Goal: Information Seeking & Learning: Learn about a topic

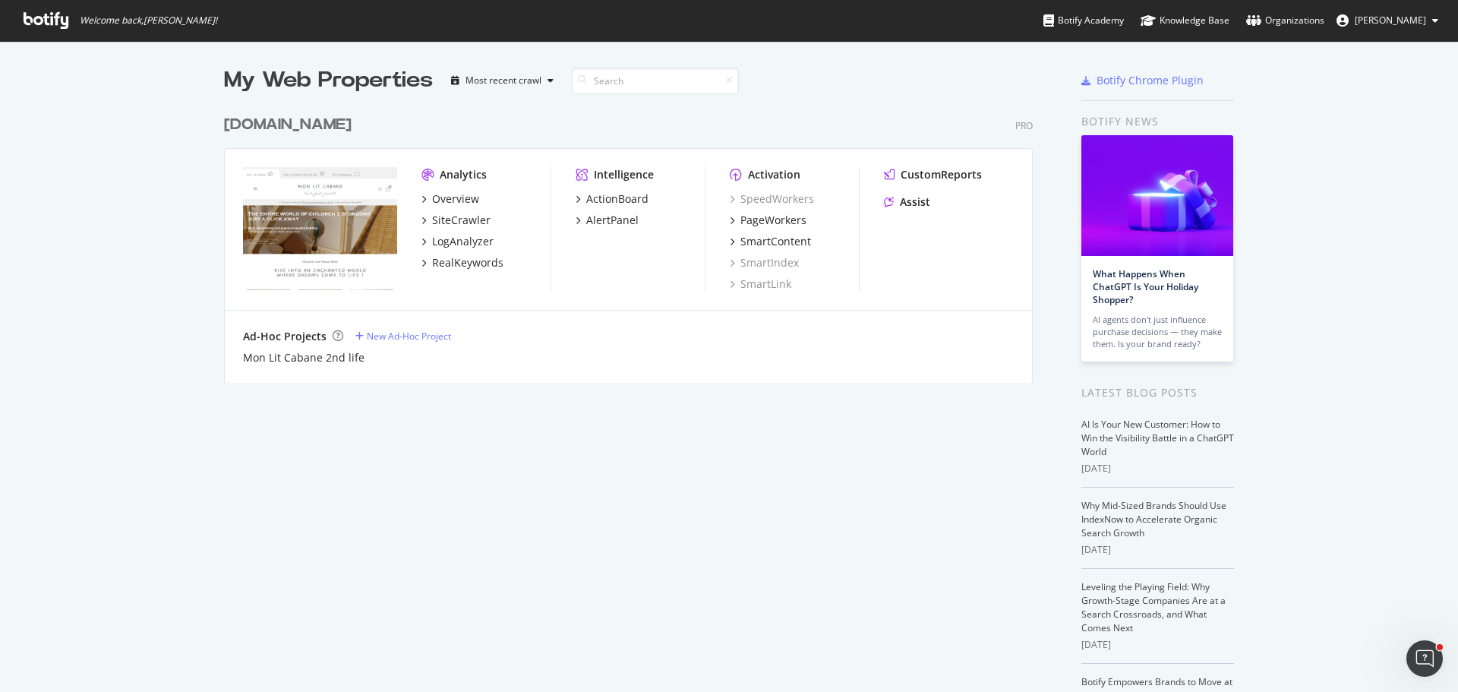
drag, startPoint x: 0, startPoint y: 0, endPoint x: 269, endPoint y: 121, distance: 294.7
click at [269, 121] on div "[DOMAIN_NAME]" at bounding box center [288, 125] width 128 height 22
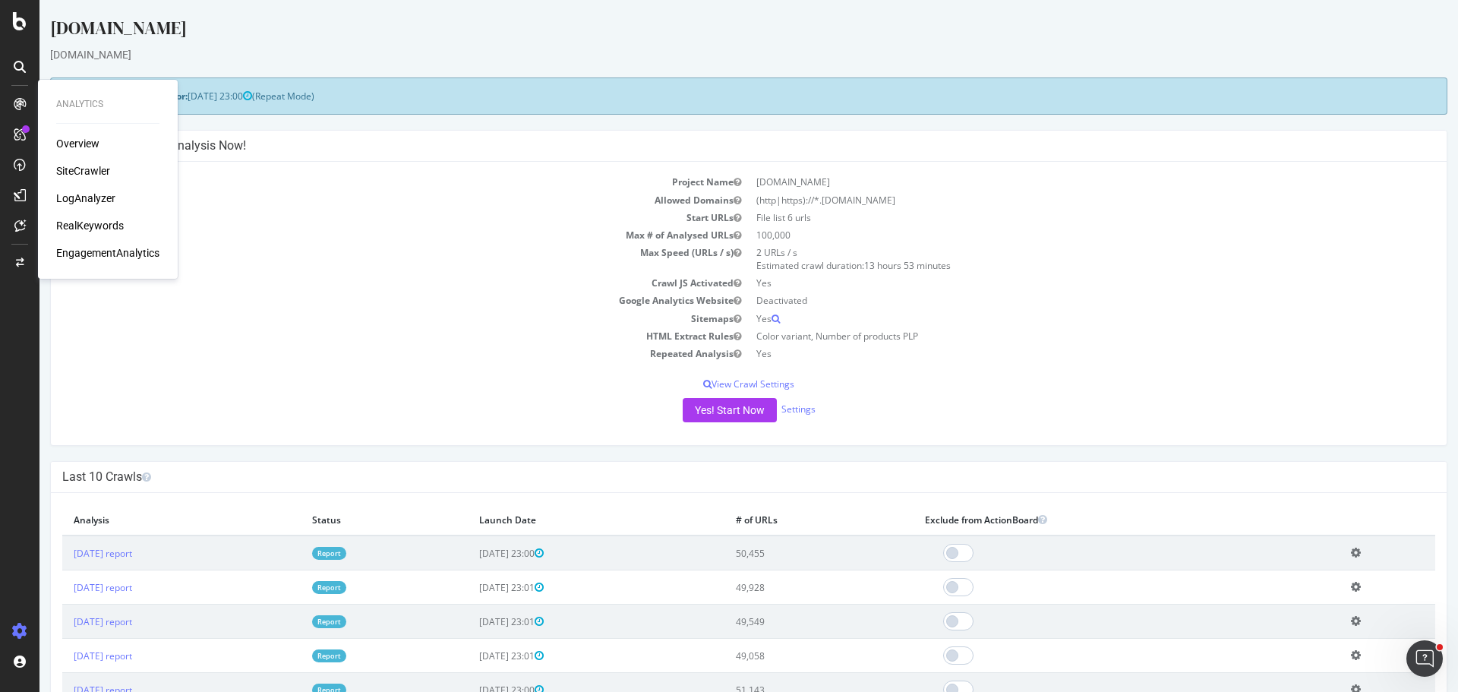
click at [86, 219] on div "RealKeywords" at bounding box center [90, 225] width 68 height 15
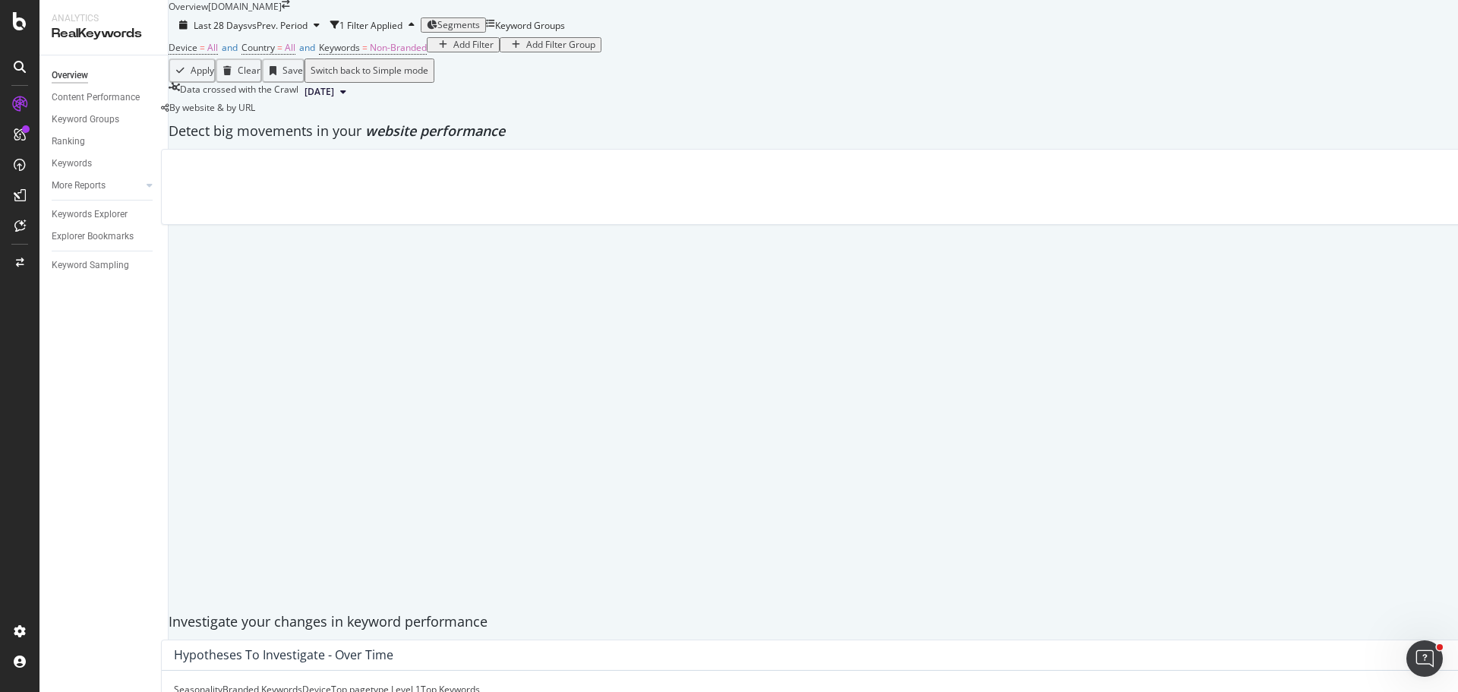
click at [453, 50] on div "Add Filter" at bounding box center [473, 44] width 40 height 11
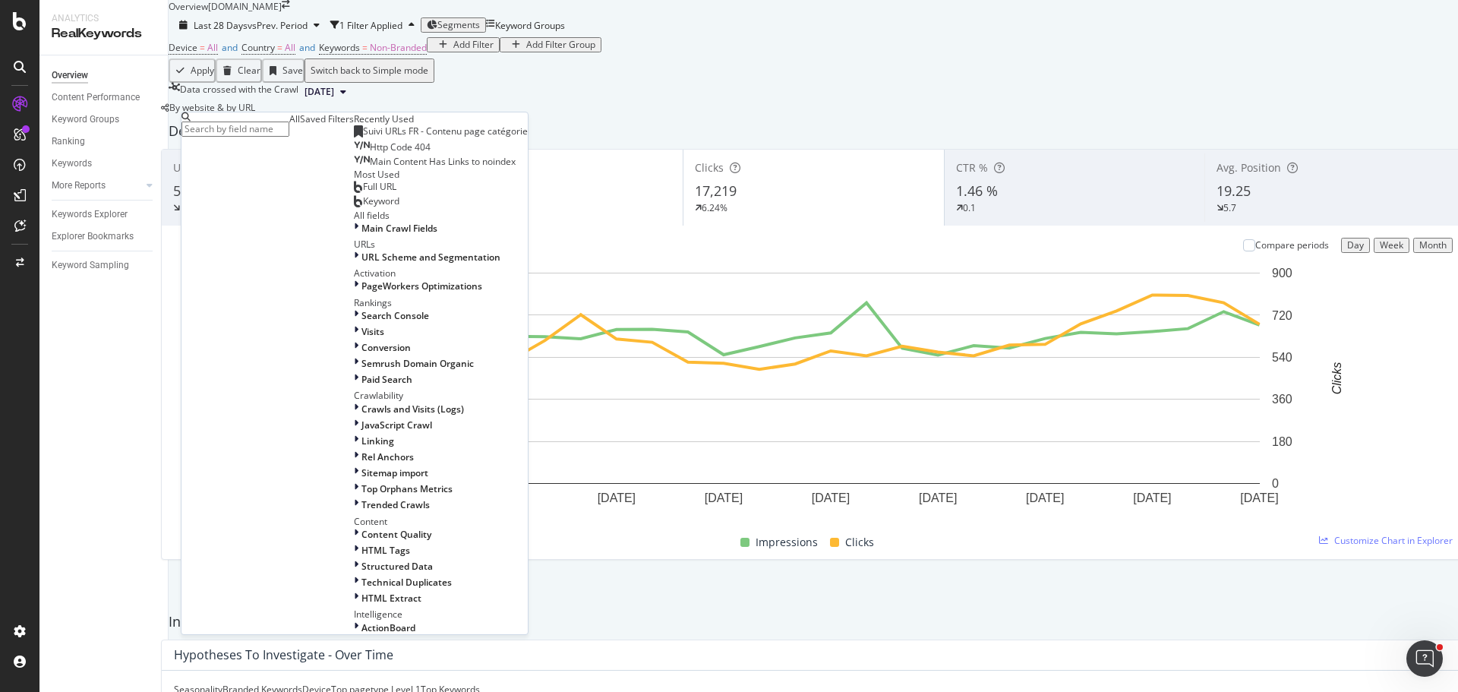
click at [300, 125] on div "Saved Filters" at bounding box center [327, 118] width 54 height 13
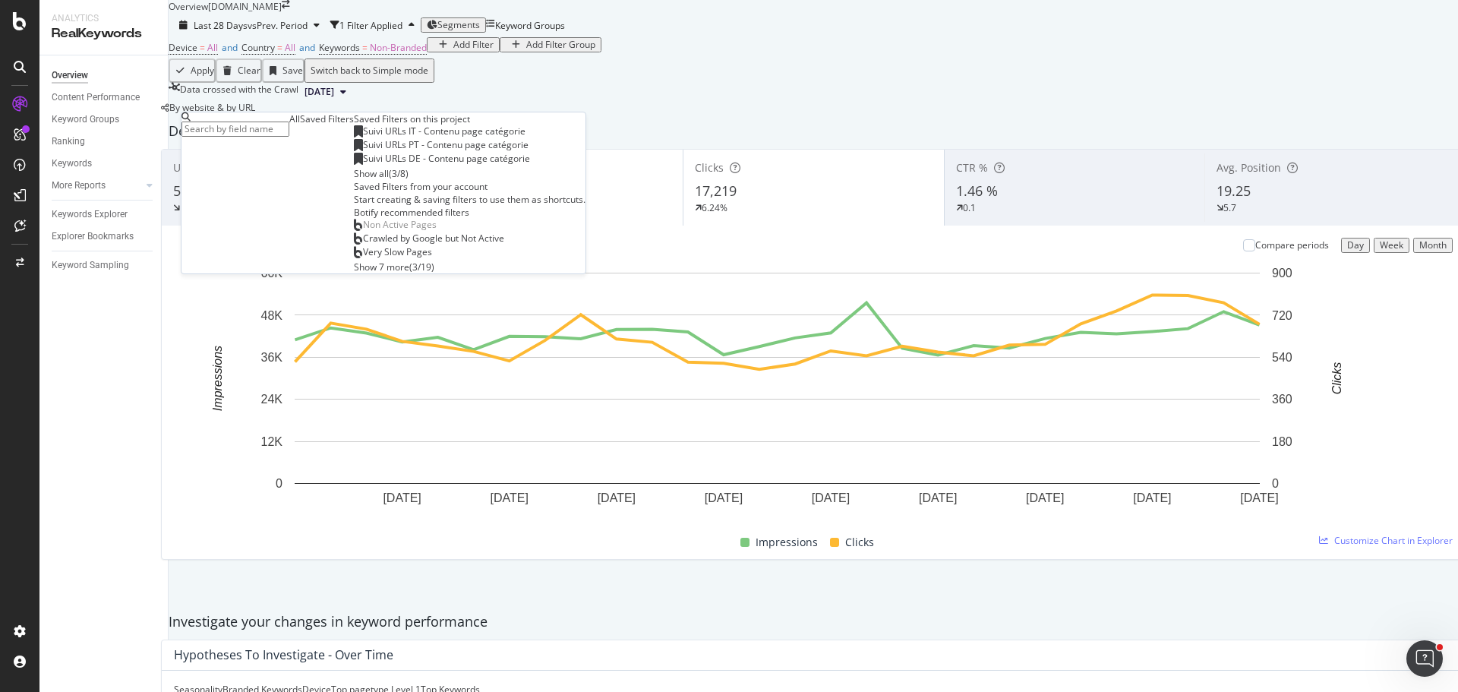
click at [354, 180] on div "Show all" at bounding box center [371, 173] width 35 height 13
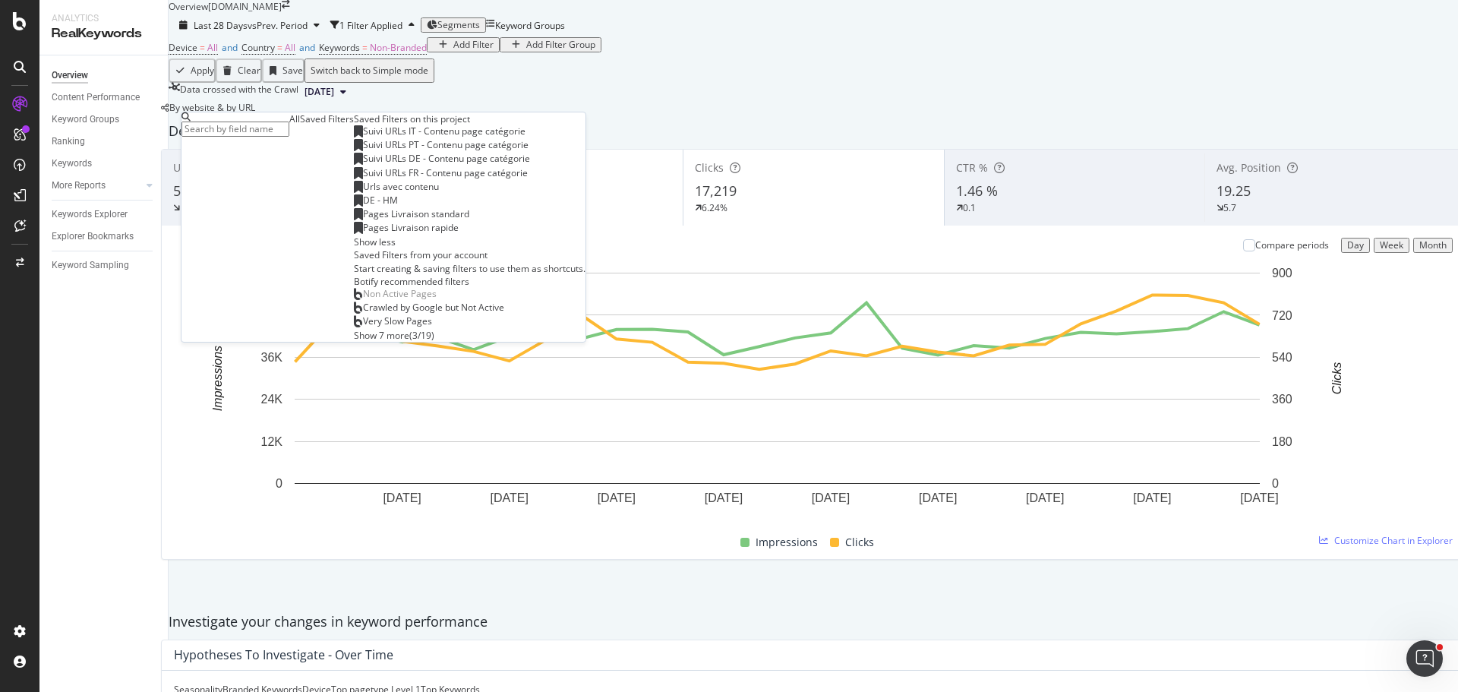
click at [363, 179] on span "Suivi URLs FR - Contenu page catégorie" at bounding box center [445, 172] width 165 height 13
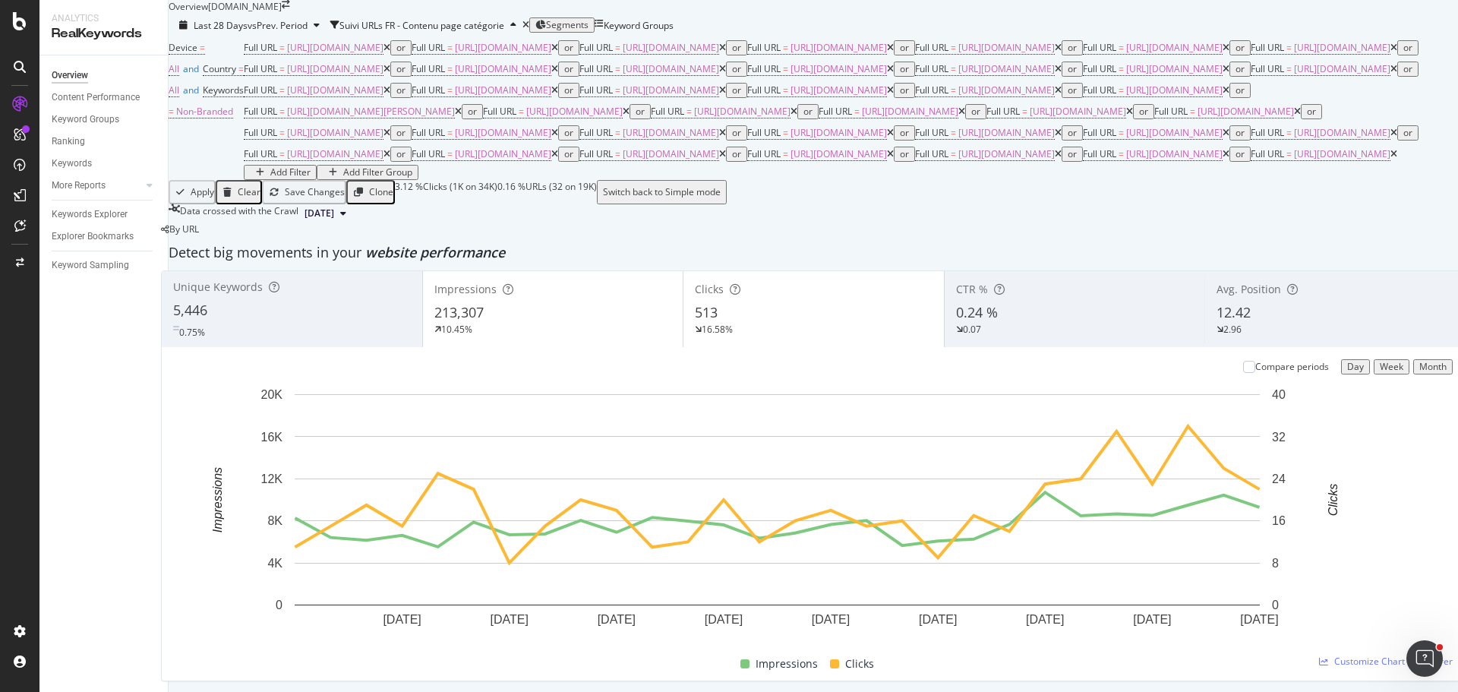
scroll to position [152, 0]
click at [1419, 372] on div "Month" at bounding box center [1432, 367] width 27 height 11
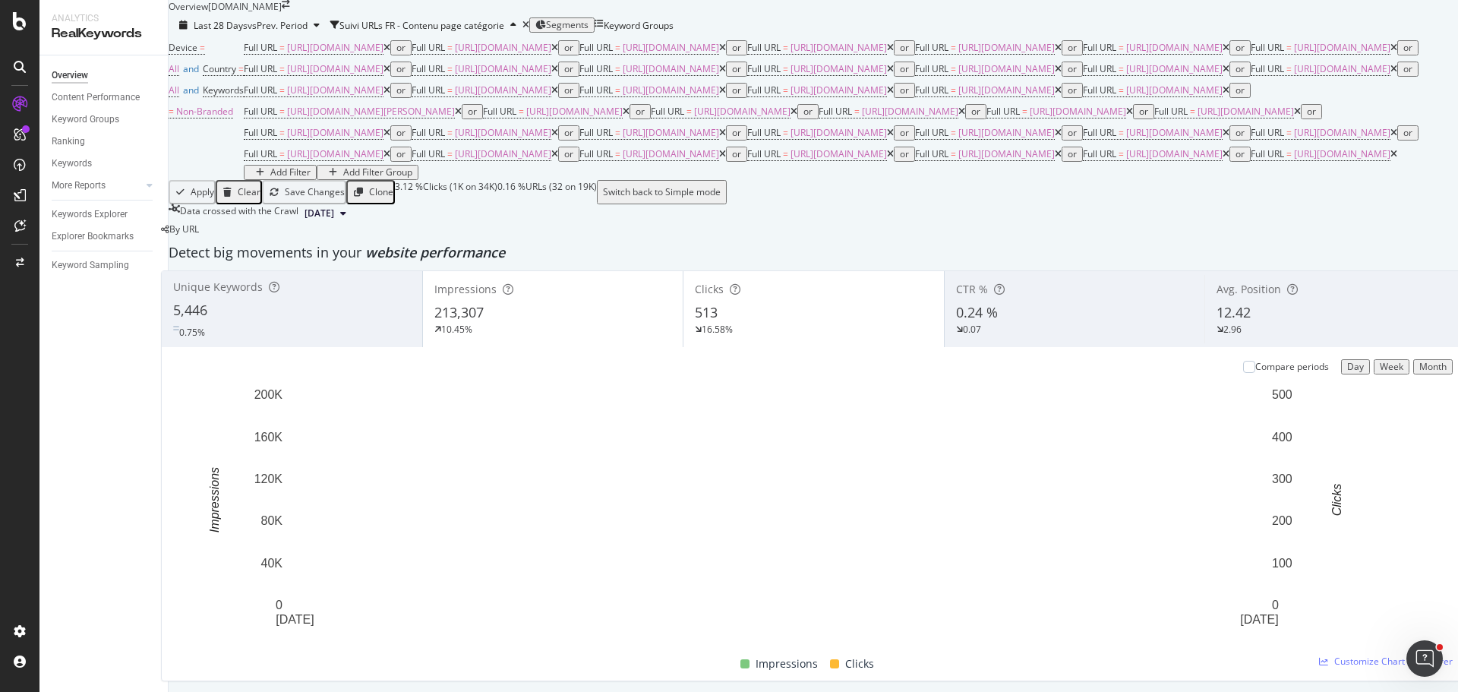
scroll to position [0, 0]
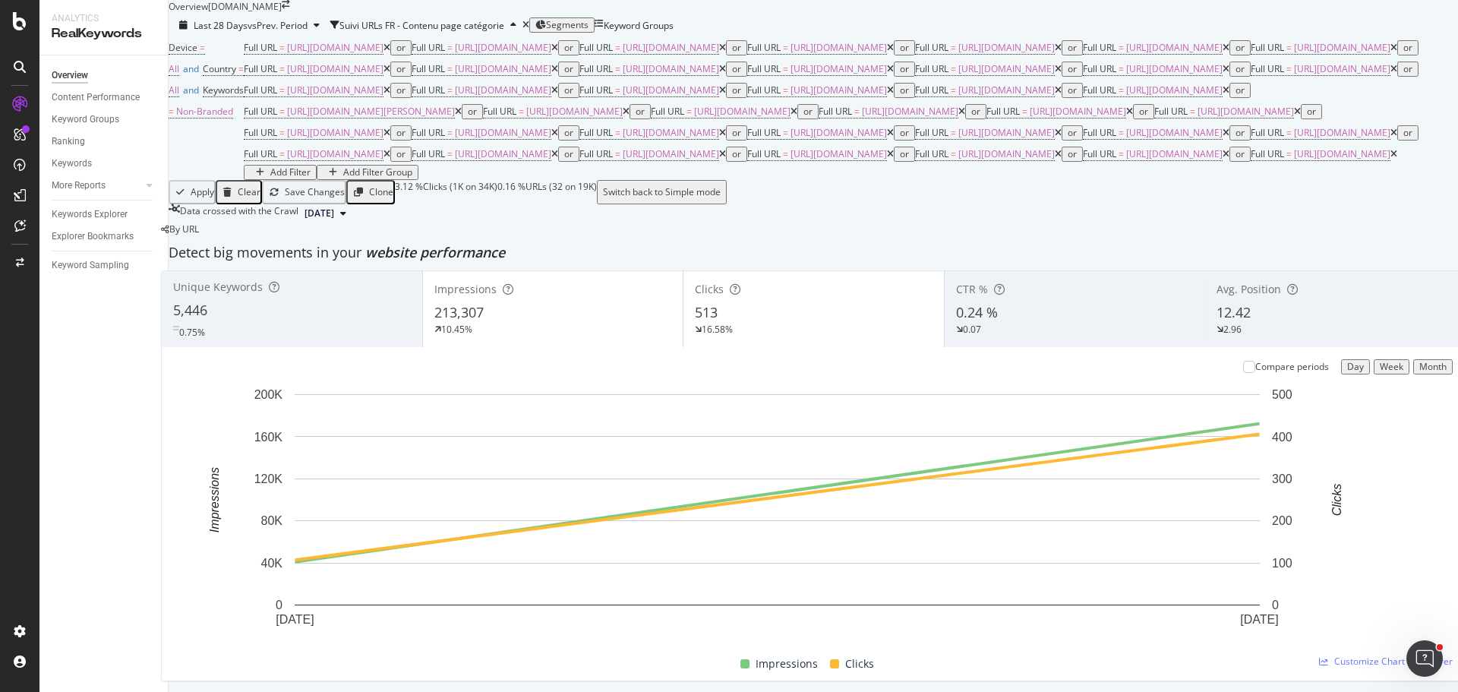
click at [352, 223] on button "2025 Aug. 9th" at bounding box center [325, 213] width 54 height 18
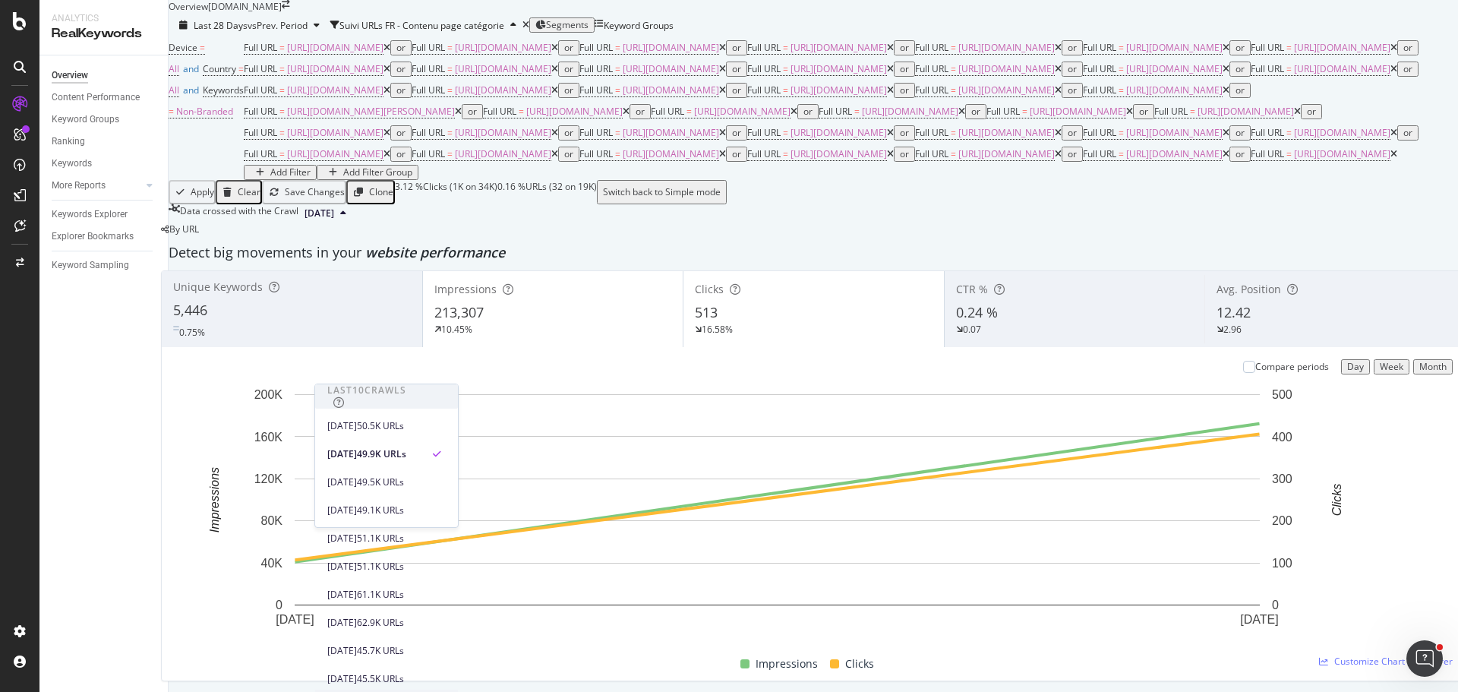
click at [352, 223] on button "2025 Aug. 9th" at bounding box center [325, 213] width 54 height 18
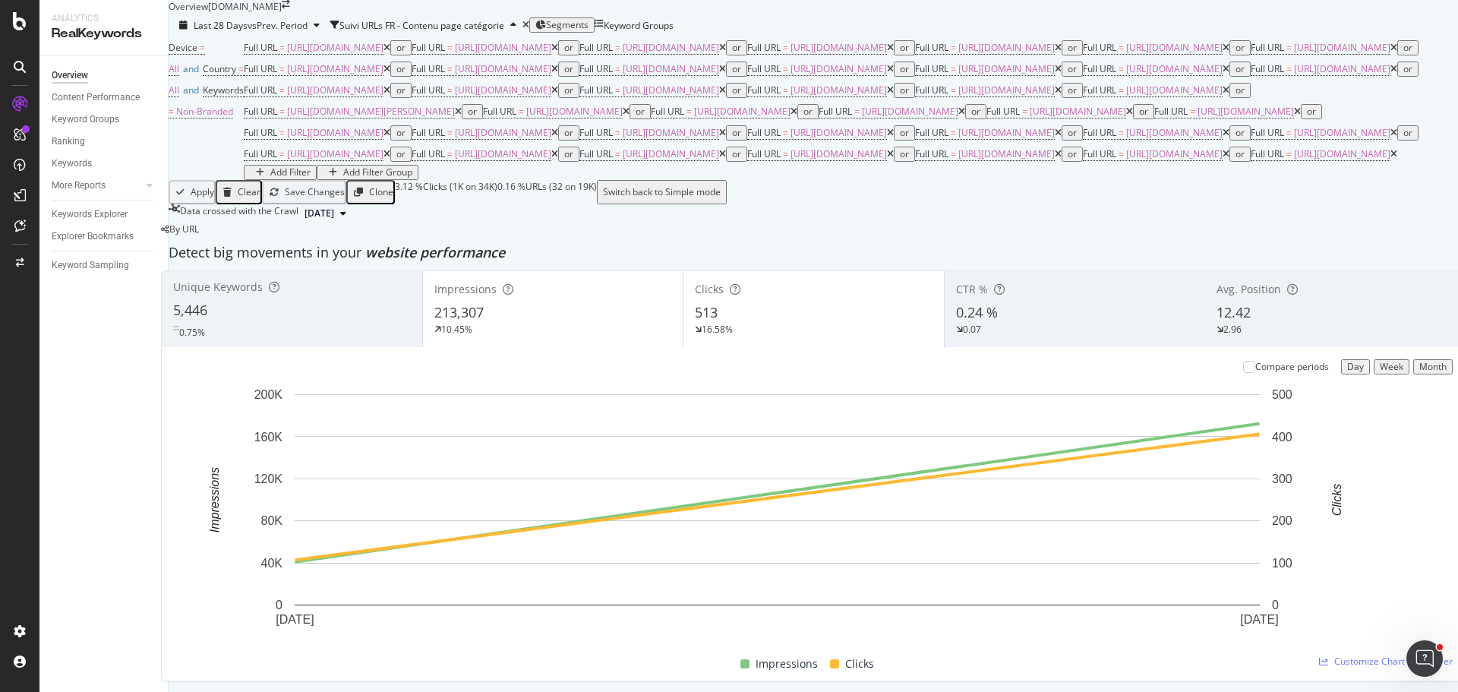
scroll to position [608, 0]
click at [1380, 372] on div "Week" at bounding box center [1392, 367] width 24 height 11
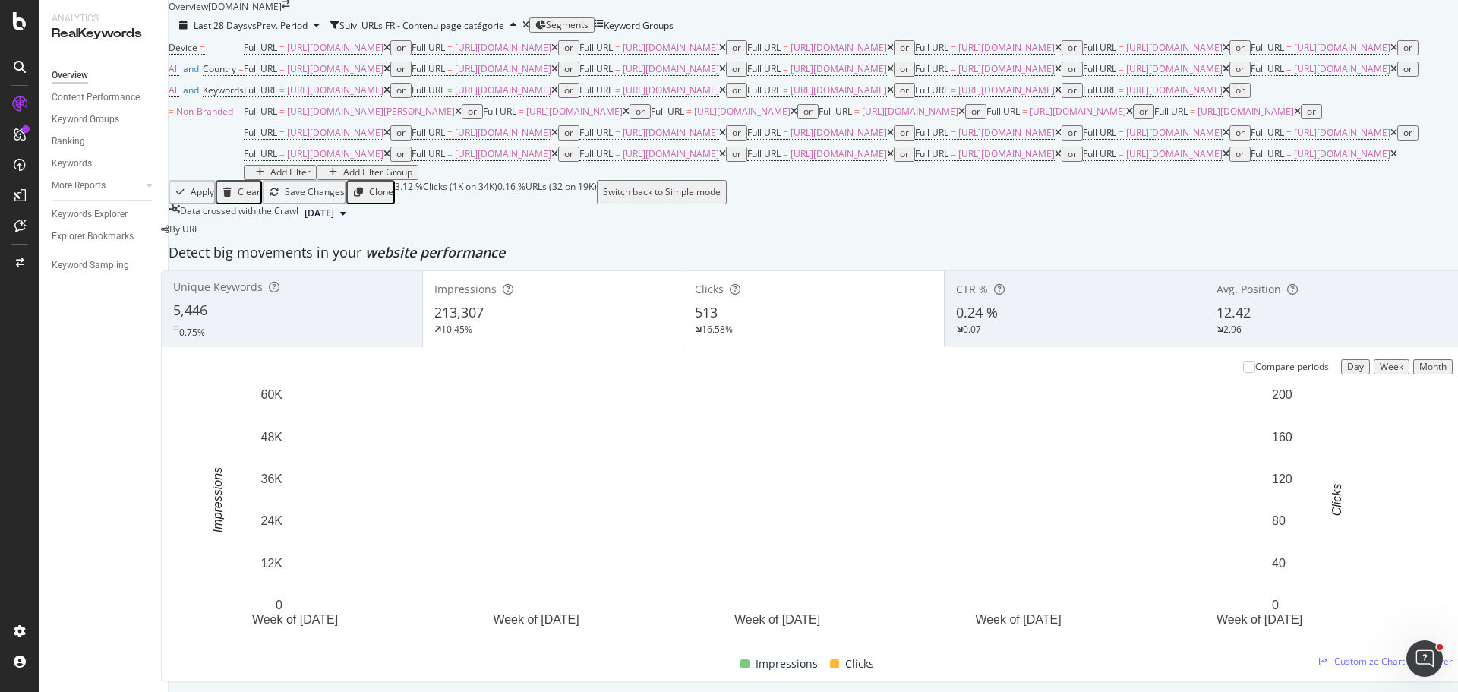
scroll to position [1443, 0]
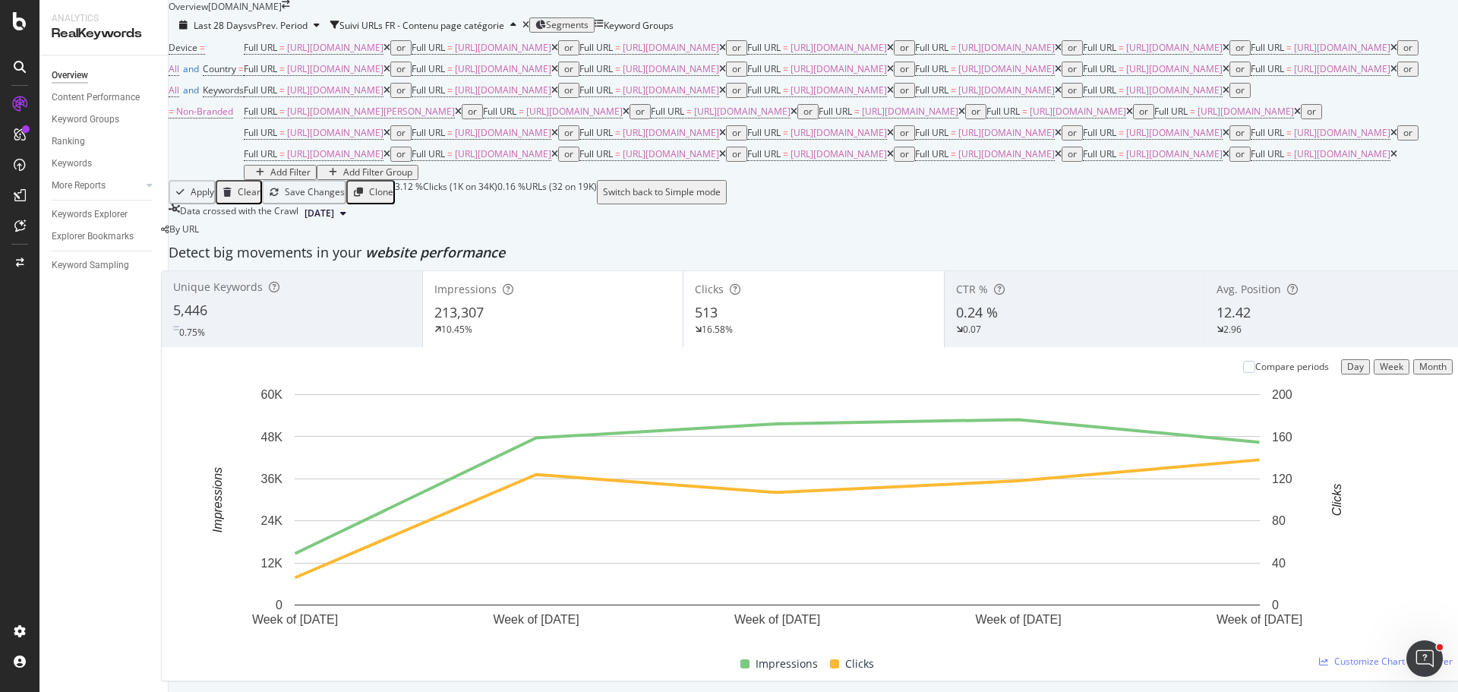
scroll to position [1291, 0]
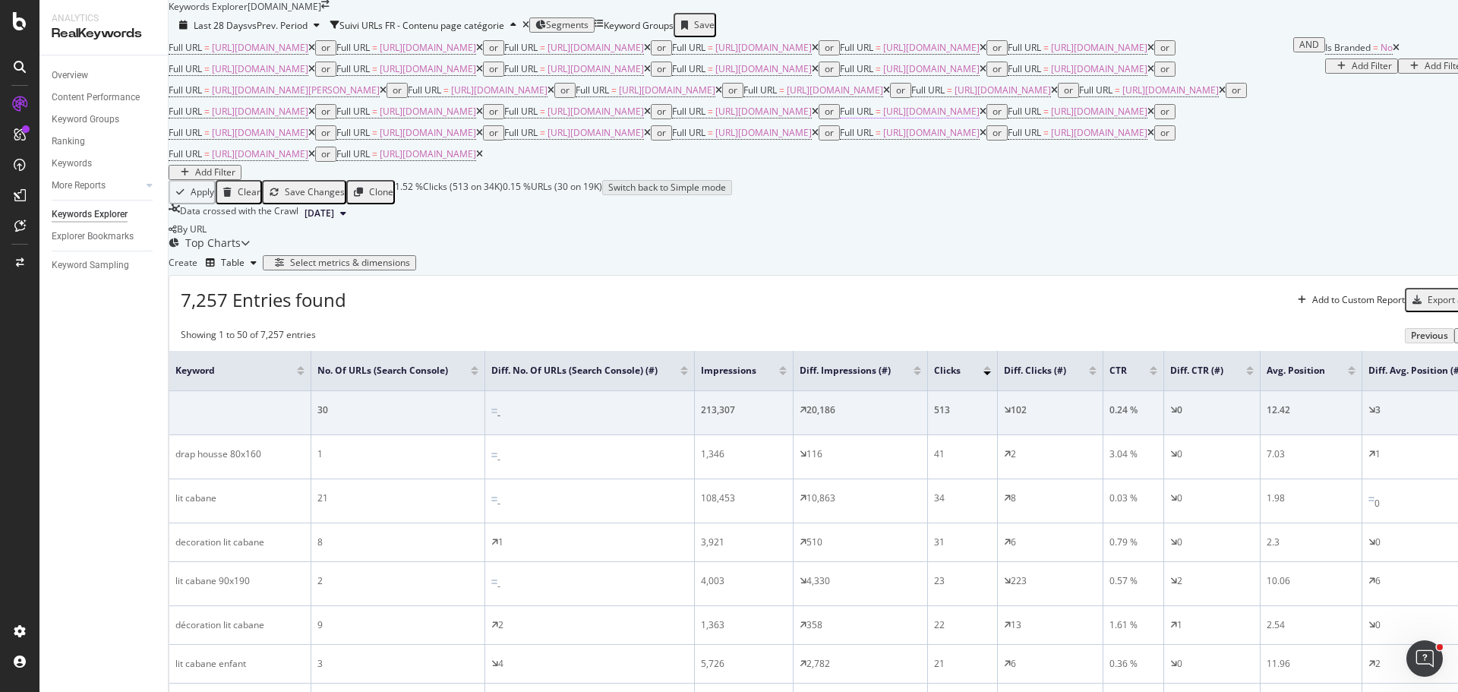
scroll to position [76, 0]
click at [257, 267] on icon "button" at bounding box center [254, 262] width 6 height 9
click at [298, 434] on div "Trend" at bounding box center [274, 433] width 69 height 19
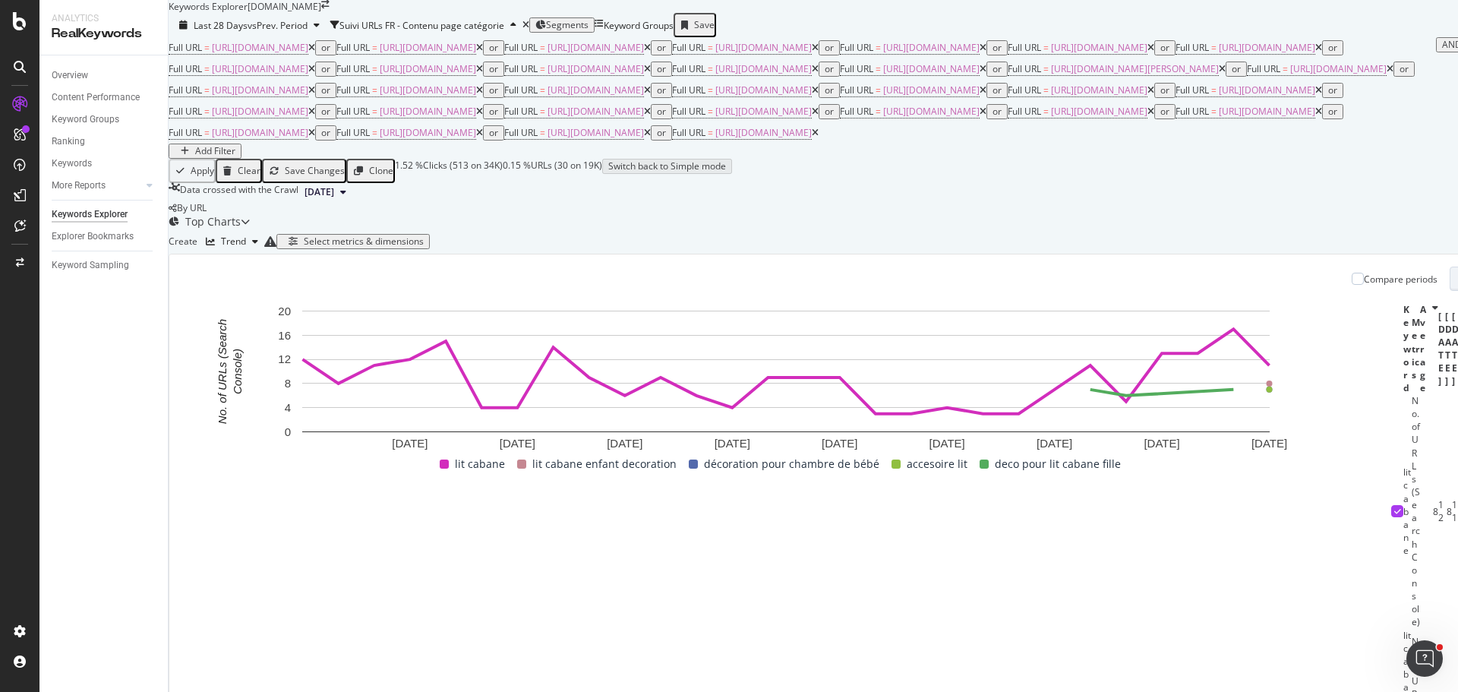
click at [1457, 286] on span "Day" at bounding box center [1471, 279] width 17 height 13
click at [1264, 482] on span "Week" at bounding box center [1258, 484] width 27 height 14
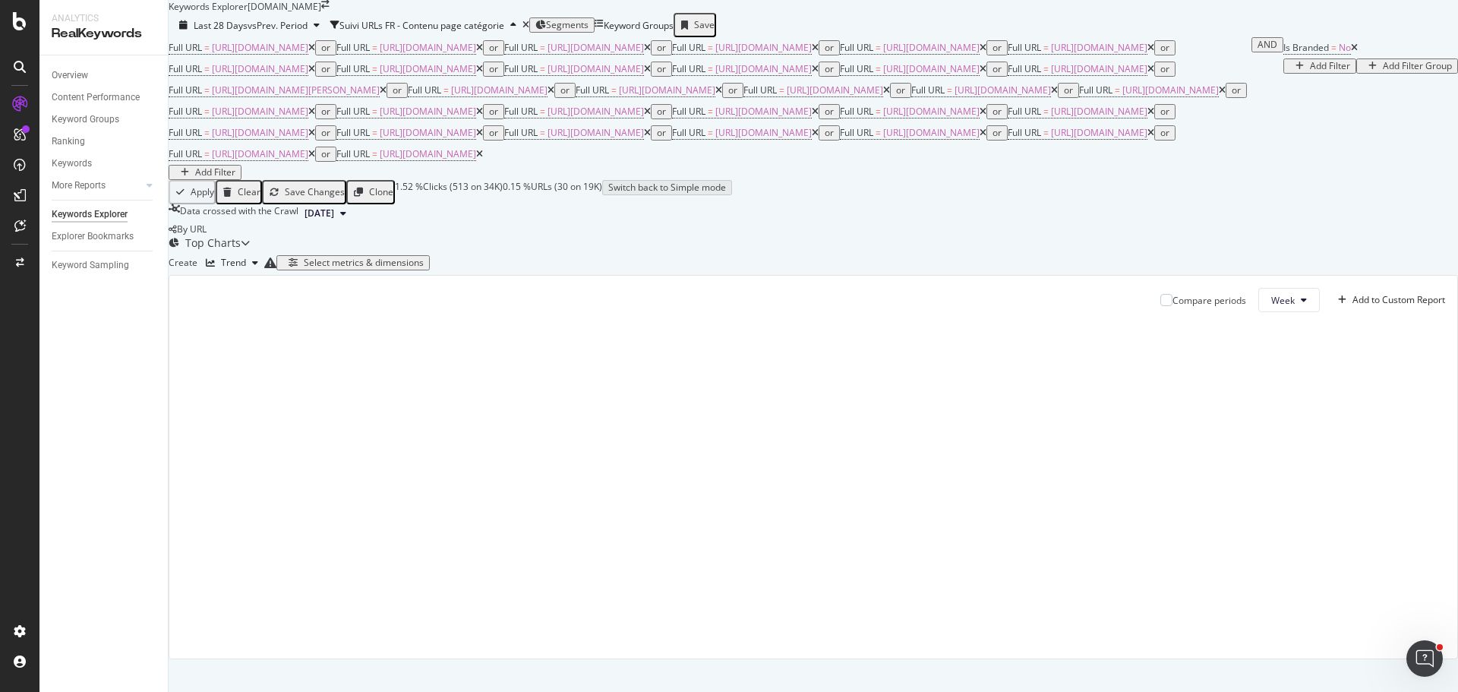
click at [424, 268] on div "Select metrics & dimensions" at bounding box center [364, 262] width 120 height 11
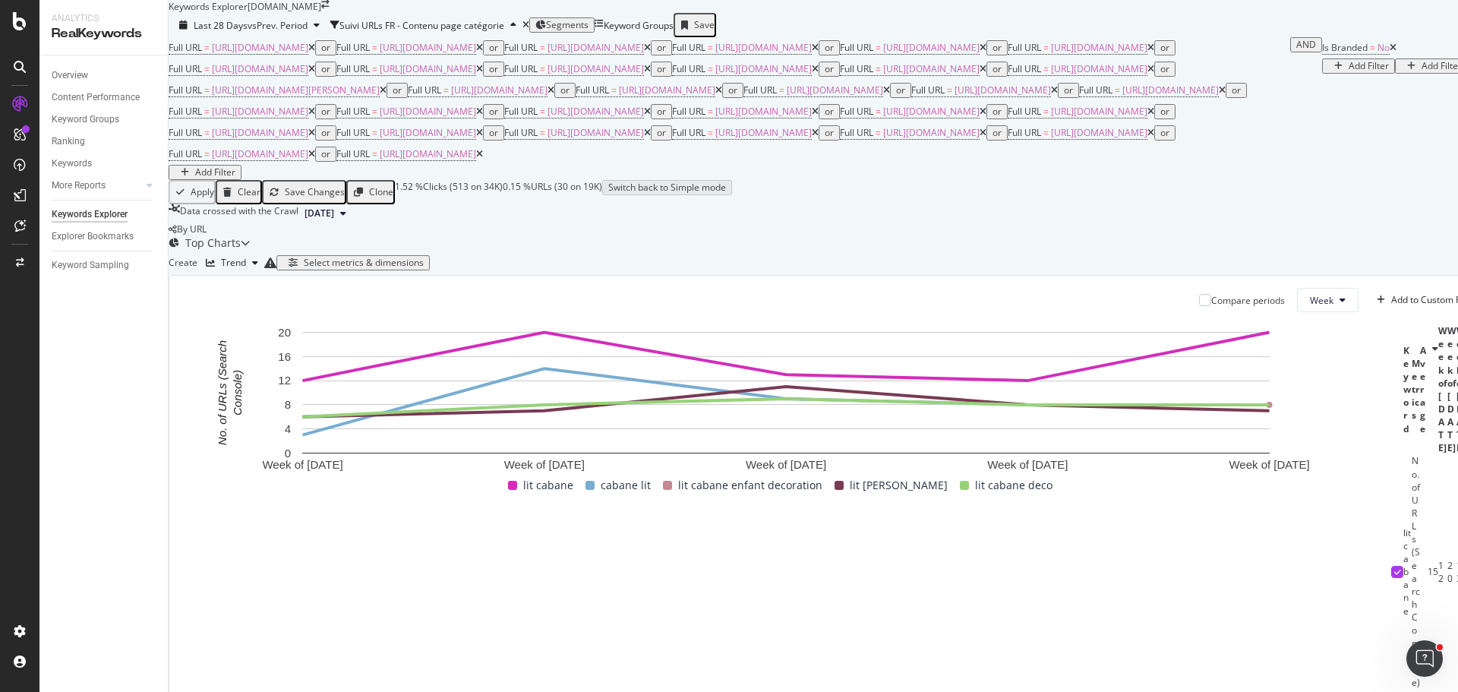
click at [241, 251] on div "Top Charts" at bounding box center [212, 242] width 55 height 15
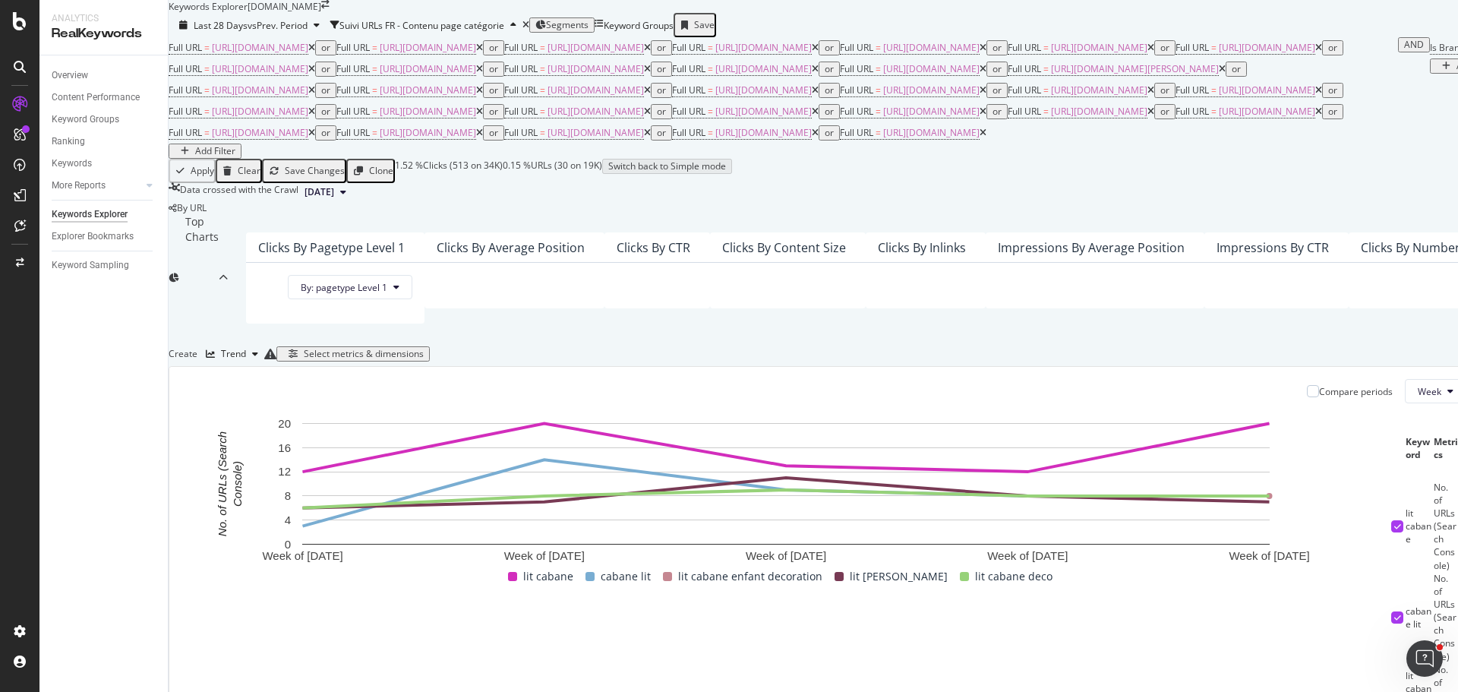
click at [219, 342] on div "Top Charts" at bounding box center [201, 278] width 33 height 128
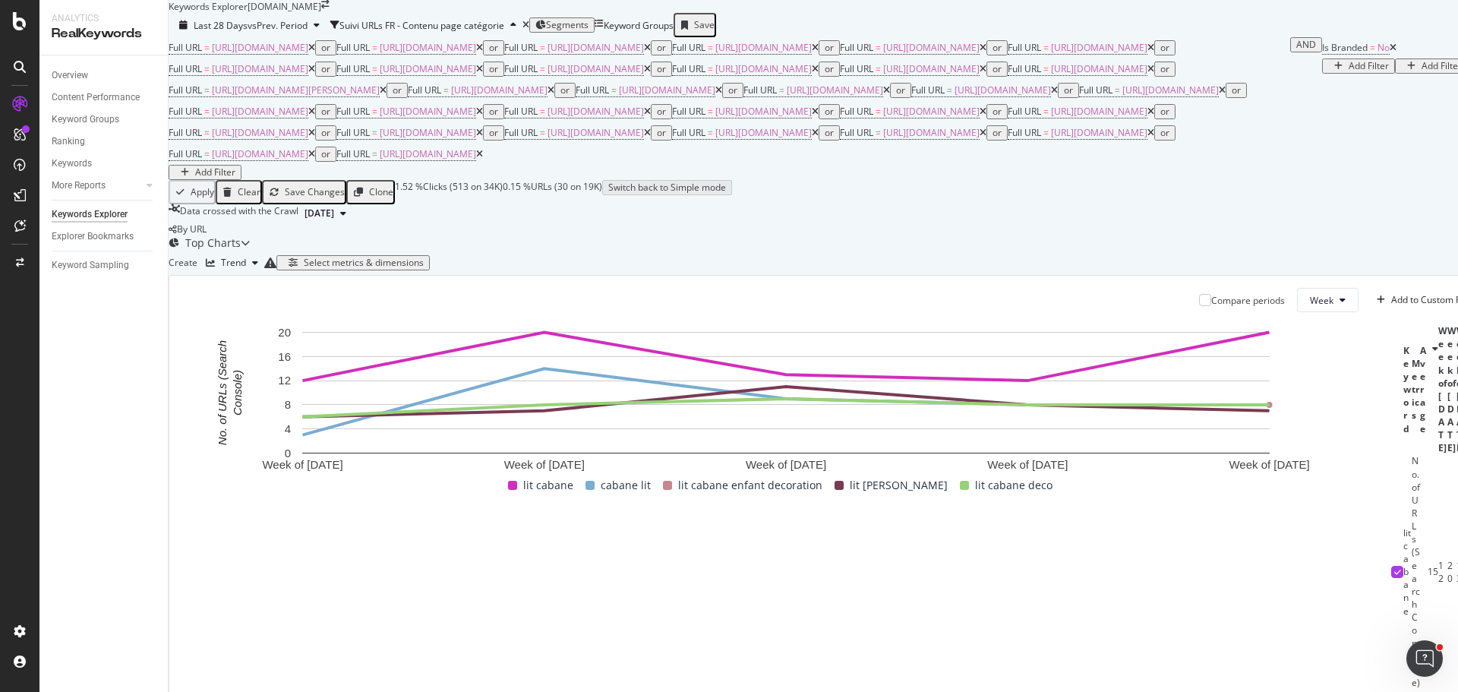
scroll to position [152, 0]
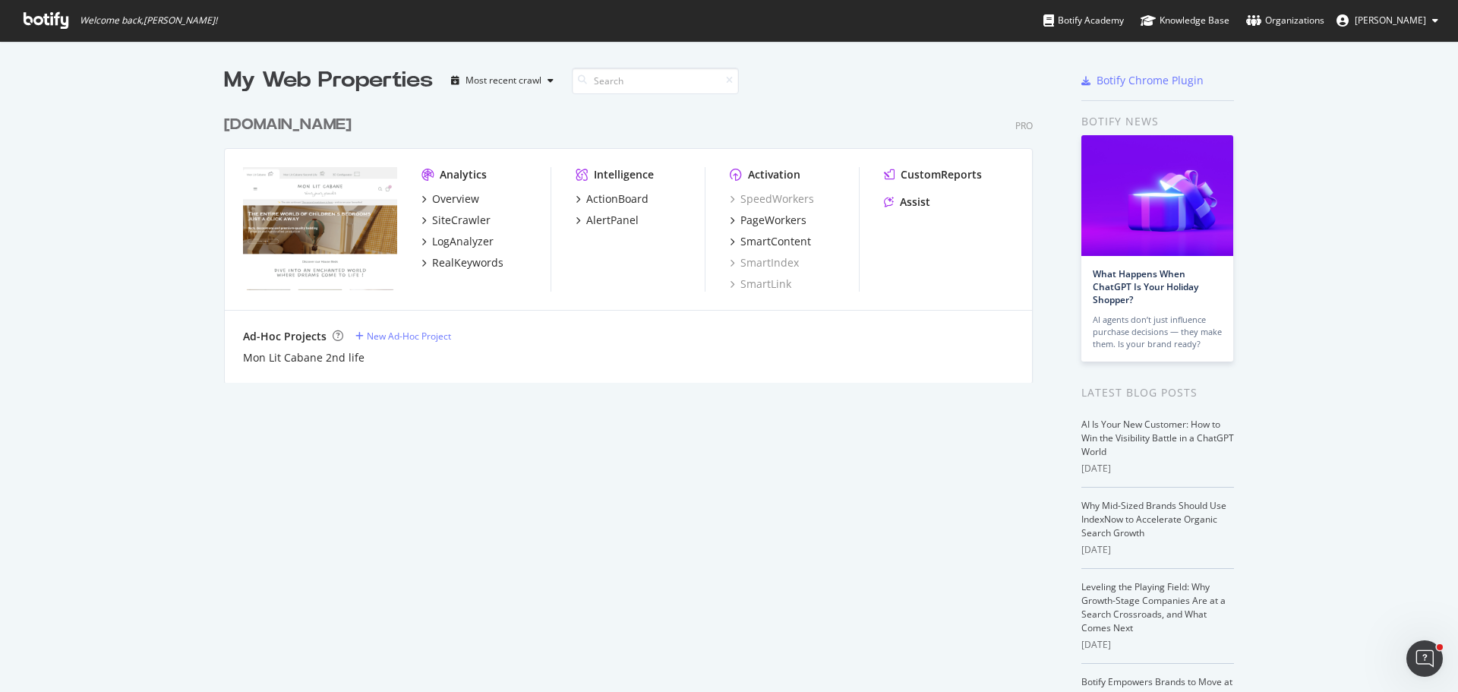
click at [296, 125] on div "[DOMAIN_NAME]" at bounding box center [288, 125] width 128 height 22
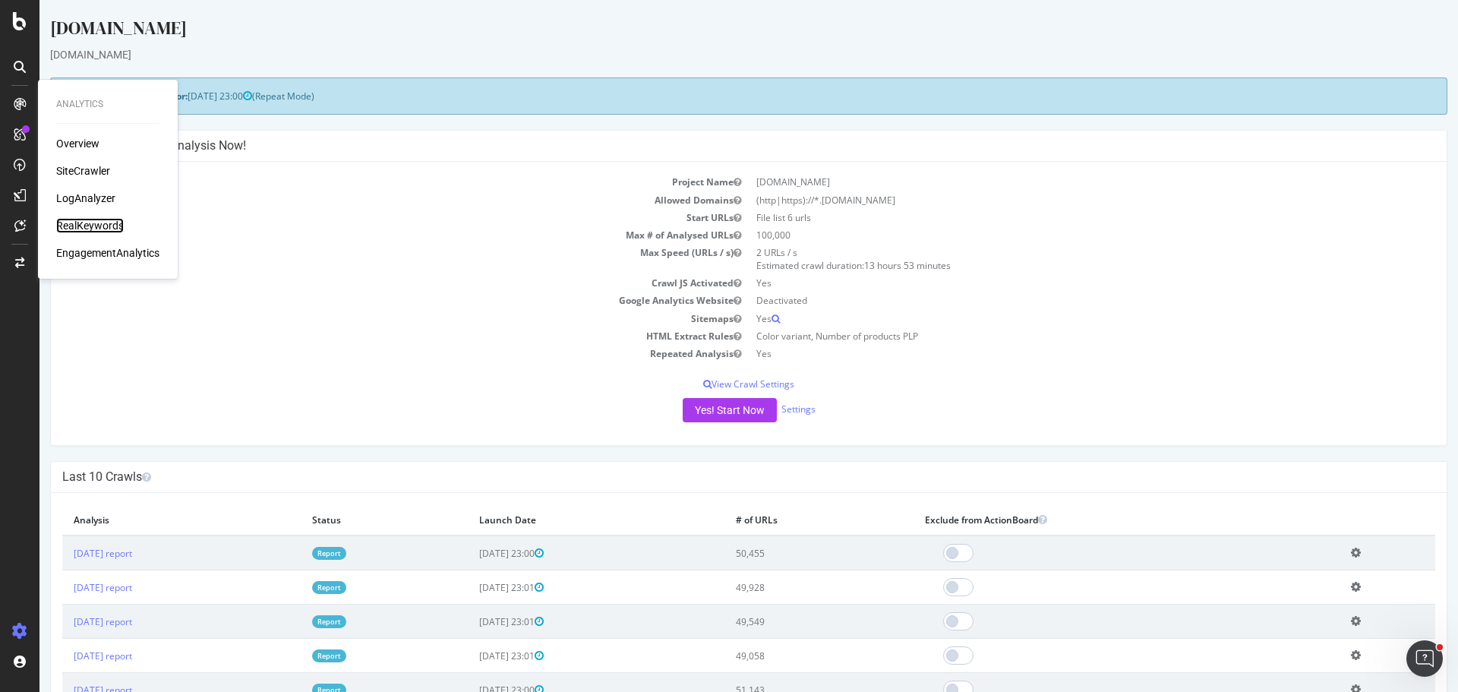
click at [97, 223] on div "RealKeywords" at bounding box center [90, 225] width 68 height 15
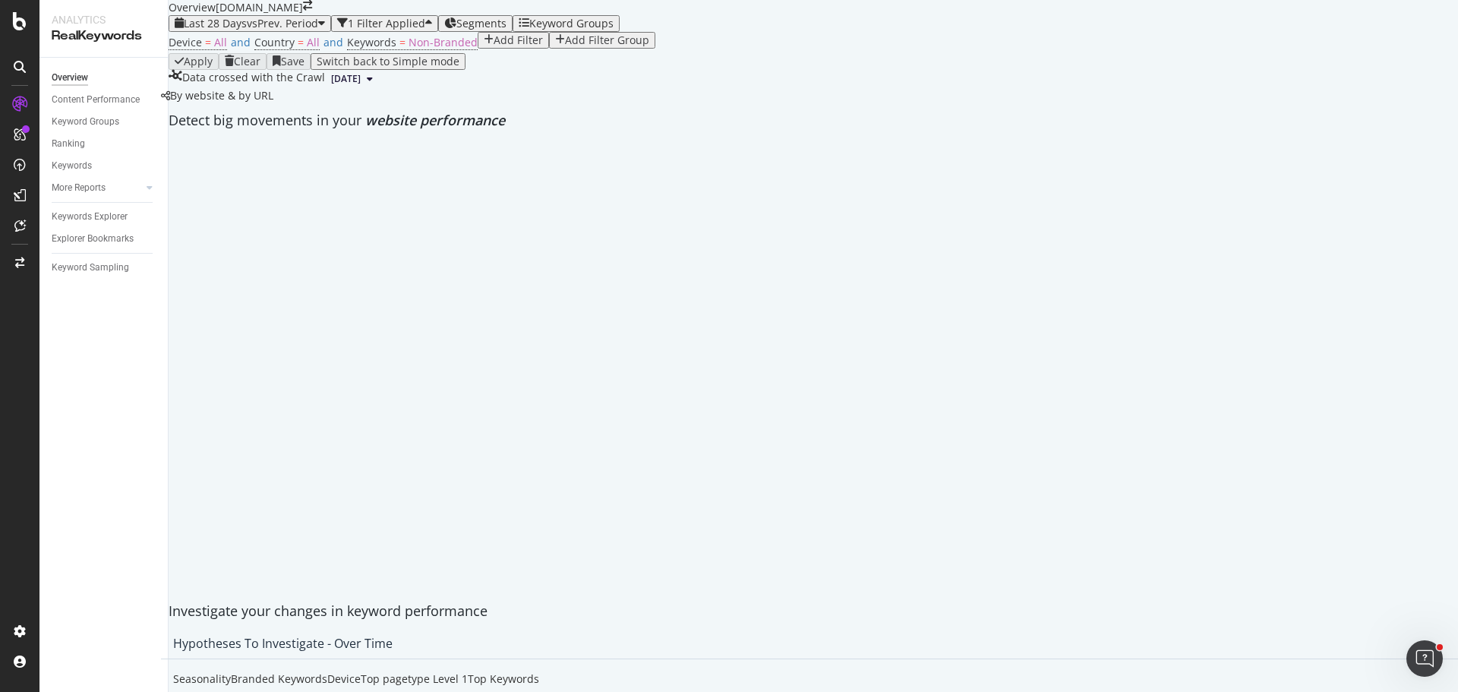
click at [494, 46] on div "Add Filter" at bounding box center [518, 40] width 49 height 12
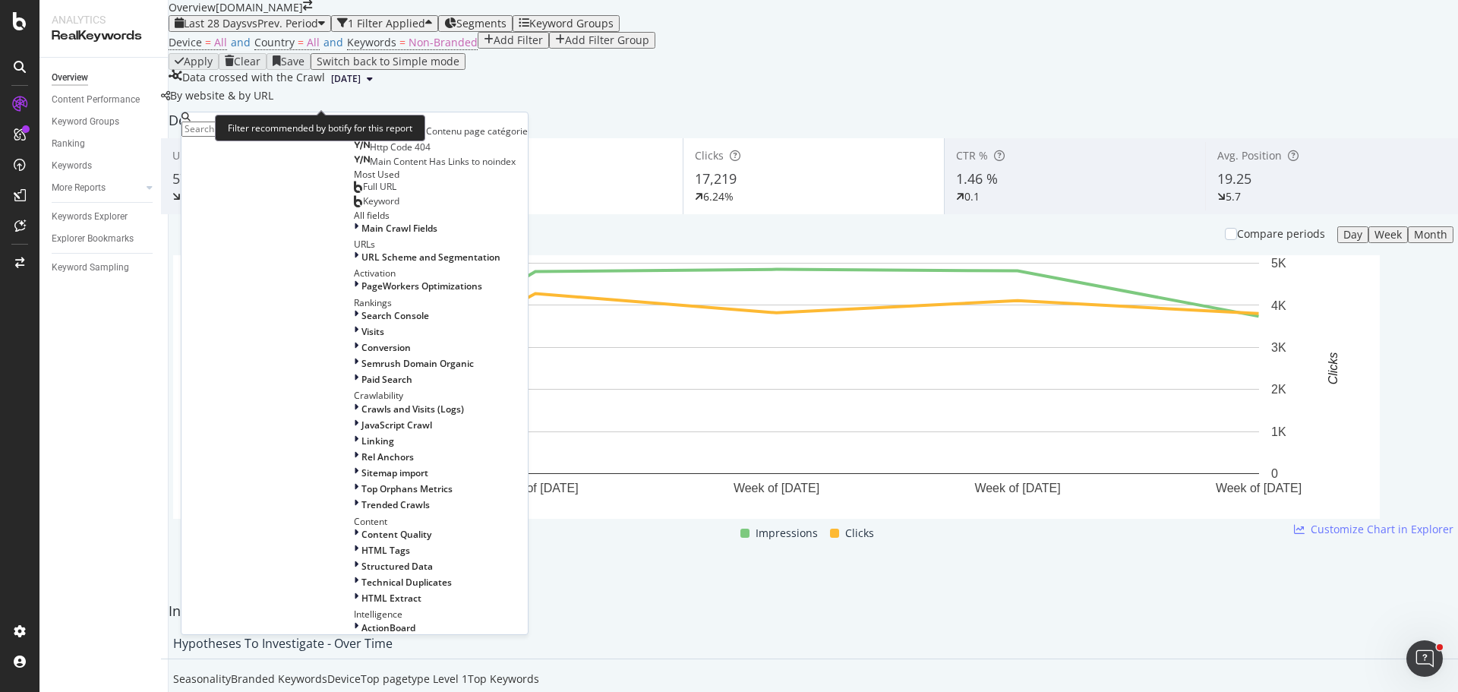
paste input "https://monlitcabane.com/de/"
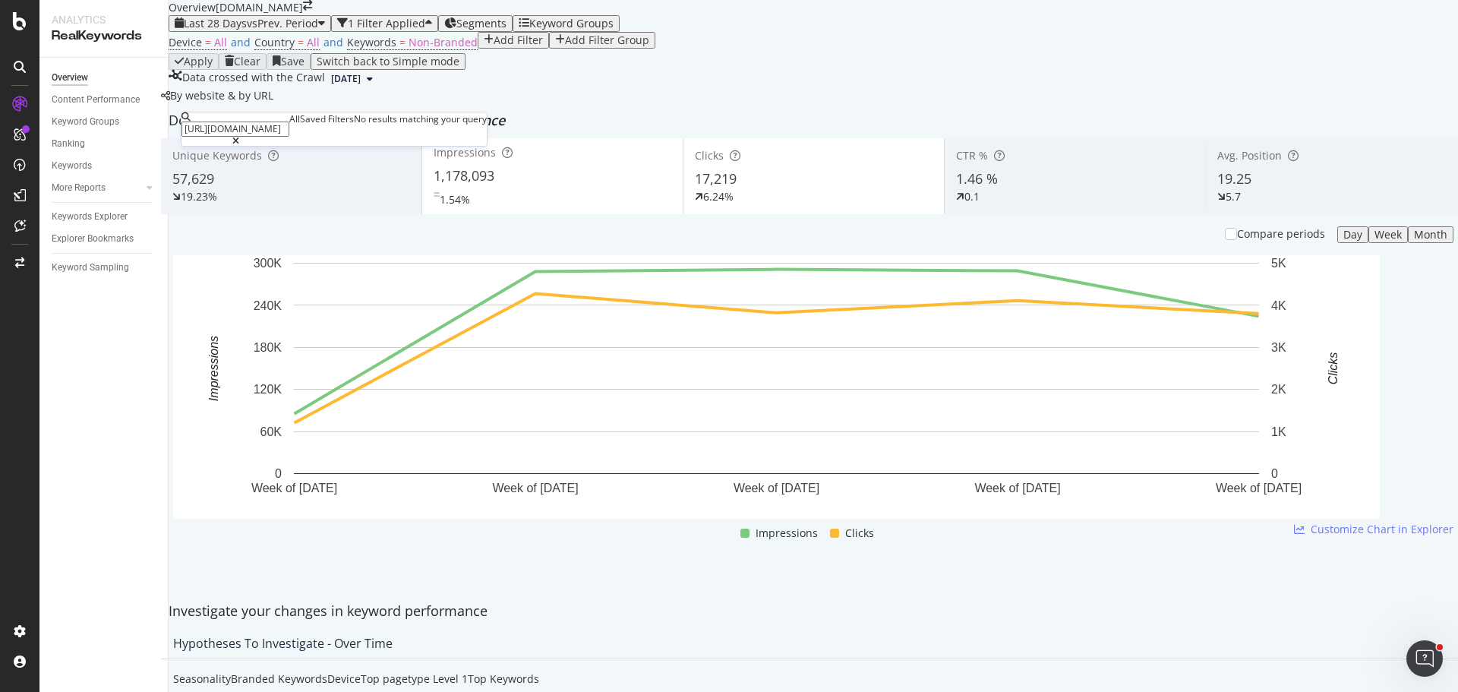
type input "https://monlitcabane.com/de/"
click at [239, 137] on icon at bounding box center [235, 141] width 7 height 9
click at [533, 53] on div "Device = All and Country = All and Keywords = Non-Branded Add Filter Add Filter…" at bounding box center [814, 42] width 1290 height 21
click at [484, 46] on div "Add Filter" at bounding box center [513, 40] width 59 height 12
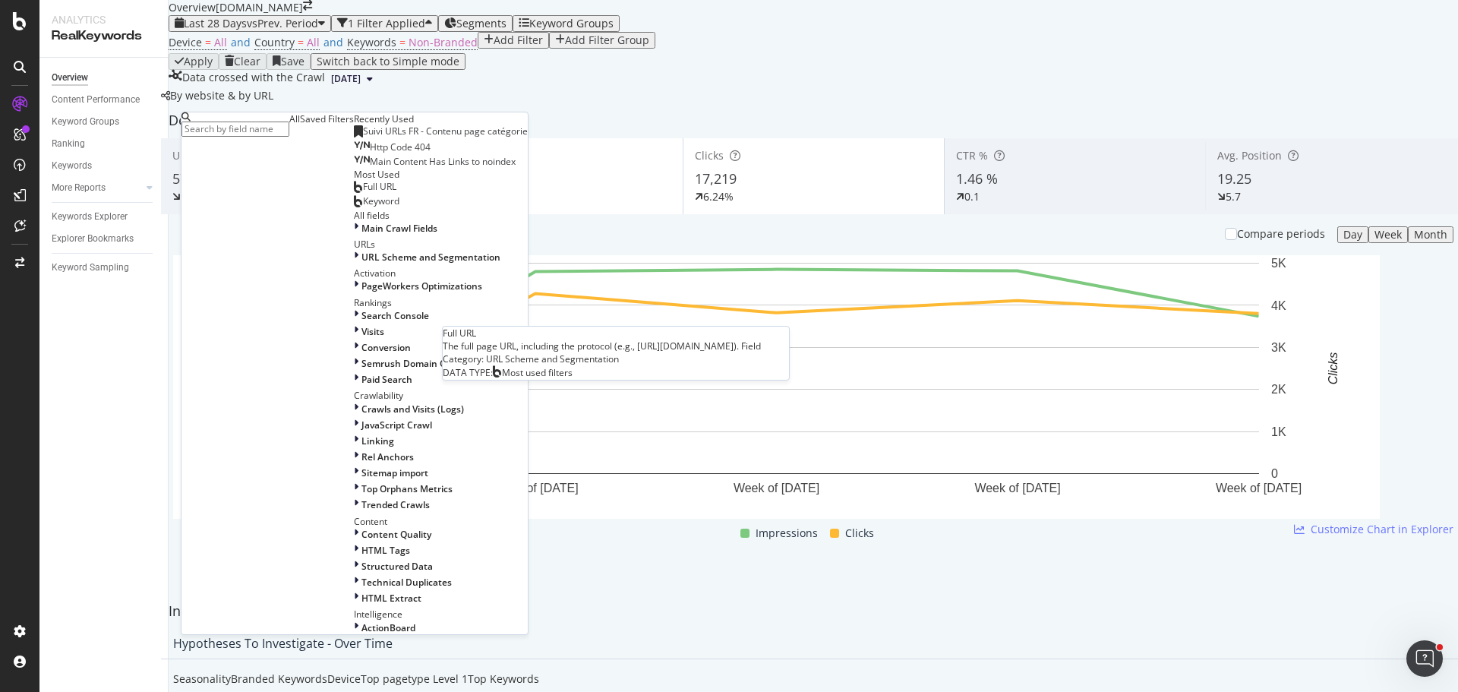
click at [354, 193] on div "Full URL" at bounding box center [375, 187] width 43 height 12
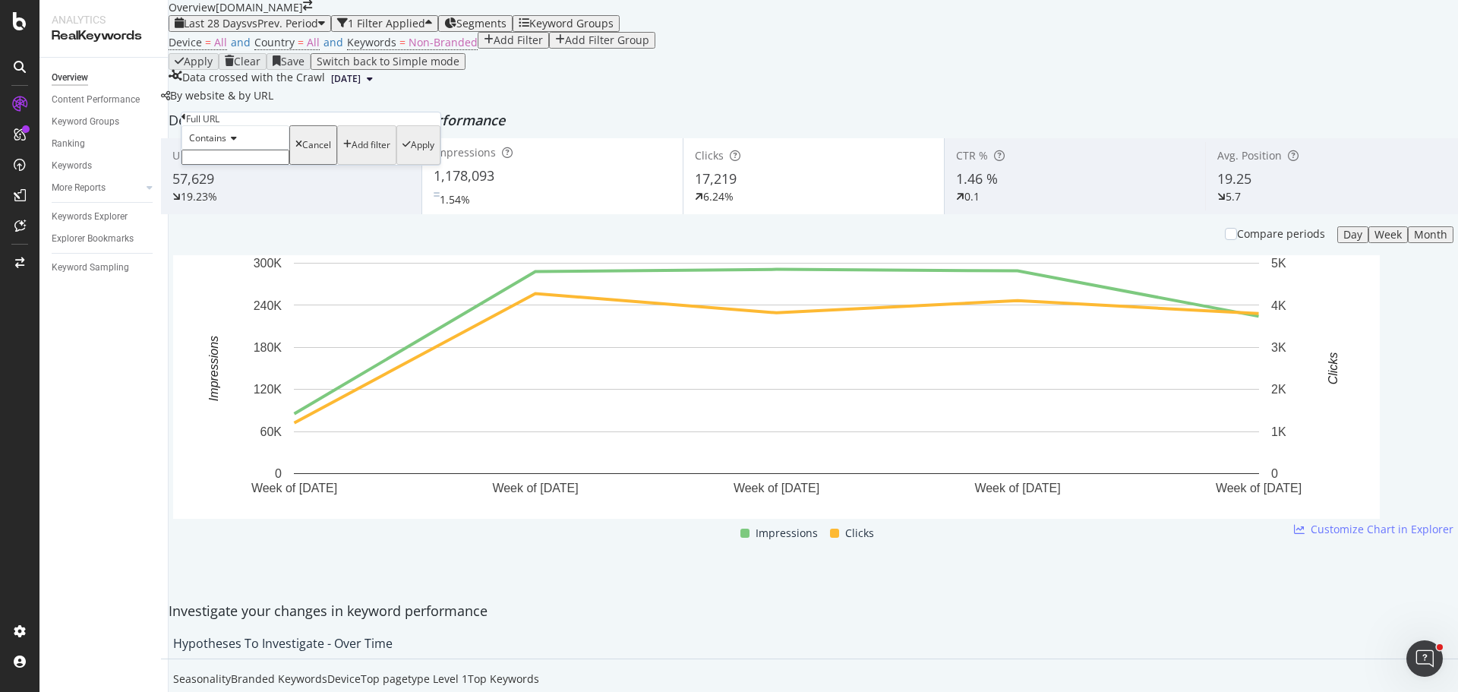
click at [267, 165] on input "text" at bounding box center [236, 157] width 108 height 15
paste input "https://monlitcabane.com/de/"
type input "https://monlitcabane.com/de/"
click at [411, 155] on div "Apply" at bounding box center [423, 149] width 24 height 11
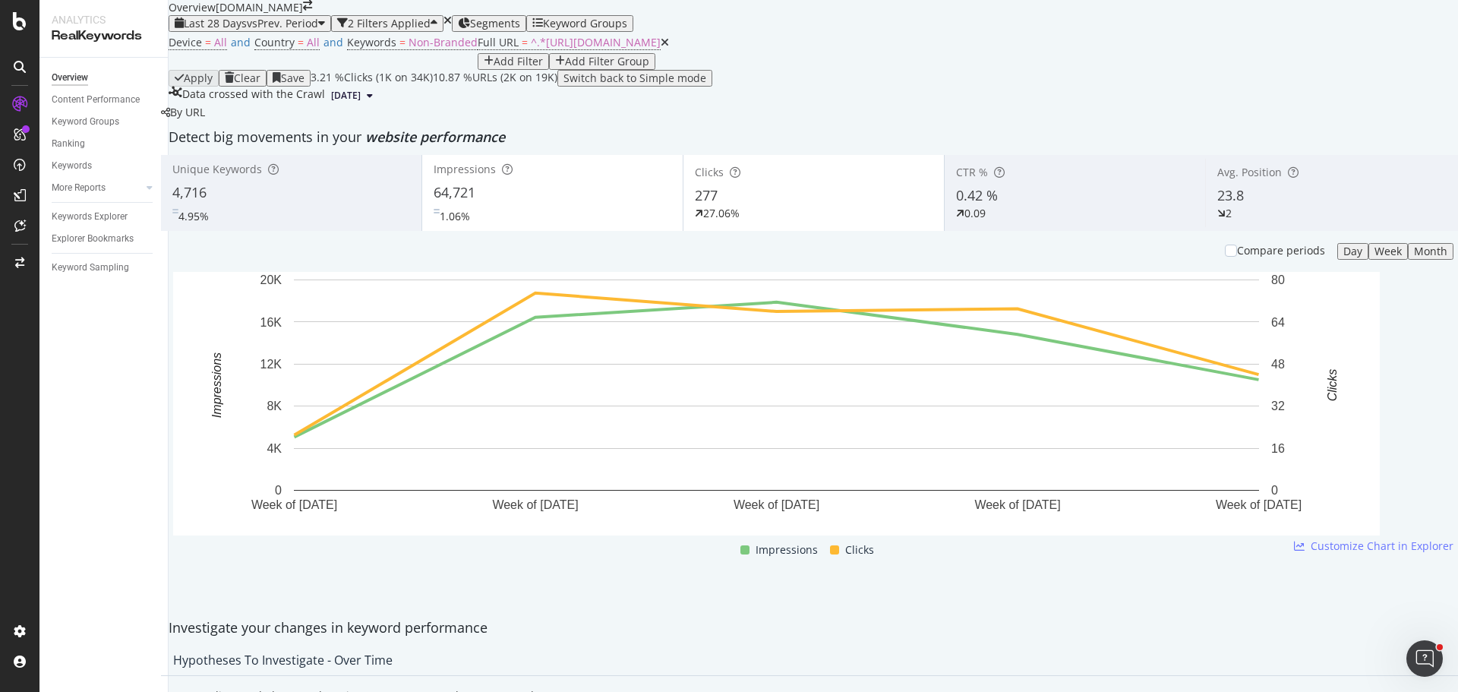
click at [1414, 257] on div "Month" at bounding box center [1430, 251] width 33 height 12
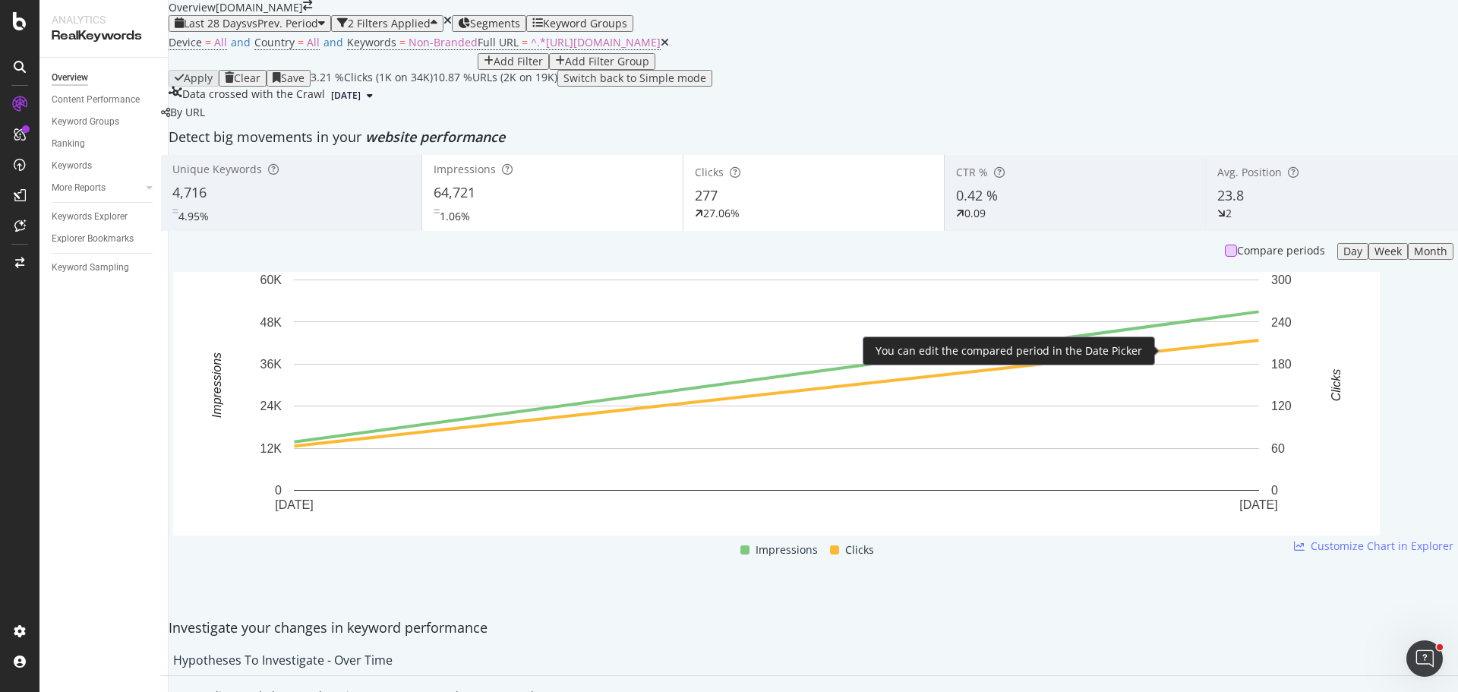
click at [1225, 257] on div at bounding box center [1231, 251] width 12 height 12
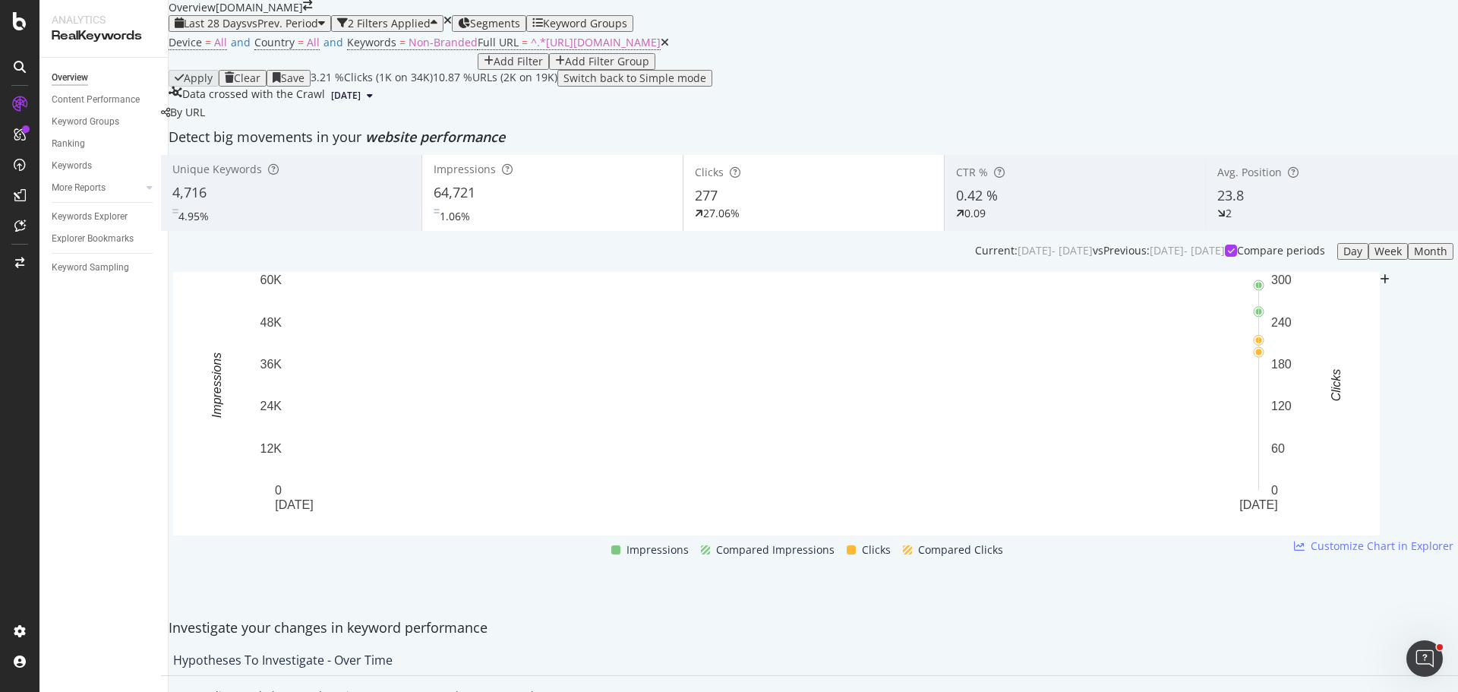
scroll to position [76, 0]
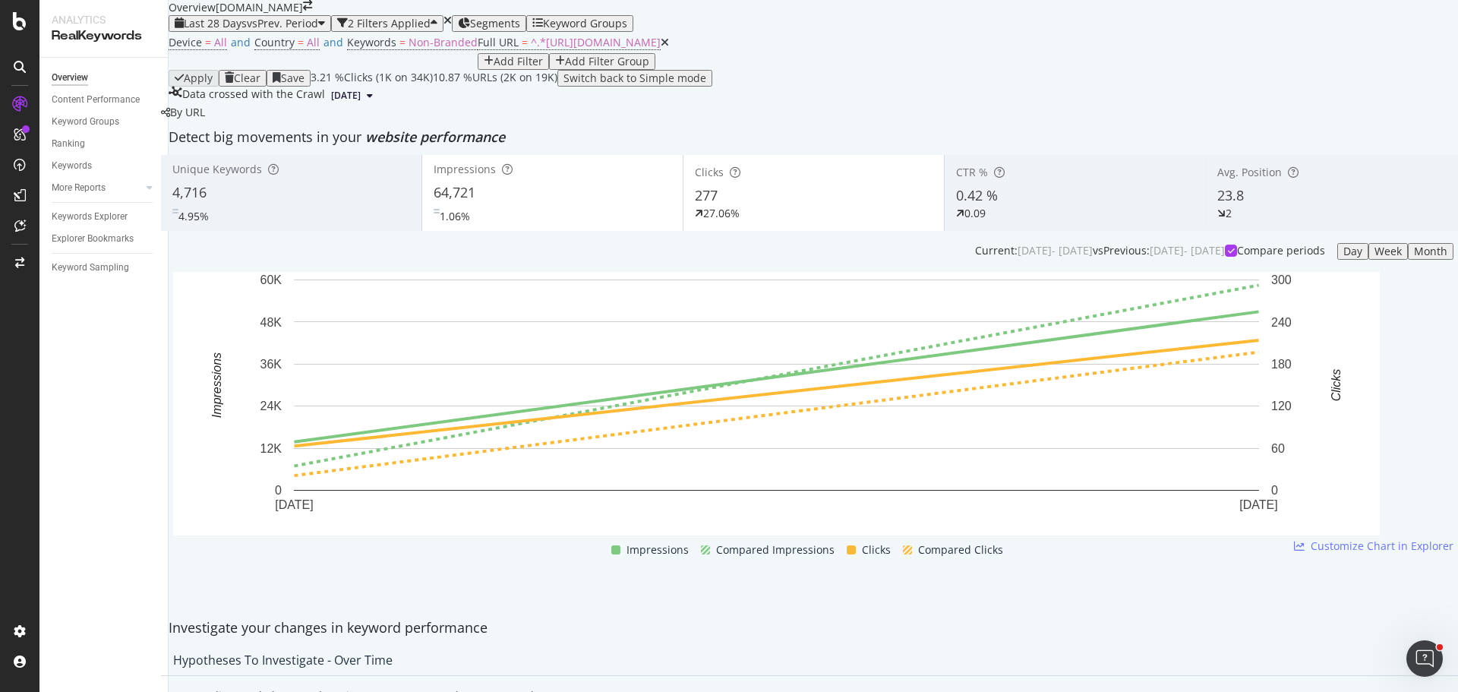
click at [1150, 258] on div "2025 Jun. 28th - 2025 Jul. 25th" at bounding box center [1187, 250] width 75 height 15
click at [1018, 258] on div "2025 Jul. 26th - 2025 Aug. 22nd" at bounding box center [1055, 250] width 75 height 15
click at [361, 103] on span "2025 Aug. 9th" at bounding box center [346, 96] width 30 height 14
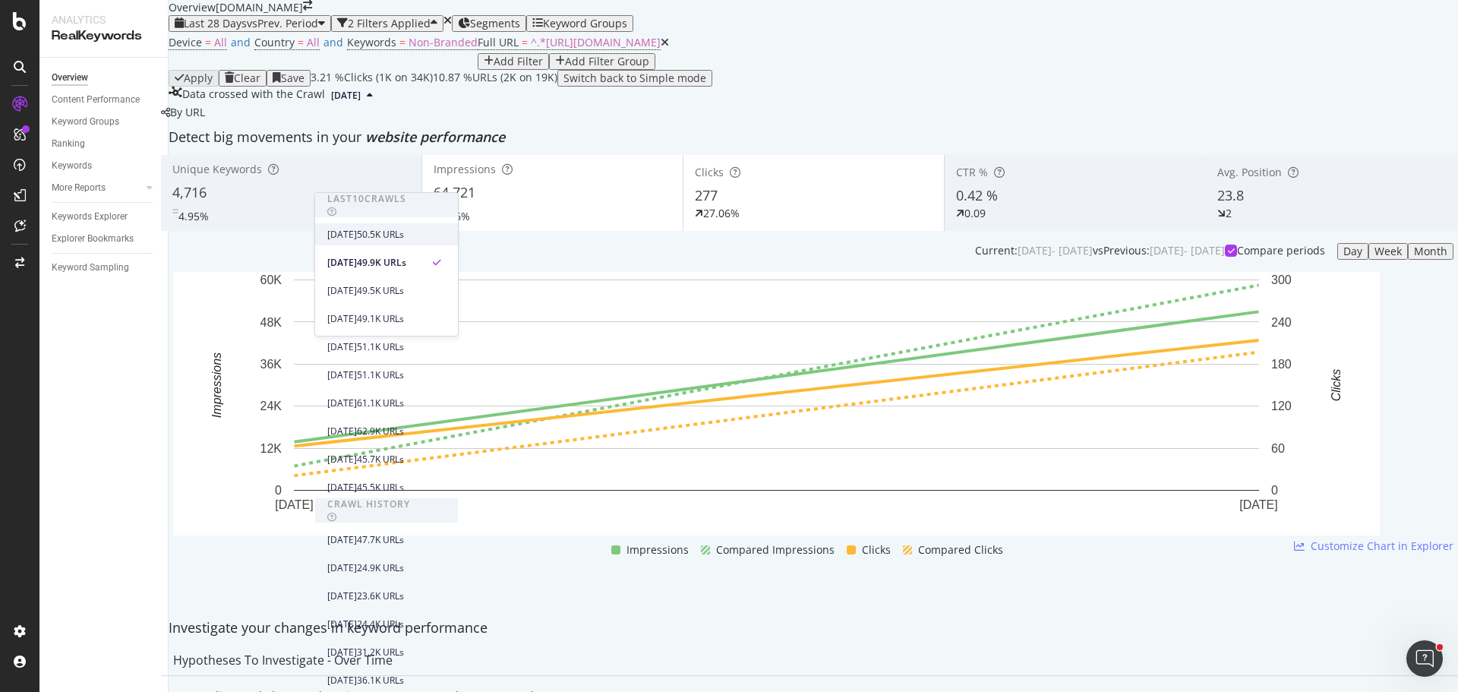
click at [446, 240] on span at bounding box center [437, 235] width 18 height 18
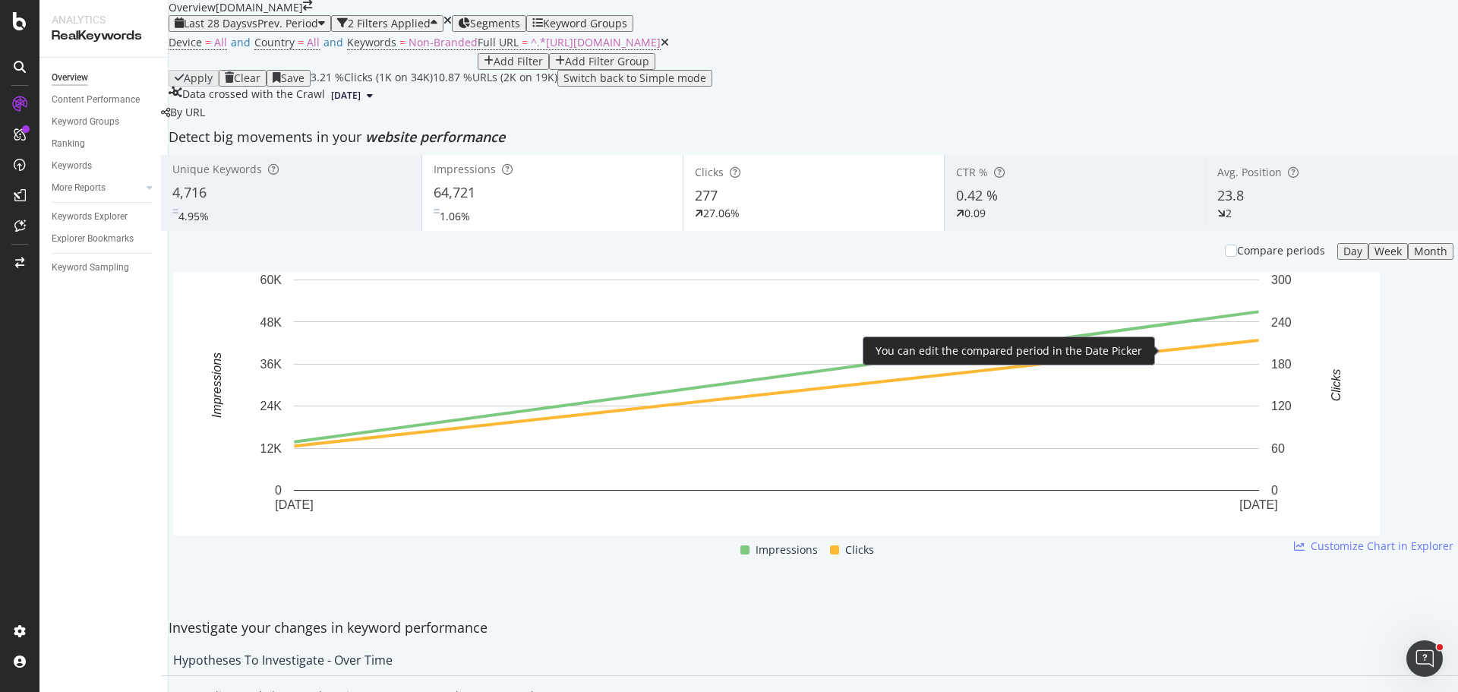
click at [1237, 258] on div "Compare periods" at bounding box center [1281, 250] width 88 height 15
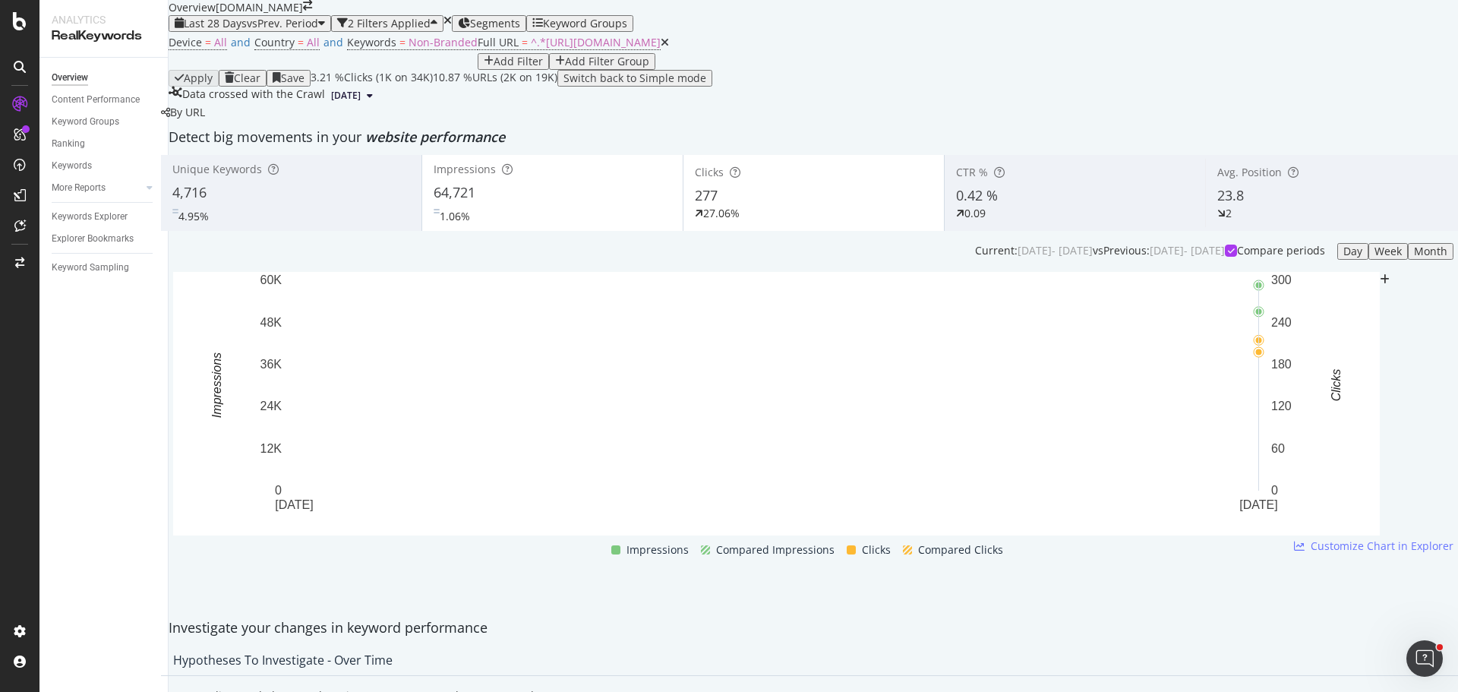
scroll to position [228, 0]
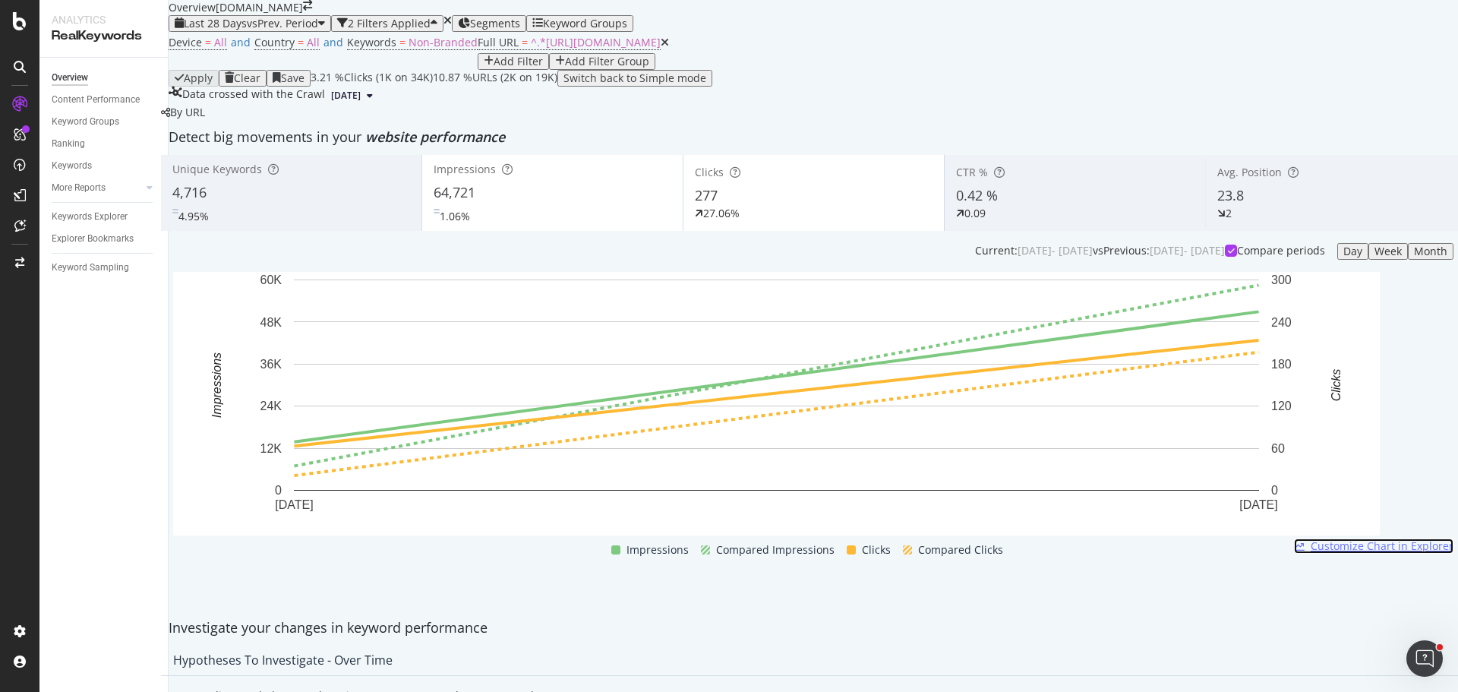
click at [1342, 538] on span "Customize Chart in Explorer" at bounding box center [1382, 545] width 143 height 15
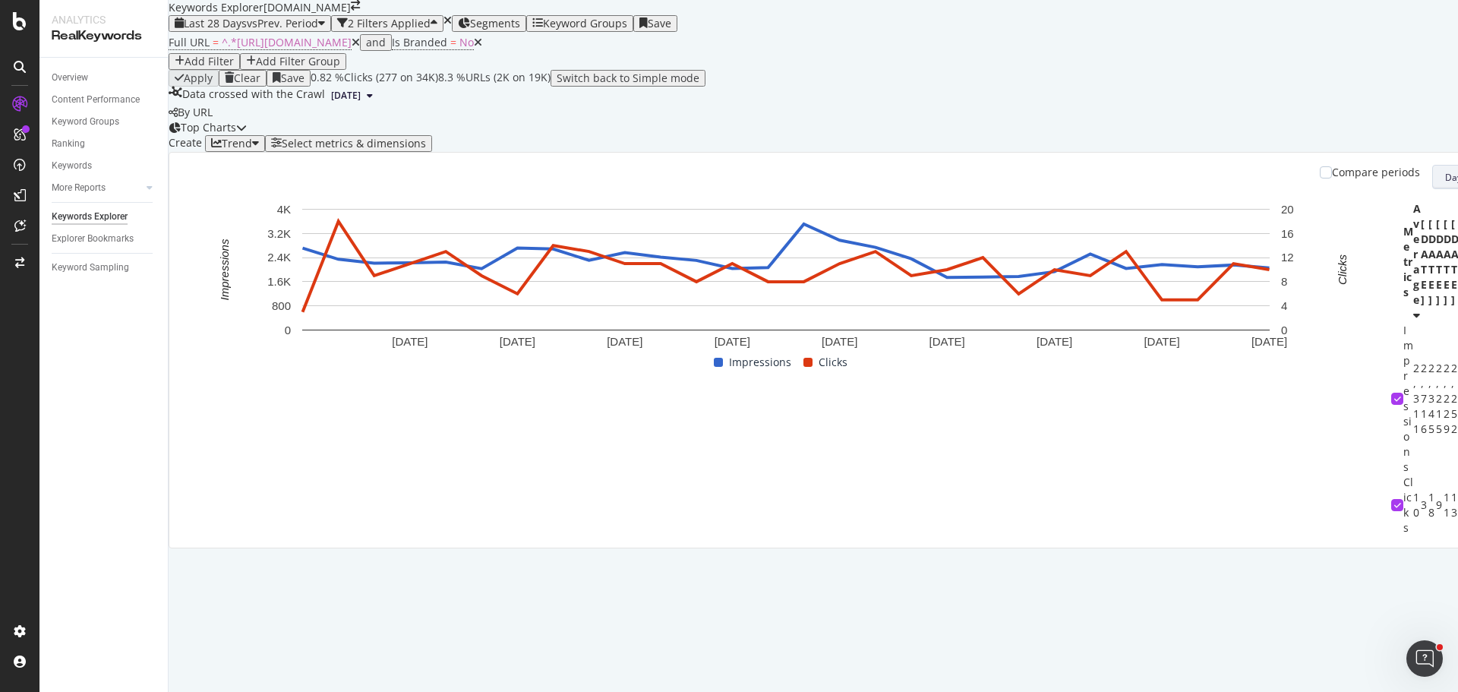
click at [1432, 189] on button "Day" at bounding box center [1459, 177] width 55 height 24
click at [1271, 387] on span "Week" at bounding box center [1258, 384] width 27 height 14
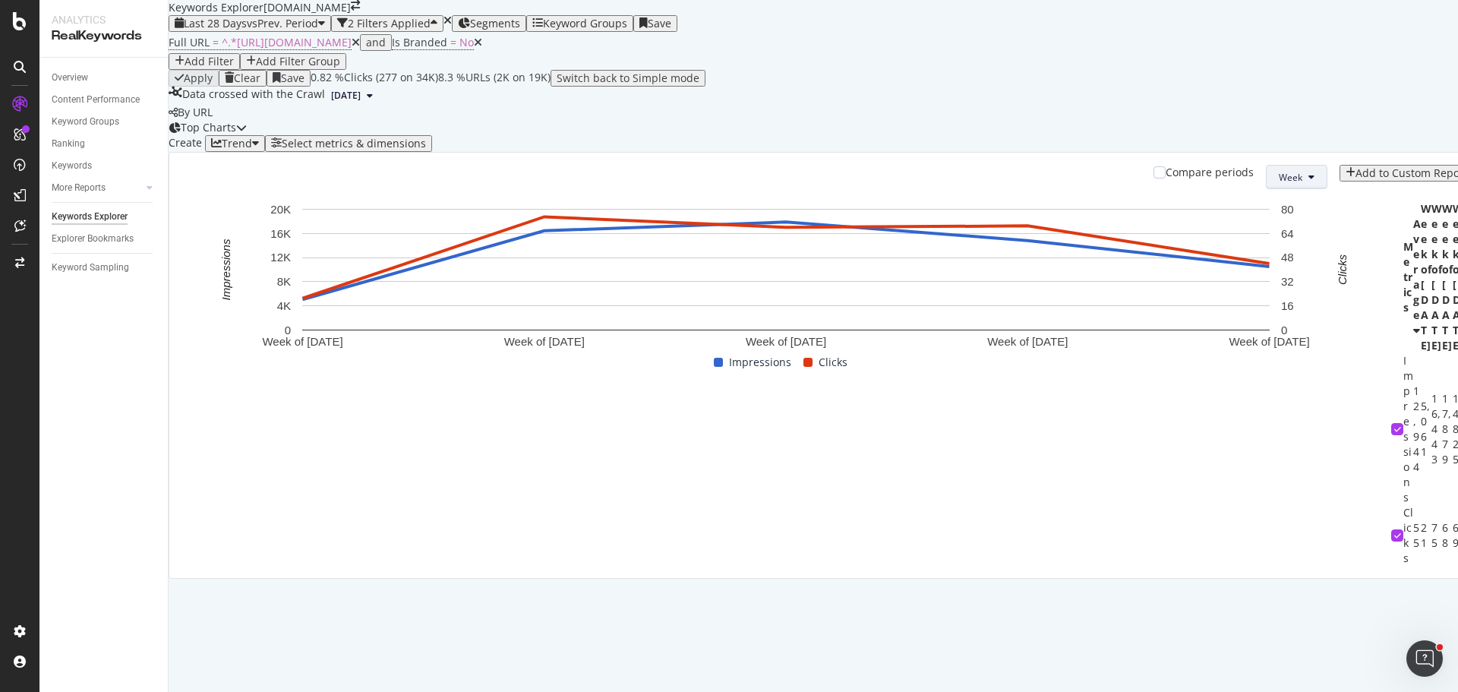
click at [1266, 189] on button "Week" at bounding box center [1297, 177] width 62 height 24
click at [1238, 405] on span "Month" at bounding box center [1251, 412] width 27 height 14
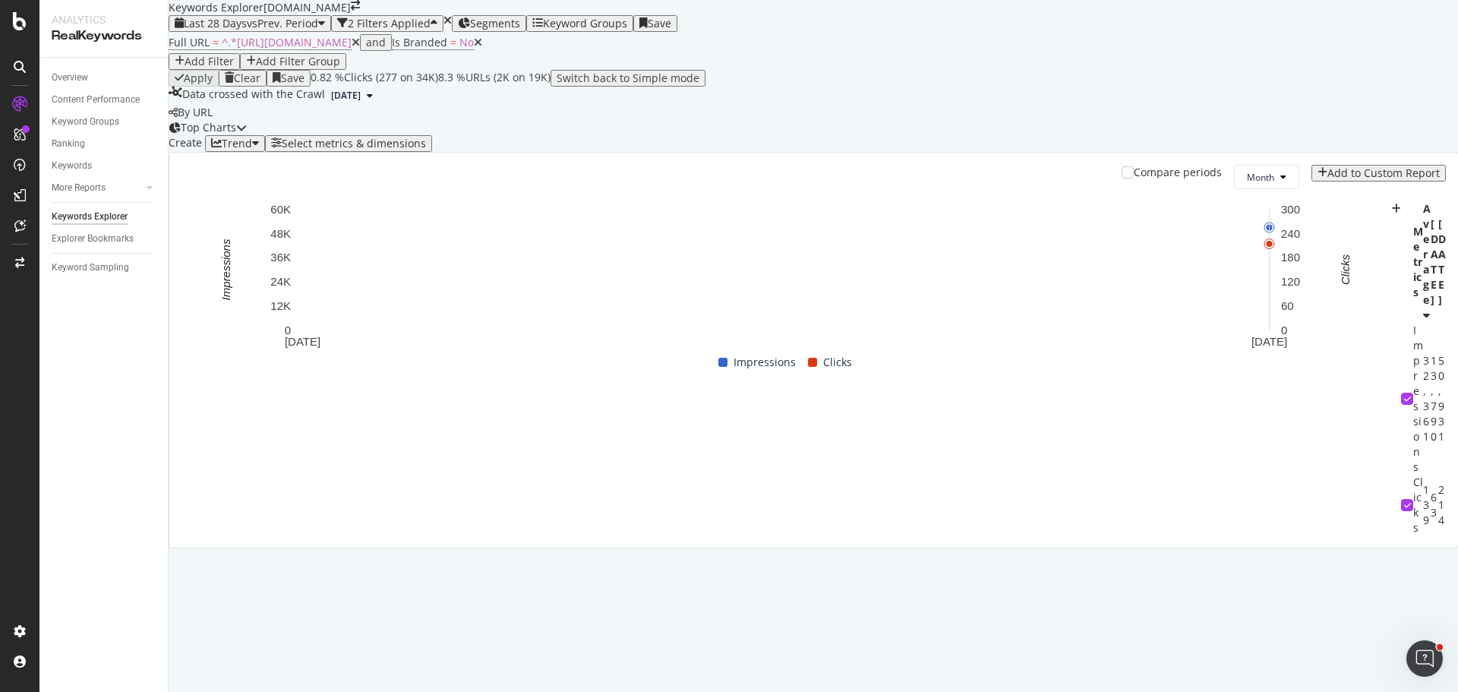
scroll to position [46, 0]
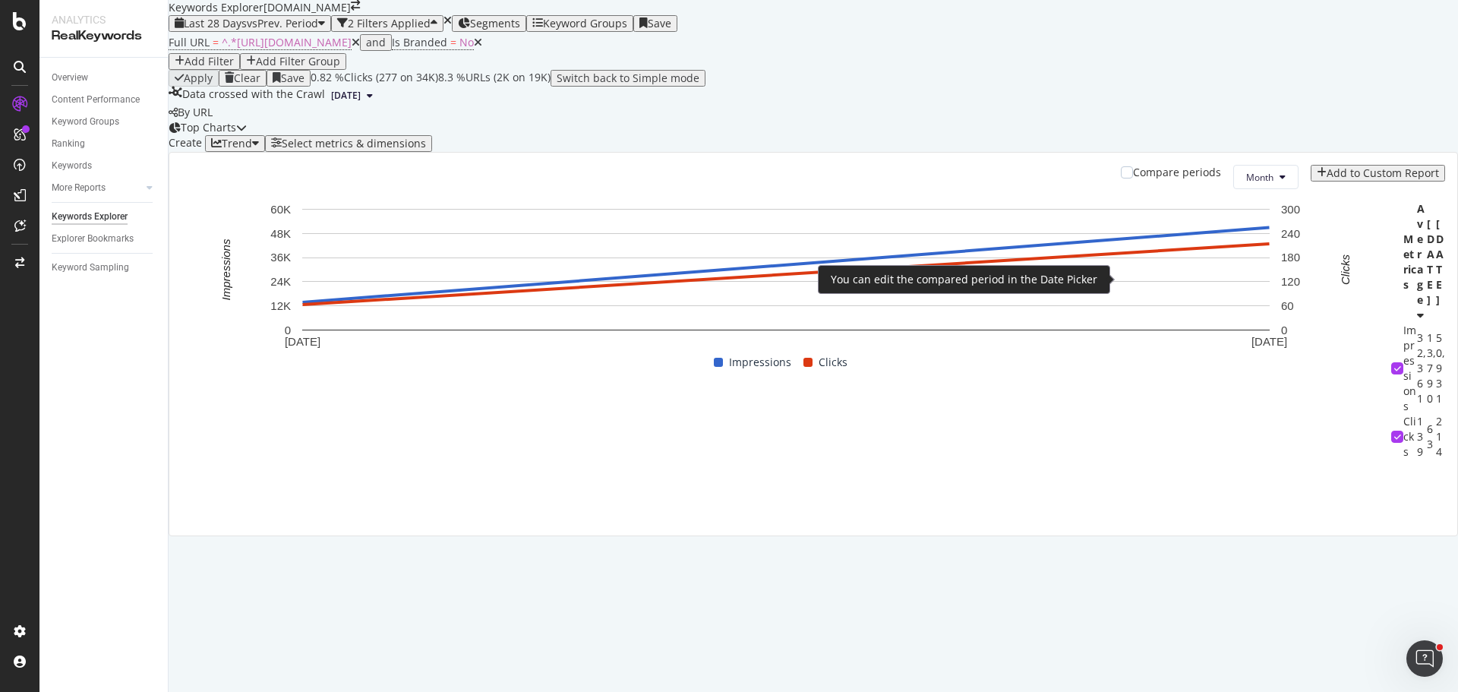
click at [1136, 180] on div "Compare periods" at bounding box center [1177, 172] width 88 height 15
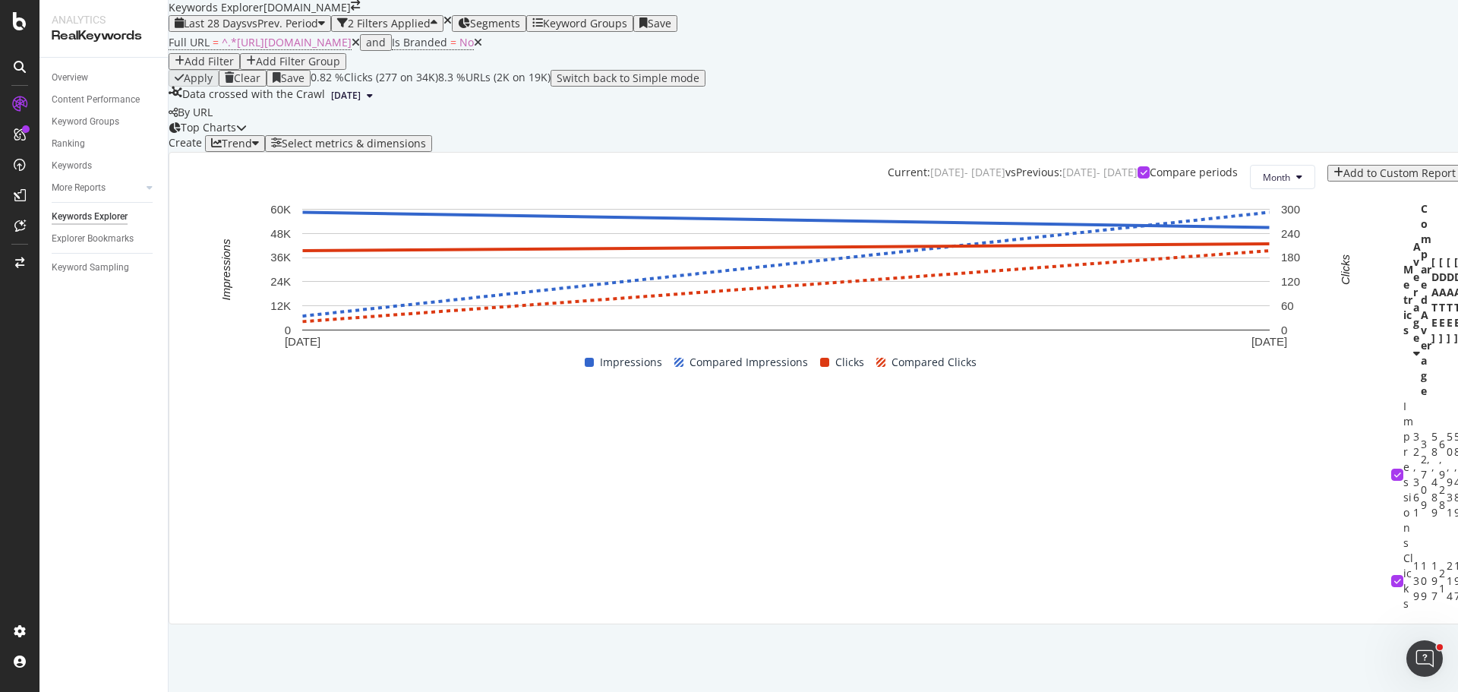
click at [426, 150] on div "Select metrics & dimensions" at bounding box center [354, 143] width 144 height 12
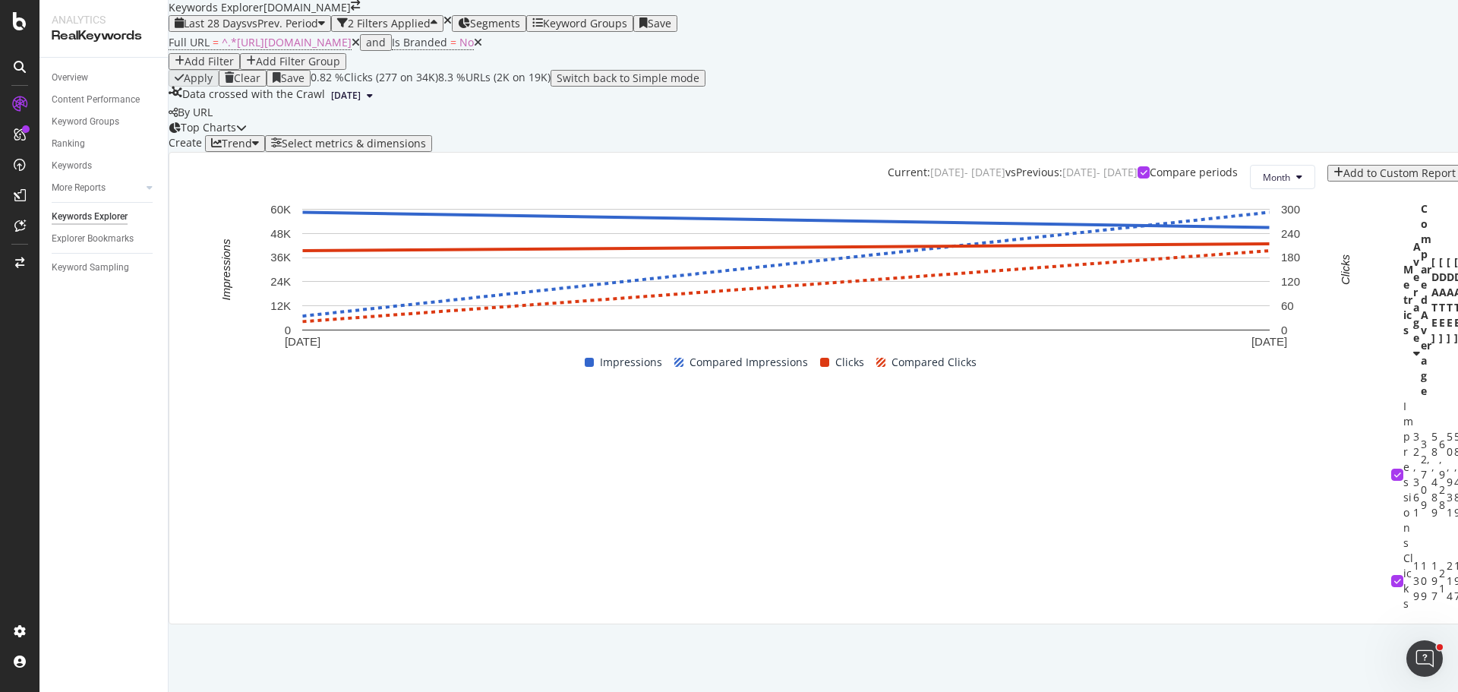
click at [252, 150] on div "Trend" at bounding box center [237, 143] width 30 height 12
click at [247, 135] on div "Top Charts" at bounding box center [208, 127] width 78 height 15
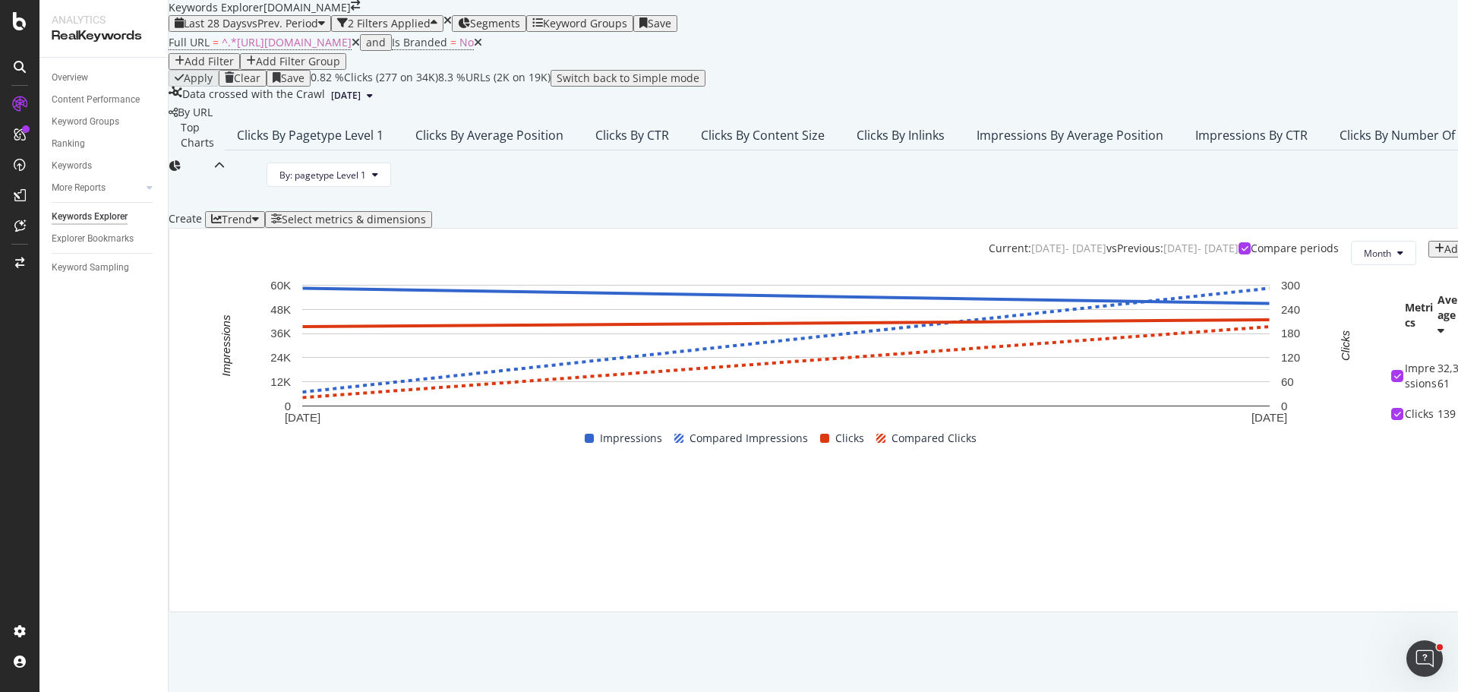
click at [225, 191] on div "Top Charts" at bounding box center [197, 165] width 56 height 91
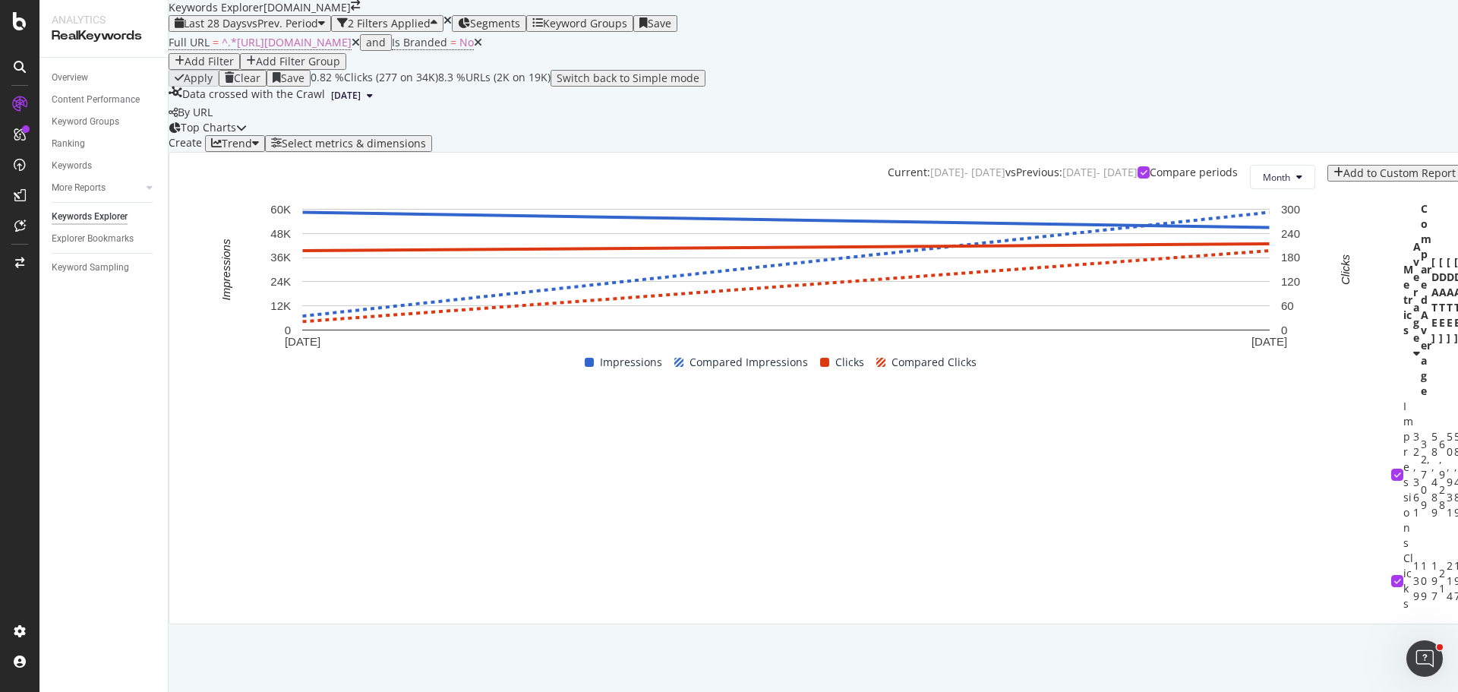
click at [361, 103] on span "2025 Aug. 23rd" at bounding box center [346, 96] width 30 height 14
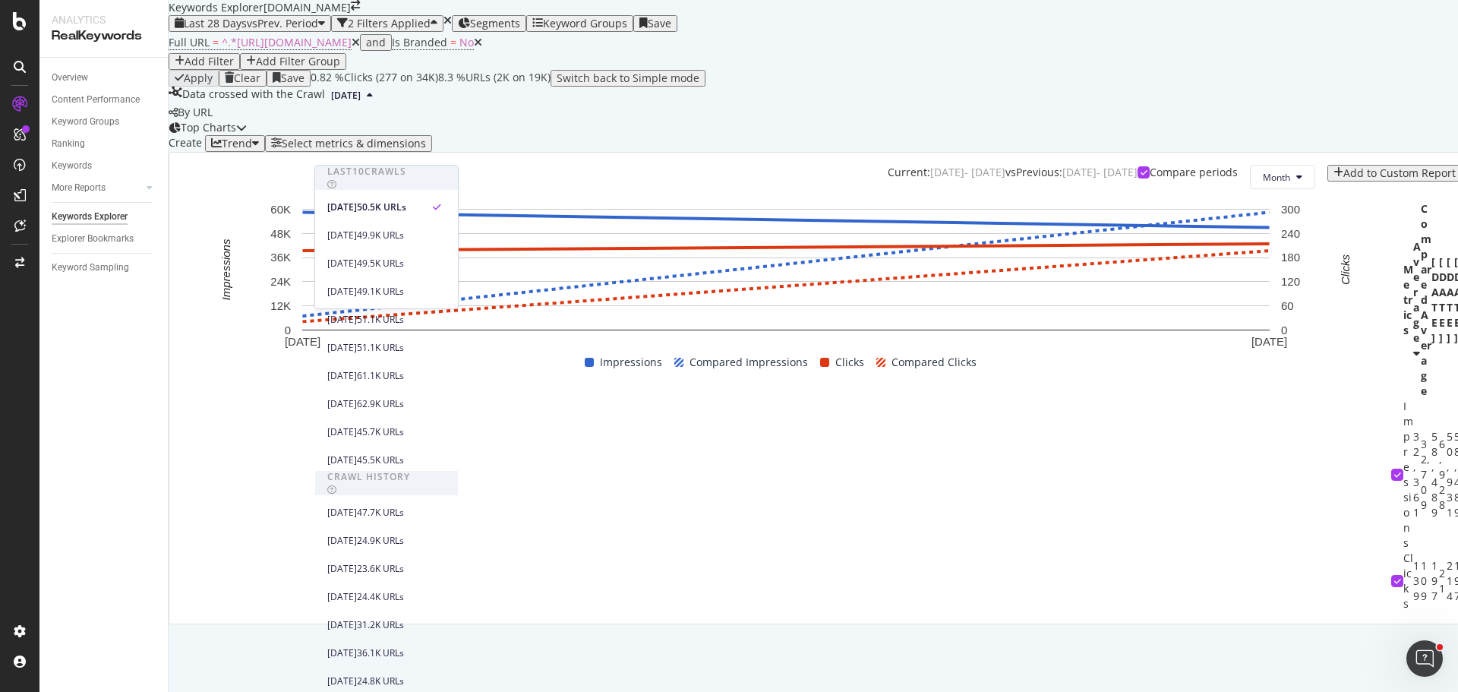
click at [939, 87] on div "Apply Clear Save 0.82 % Clicks ( 277 on 34K ) 8.3 % URLs ( 2K on 19K ) Switch b…" at bounding box center [822, 78] width 1306 height 17
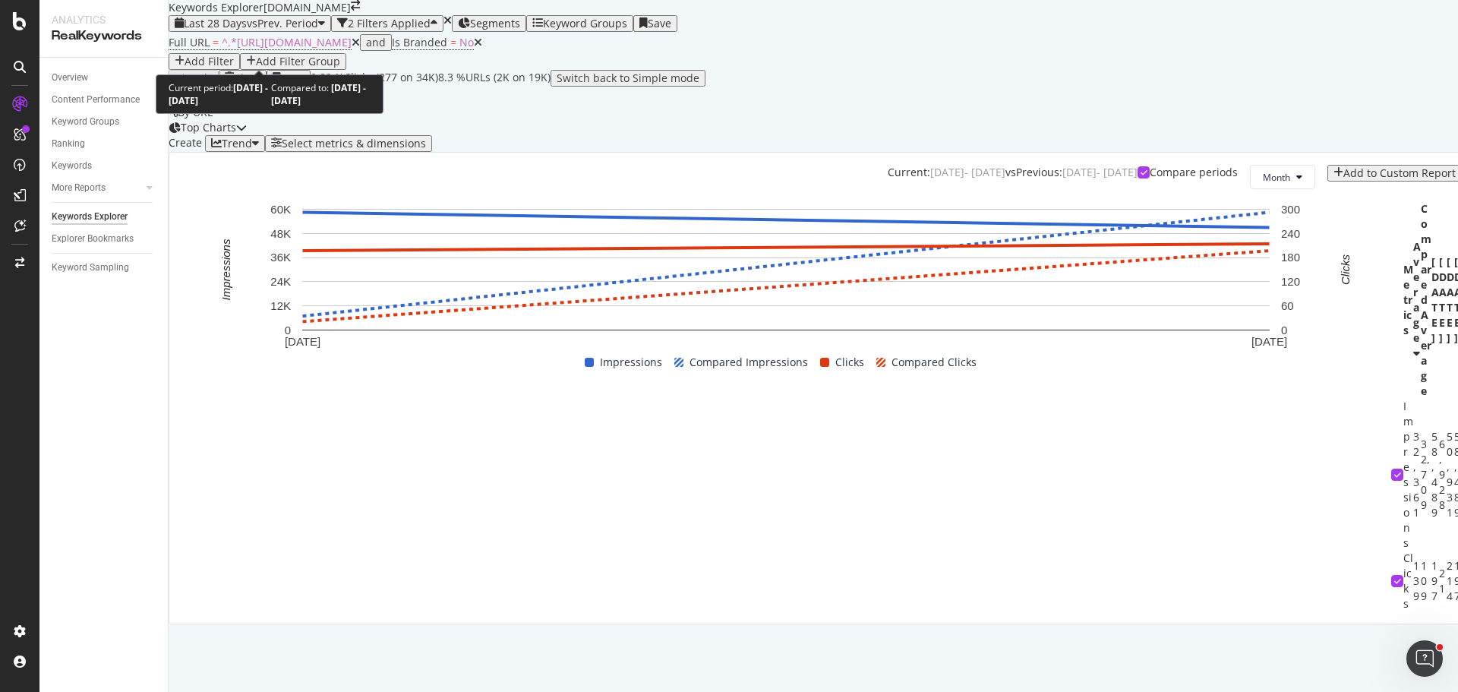
click at [307, 30] on span "vs Prev. Period" at bounding box center [282, 23] width 71 height 14
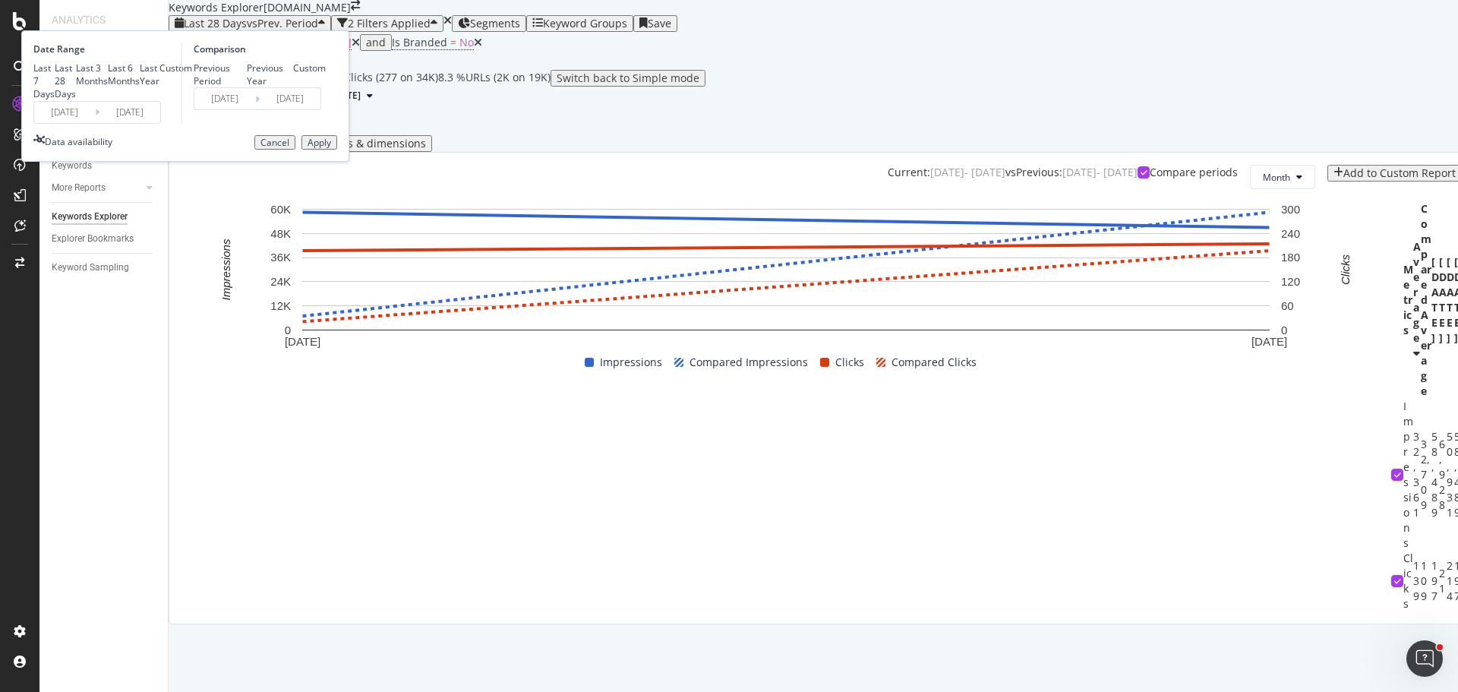
click at [140, 87] on div "Last 6 Months" at bounding box center [124, 75] width 32 height 26
type input "2025/02/23"
type input "2024/08/25"
type input "2025/02/22"
click at [331, 148] on div "Apply" at bounding box center [320, 142] width 24 height 11
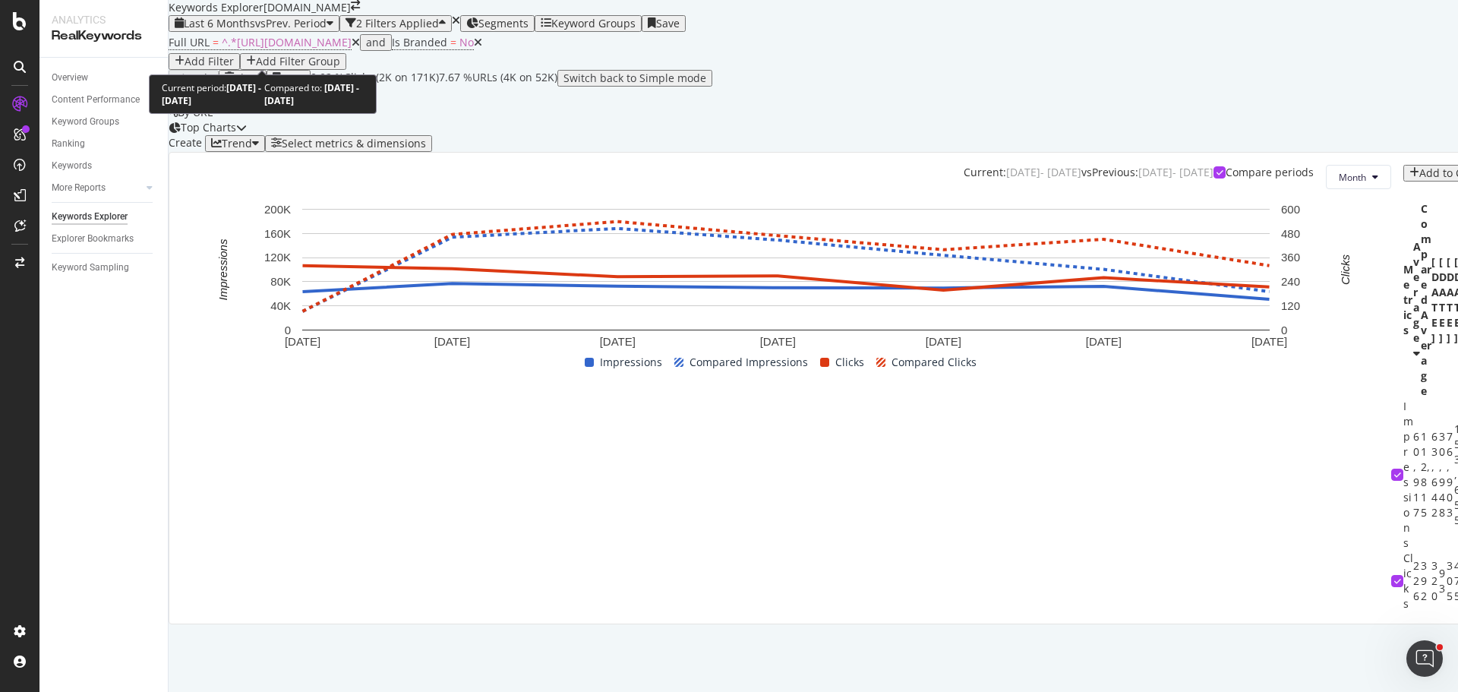
click at [296, 30] on span "vs Prev. Period" at bounding box center [290, 23] width 71 height 14
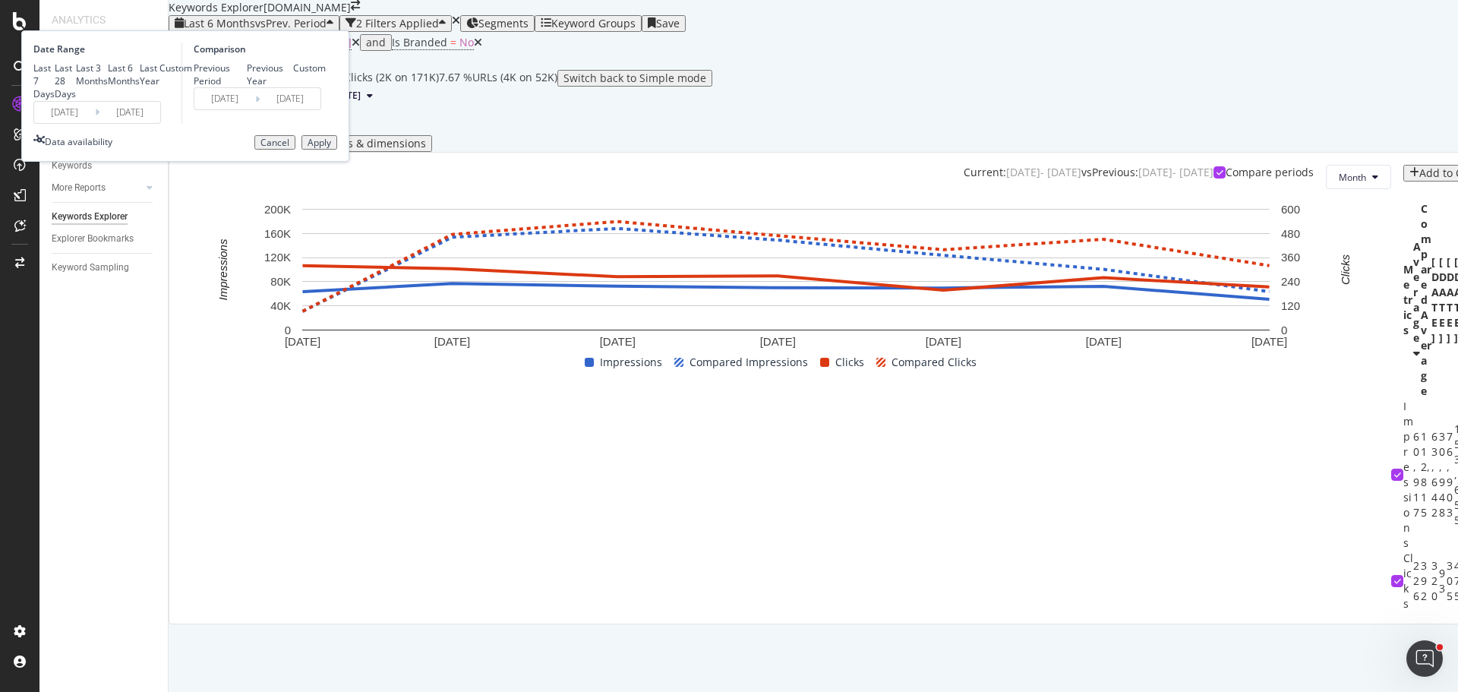
click at [296, 30] on span "vs Prev. Period" at bounding box center [290, 23] width 71 height 14
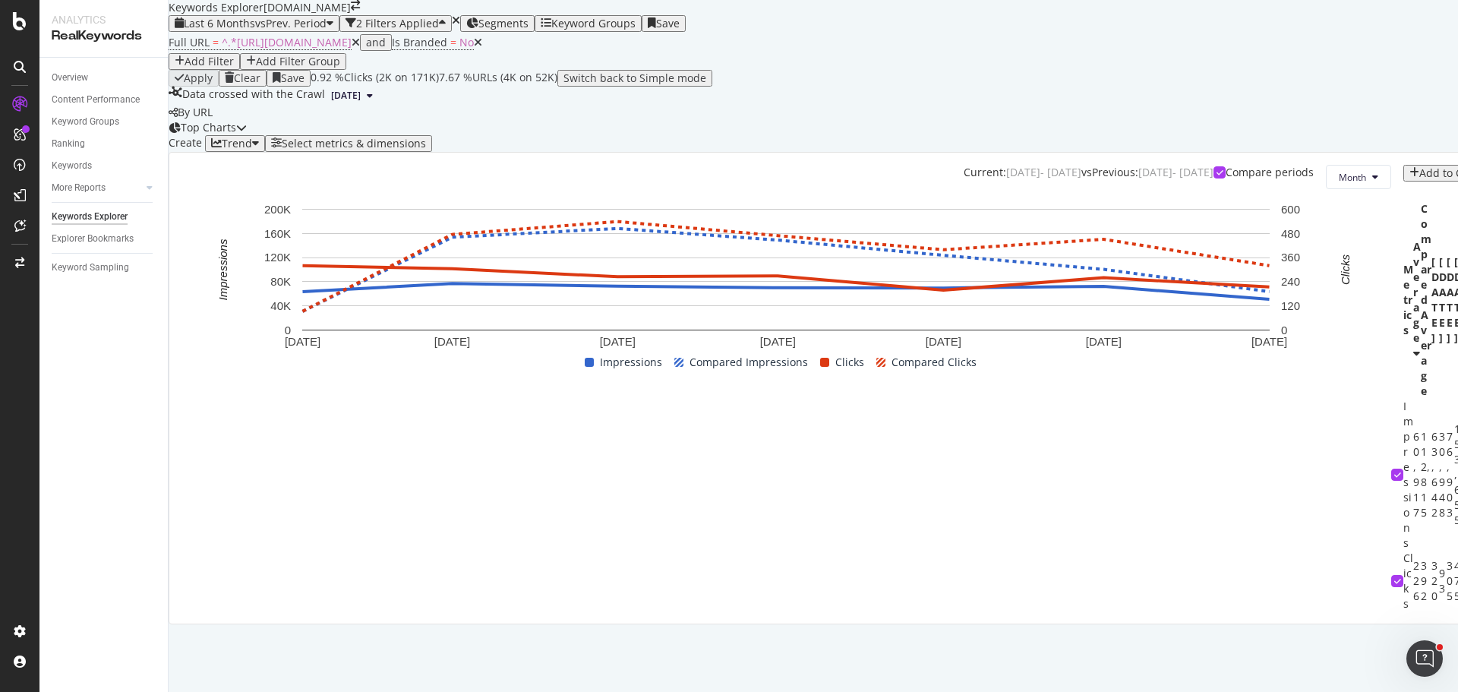
click at [863, 32] on div "Last 6 Months vs Prev. Period 2 Filters Applied Segments Keyword Groups Save" at bounding box center [860, 23] width 1382 height 17
click at [101, 214] on div "Keywords Explorer" at bounding box center [90, 217] width 76 height 16
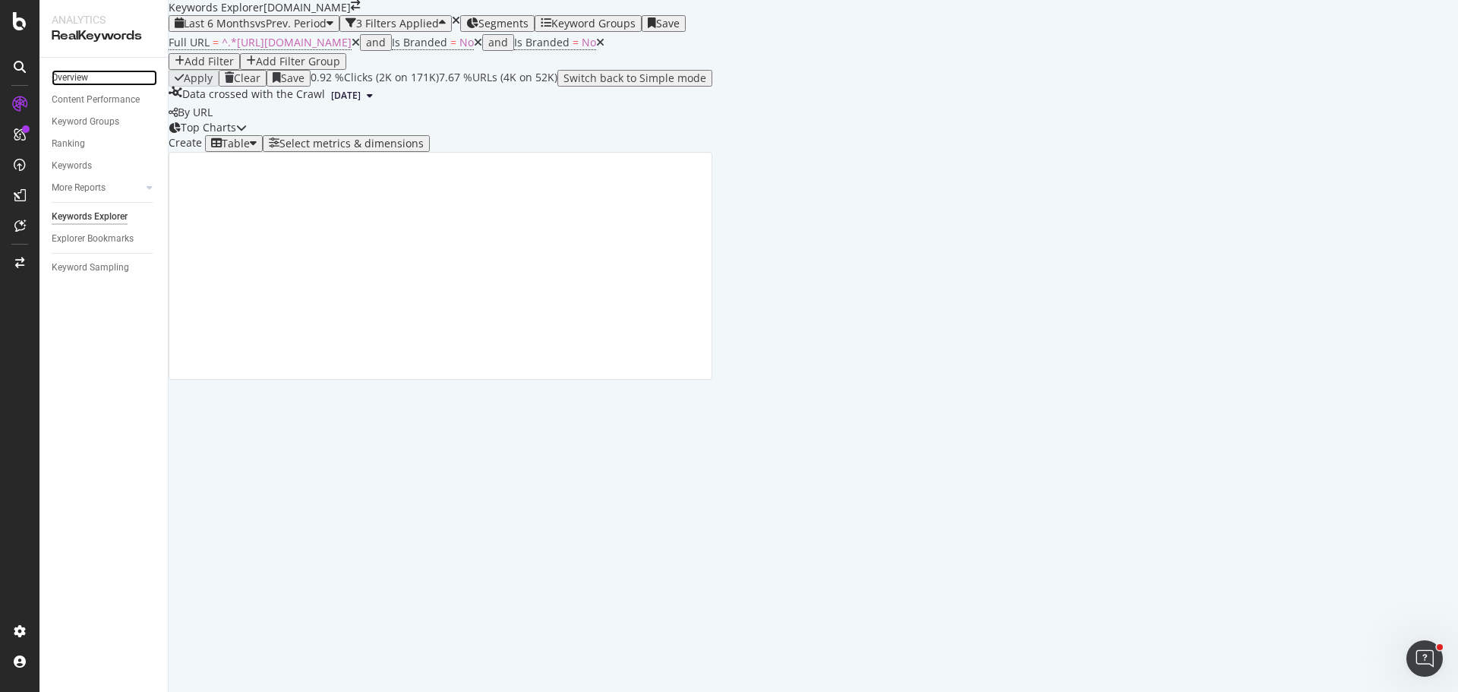
click at [90, 71] on link "Overview" at bounding box center [105, 78] width 106 height 16
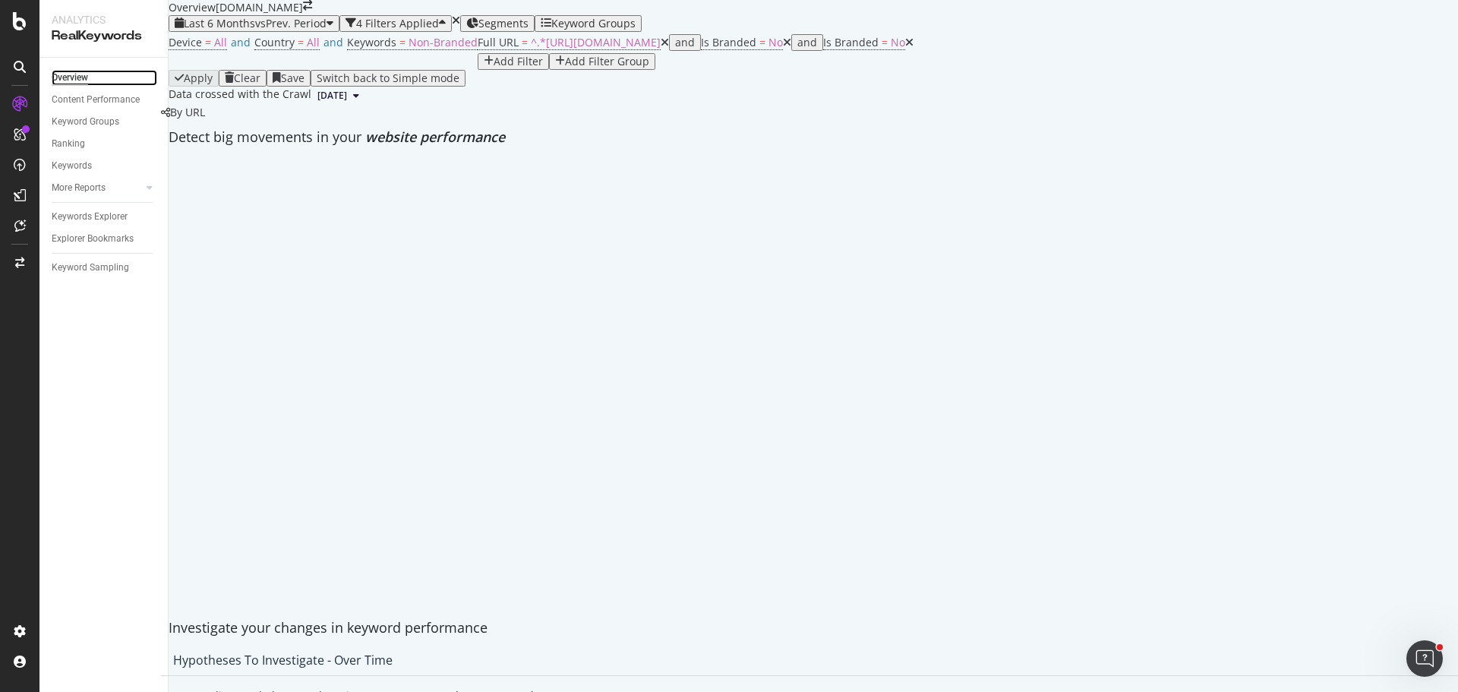
click at [86, 75] on div "Overview" at bounding box center [70, 78] width 36 height 16
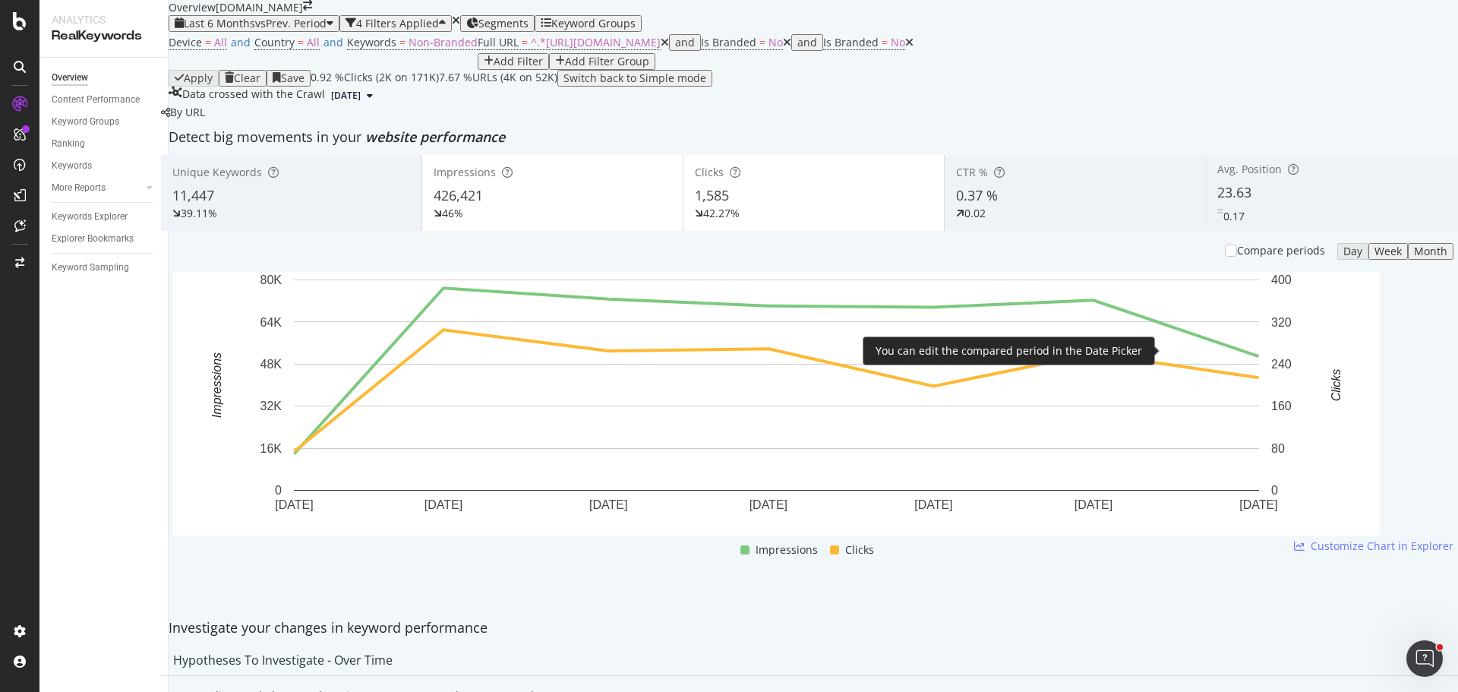
click at [1237, 258] on div "Compare periods" at bounding box center [1281, 250] width 88 height 15
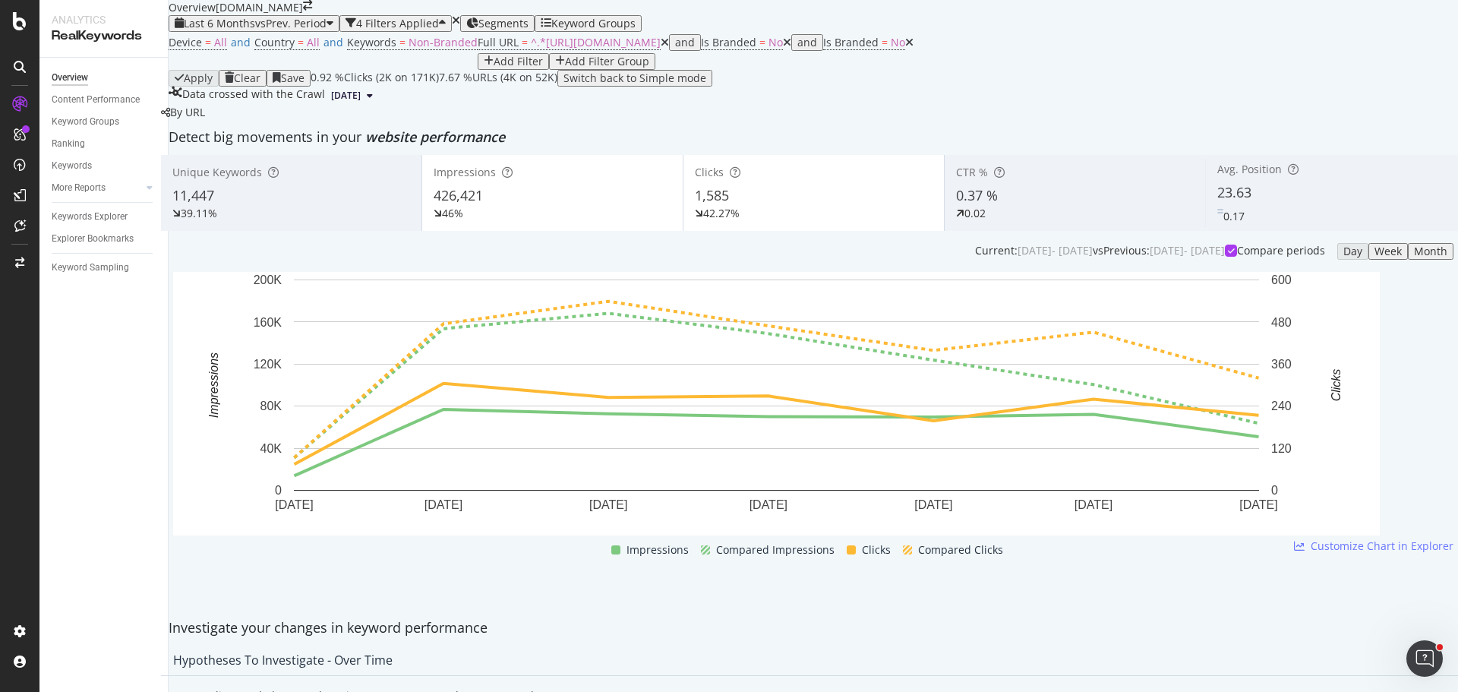
scroll to position [567, 0]
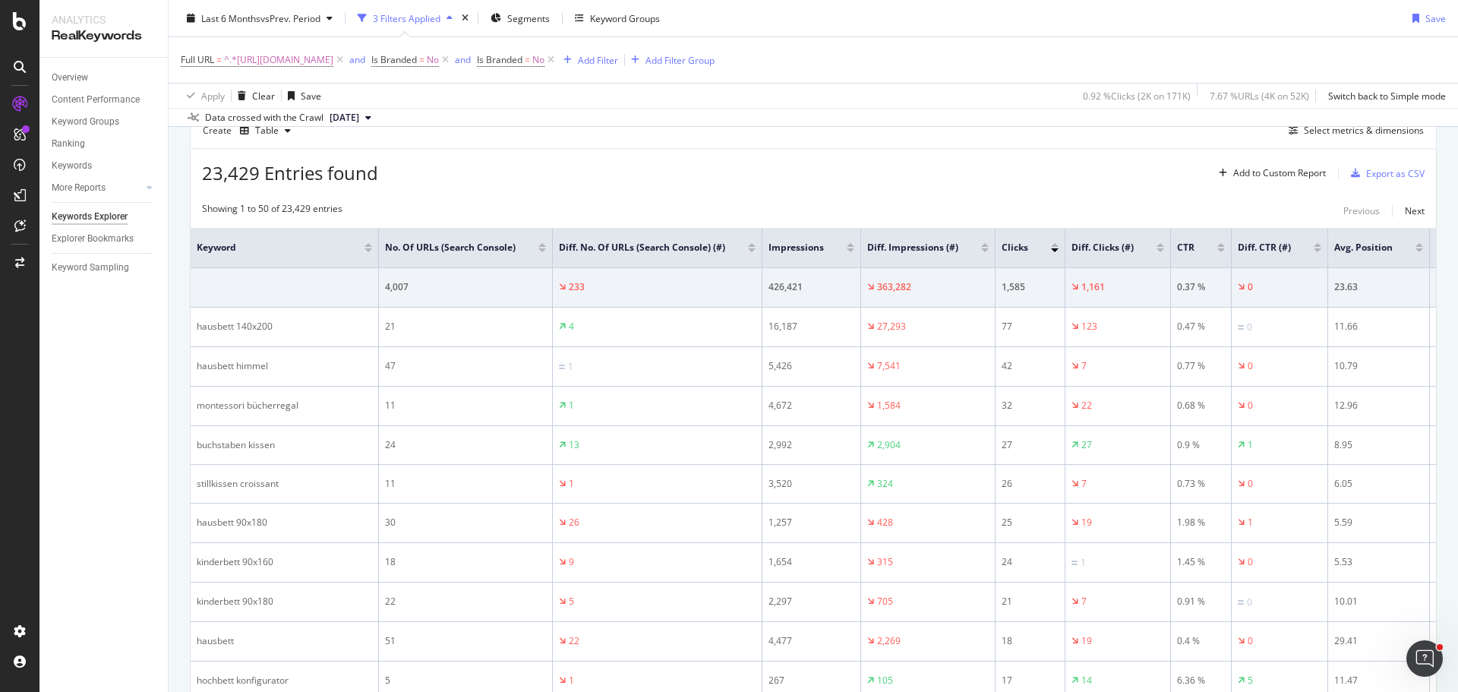
scroll to position [0, 90]
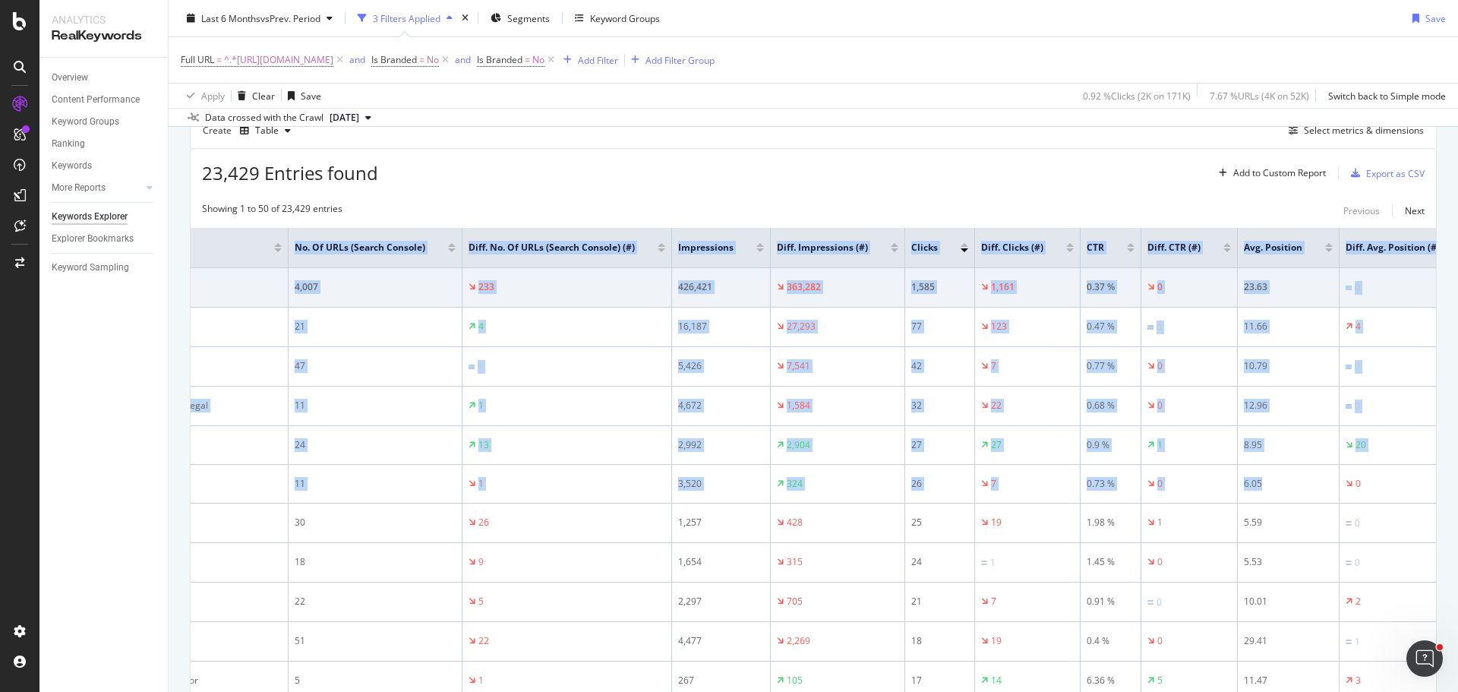
drag, startPoint x: 1343, startPoint y: 485, endPoint x: 1429, endPoint y: 478, distance: 86.9
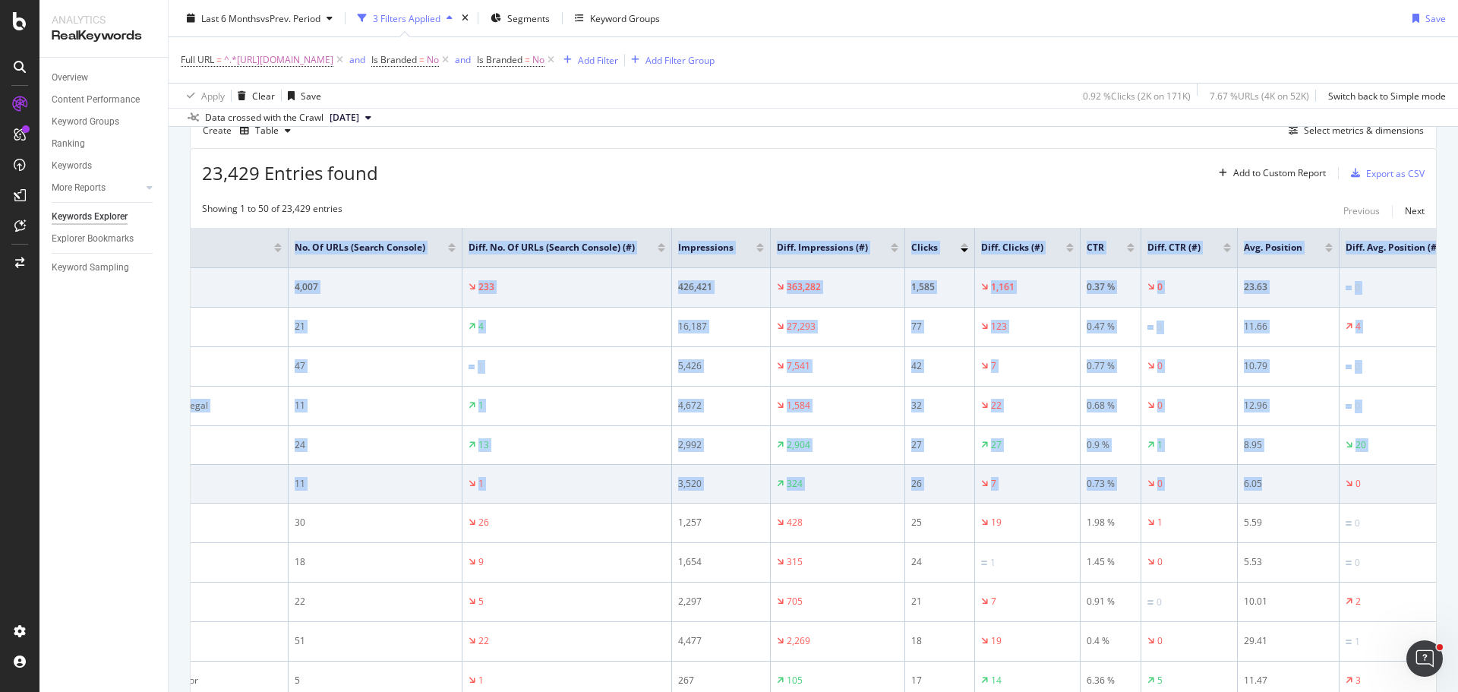
click at [1395, 478] on div "0" at bounding box center [1408, 484] width 125 height 14
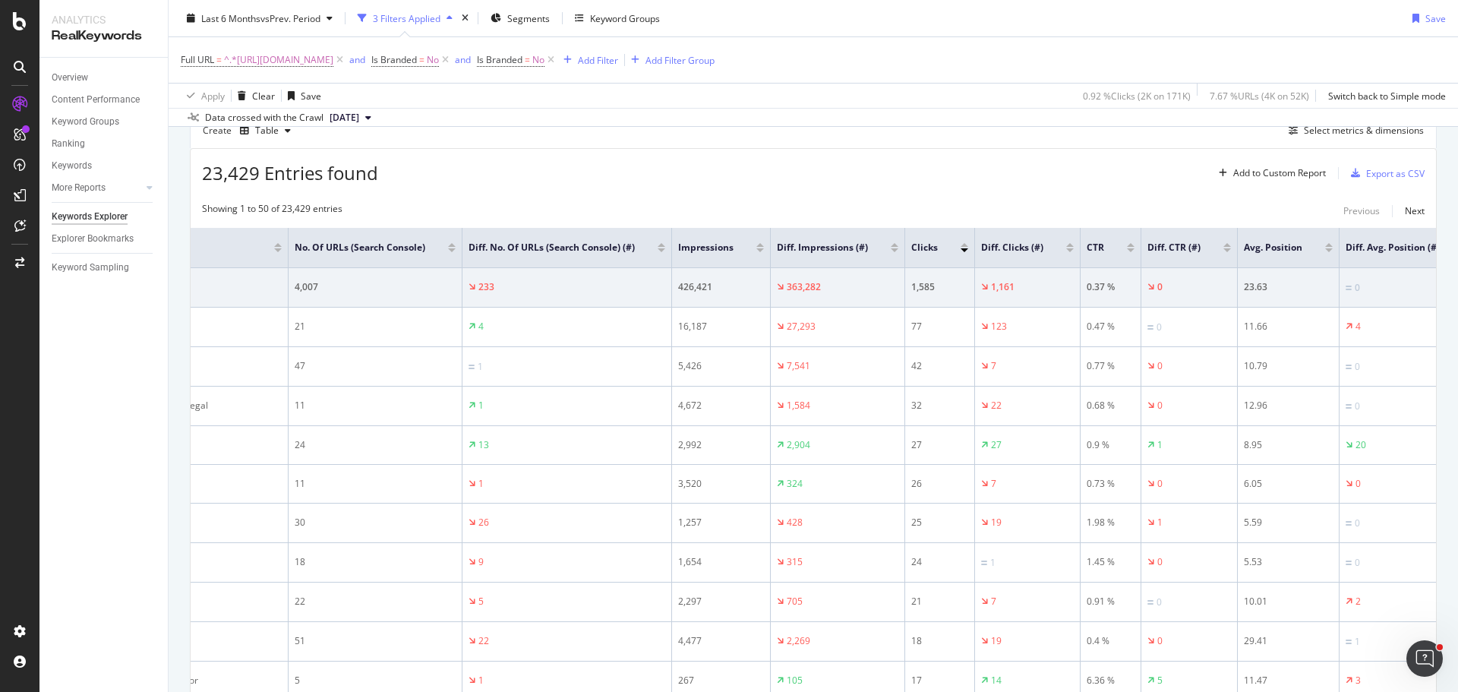
click at [1325, 248] on div at bounding box center [1329, 250] width 8 height 4
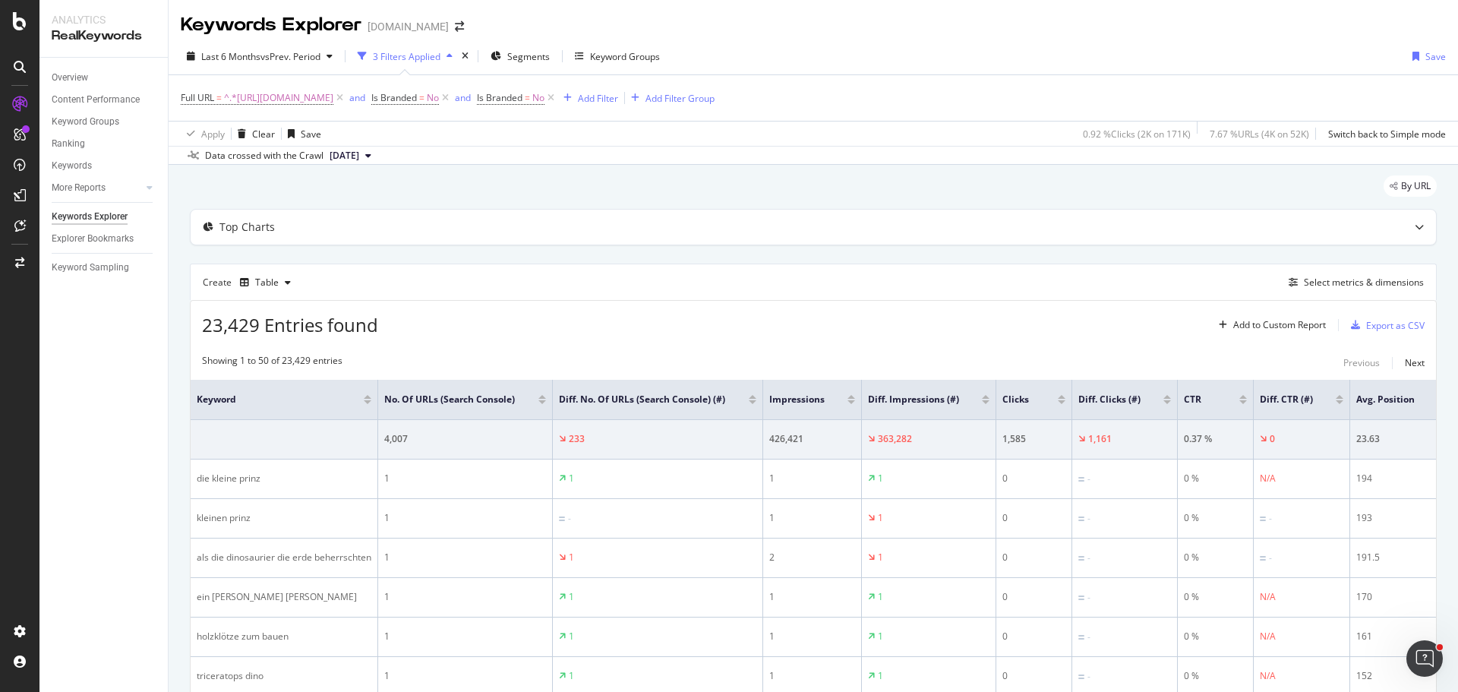
click at [1338, 404] on div at bounding box center [1340, 399] width 8 height 9
drag, startPoint x: 1396, startPoint y: 412, endPoint x: 1413, endPoint y: 412, distance: 17.5
click at [1413, 406] on span "Avg. Position" at bounding box center [1385, 400] width 58 height 14
click at [1421, 398] on icon at bounding box center [1424, 398] width 11 height 11
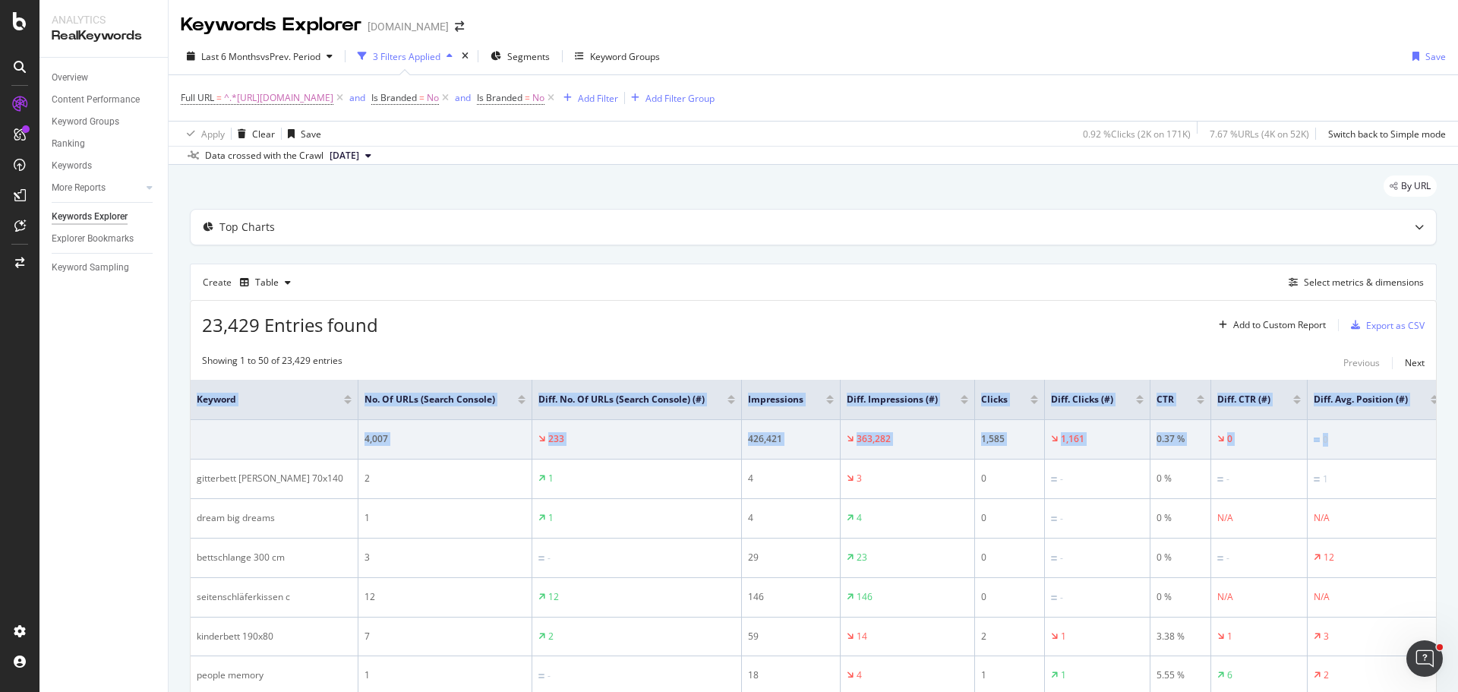
drag, startPoint x: 1359, startPoint y: 457, endPoint x: 1442, endPoint y: 457, distance: 82.8
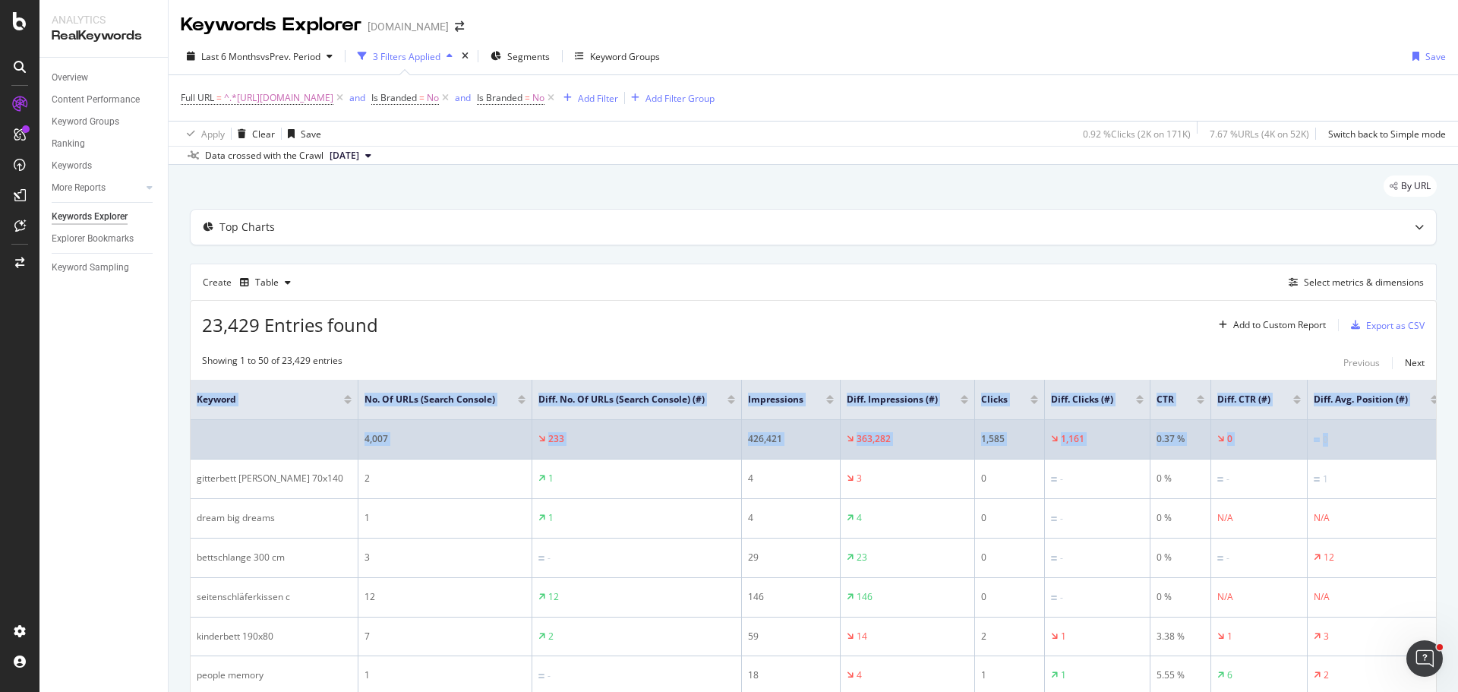
click at [1332, 434] on div "0" at bounding box center [1376, 439] width 125 height 14
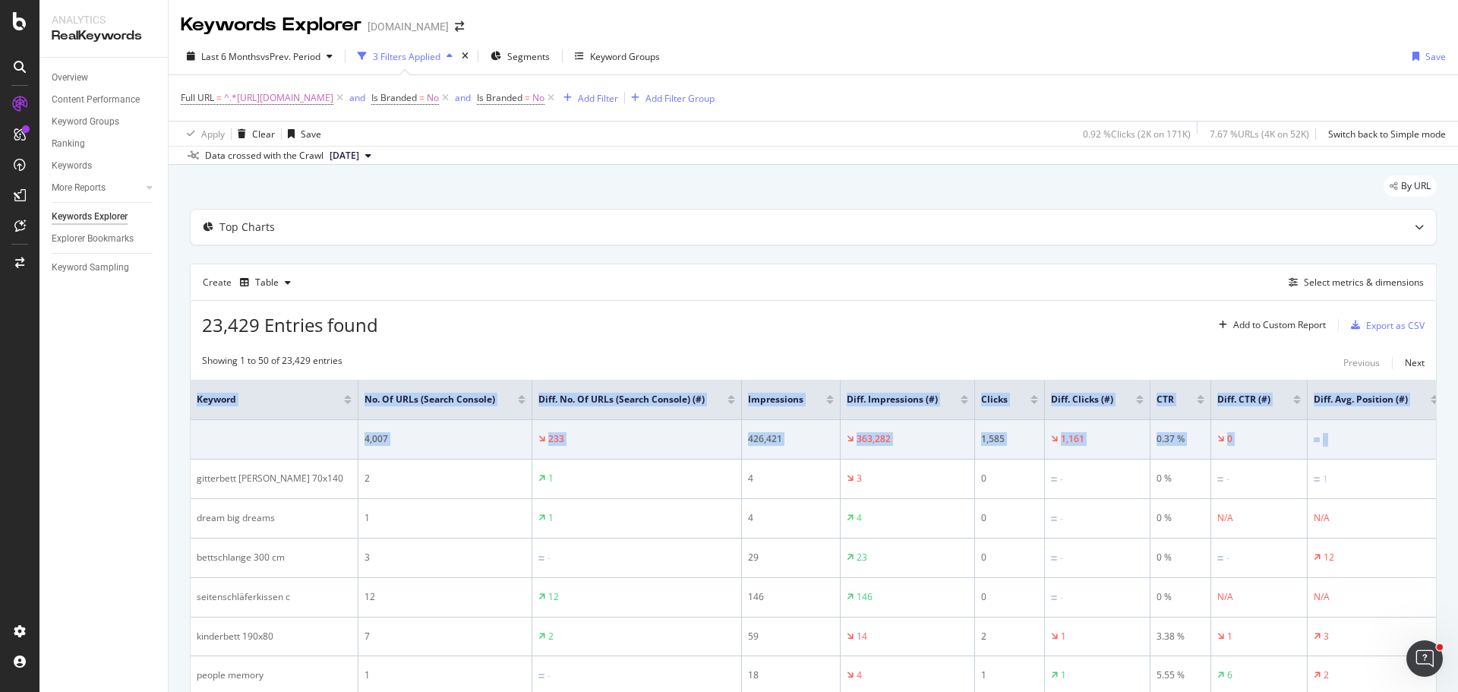
drag, startPoint x: 1348, startPoint y: 439, endPoint x: 1447, endPoint y: 433, distance: 98.9
click at [1447, 433] on div "Keywords Explorer monlitcabane.com Last 6 Months vs Prev. Period 3 Filters Appl…" at bounding box center [814, 346] width 1290 height 692
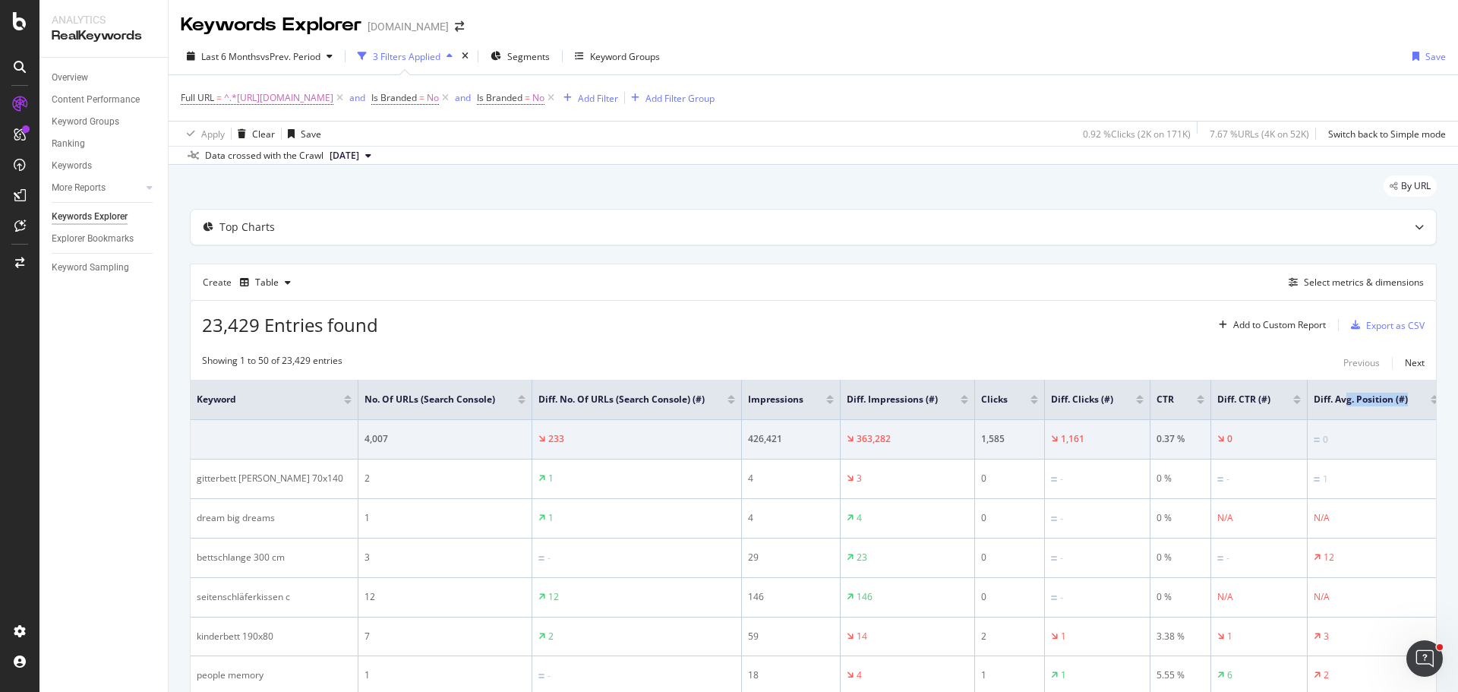
scroll to position [0, 11]
drag, startPoint x: 1339, startPoint y: 399, endPoint x: 1432, endPoint y: 400, distance: 93.4
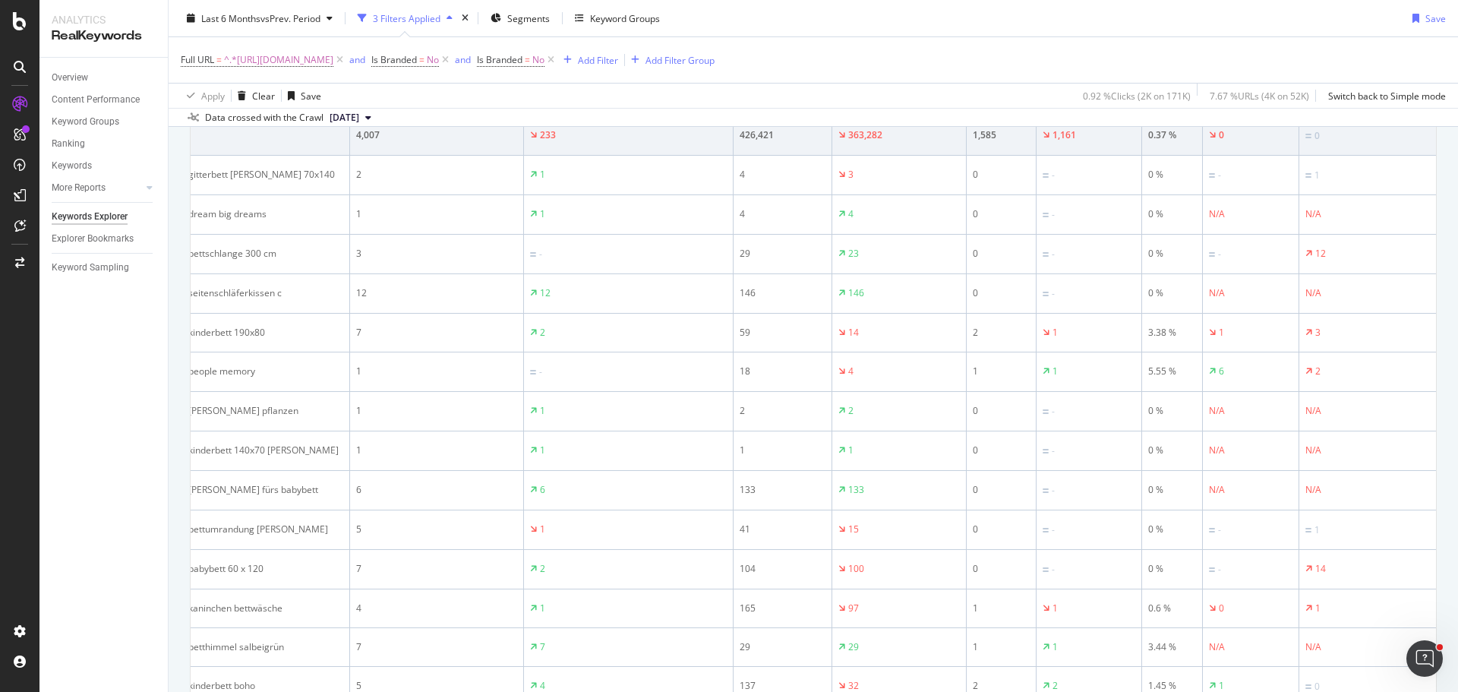
scroll to position [0, 0]
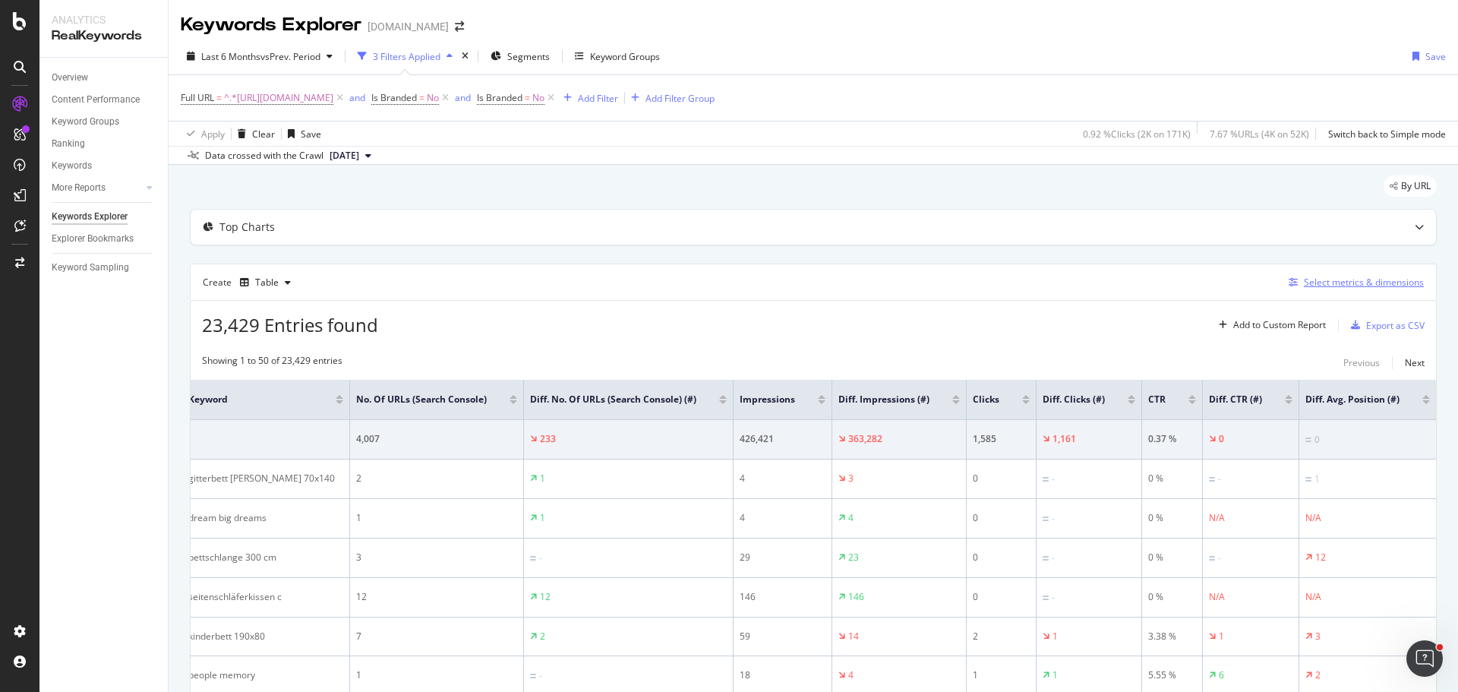
click at [1332, 279] on div "Select metrics & dimensions" at bounding box center [1364, 282] width 120 height 13
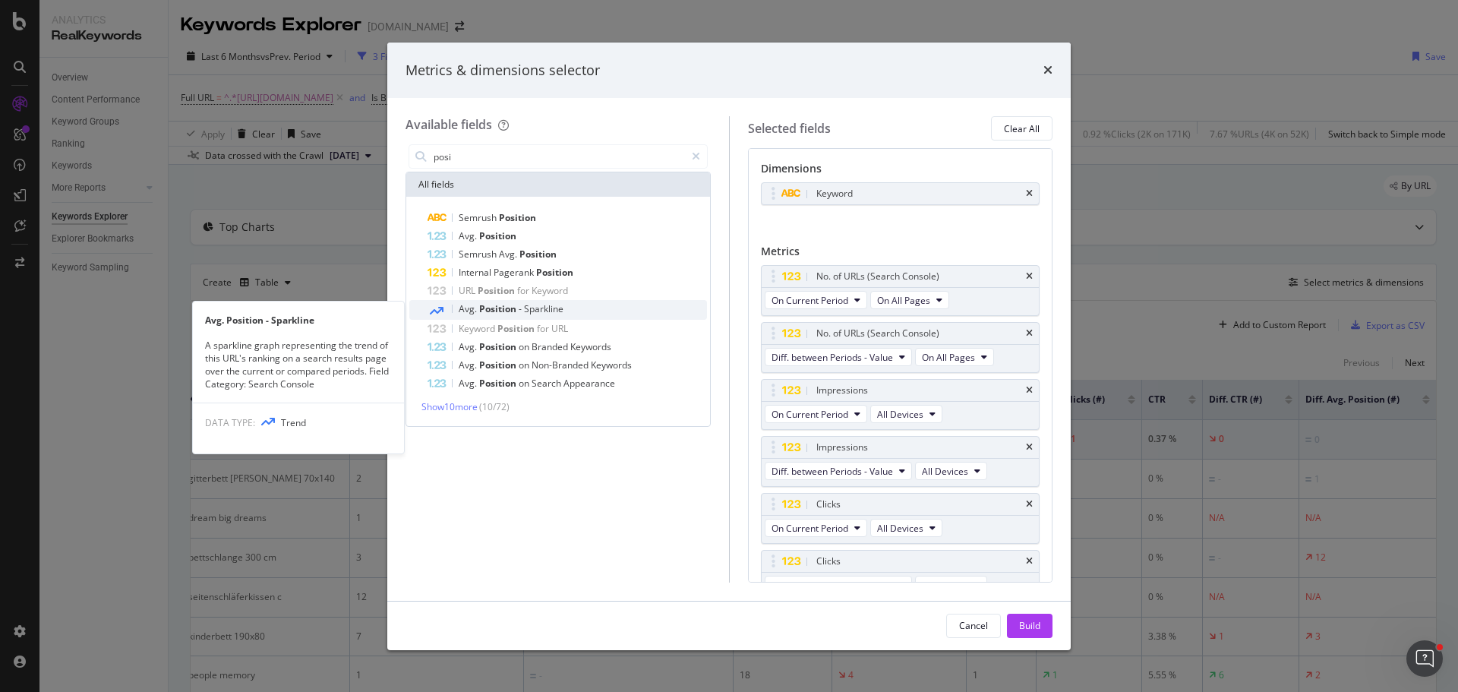
type input "posi"
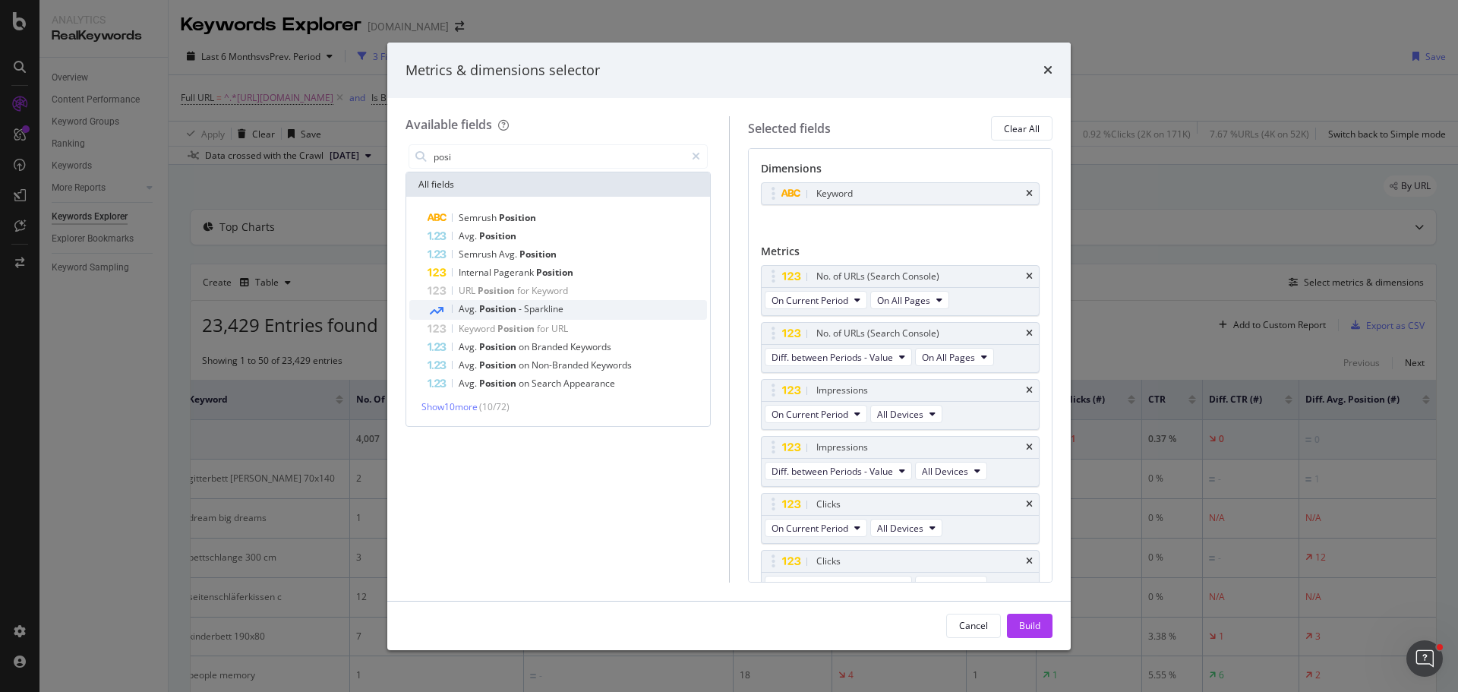
click at [538, 303] on span "Sparkline" at bounding box center [543, 308] width 39 height 13
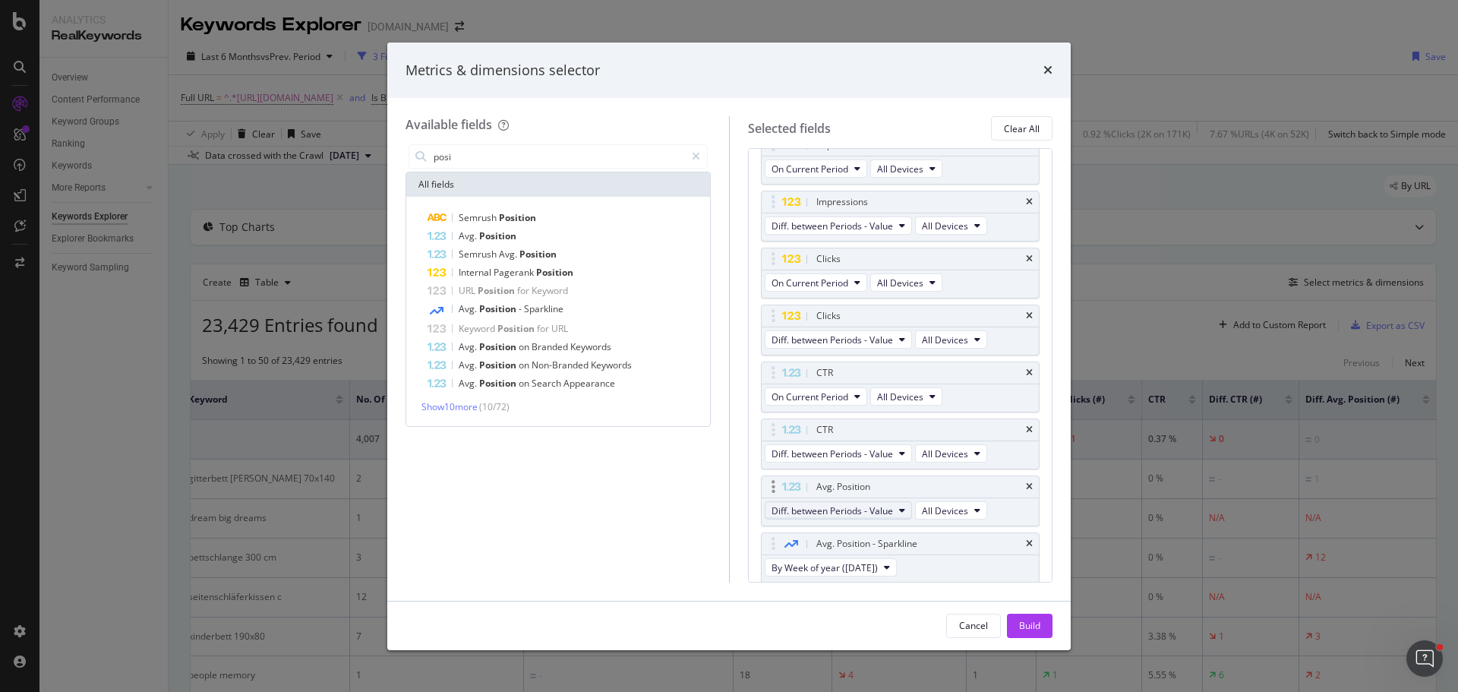
scroll to position [248, 0]
click at [1022, 621] on div "Build" at bounding box center [1029, 625] width 21 height 13
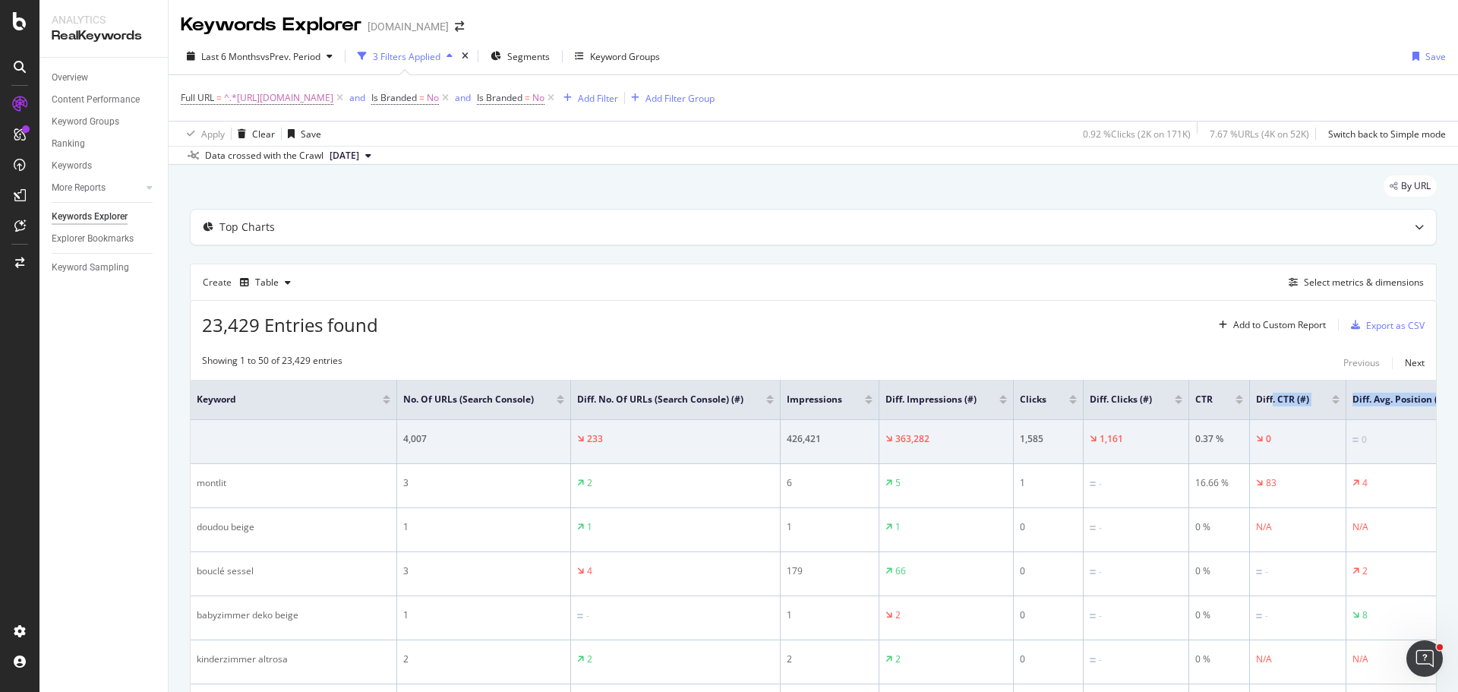
scroll to position [0, 321]
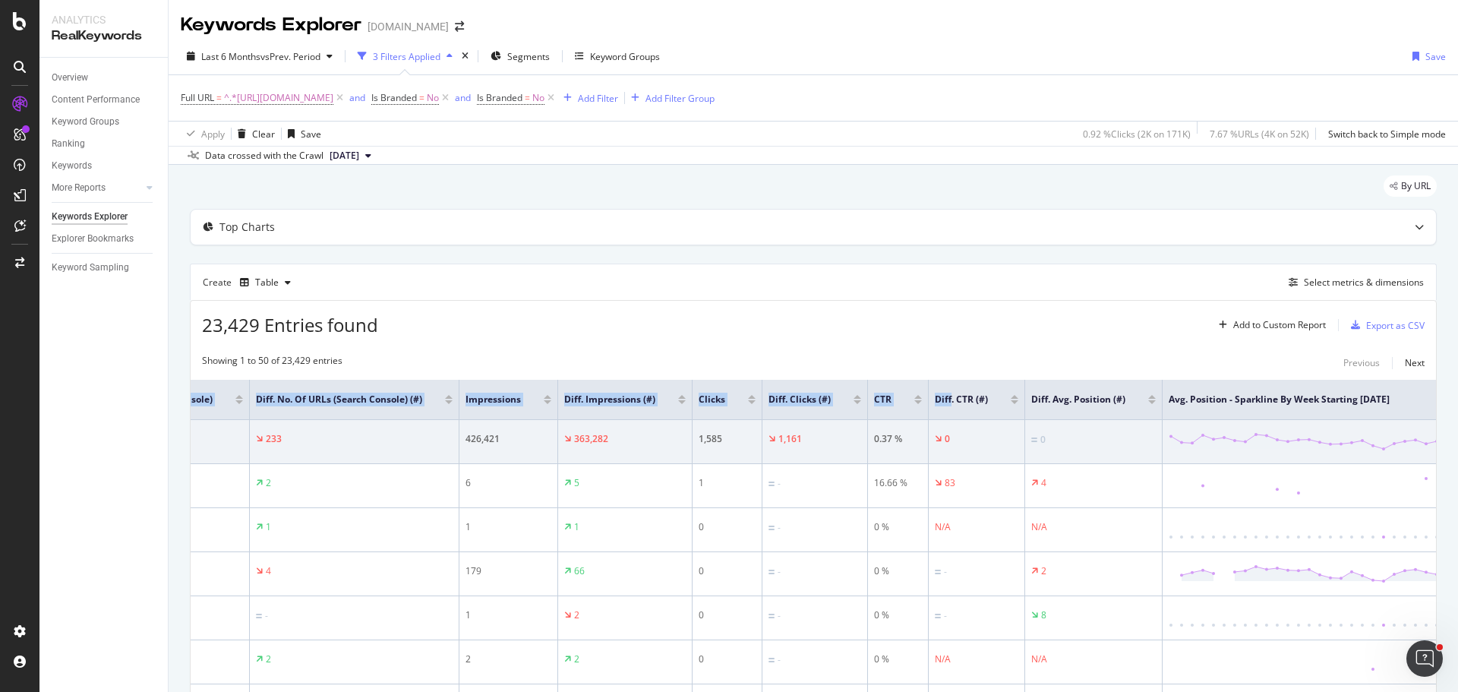
drag, startPoint x: 1257, startPoint y: 396, endPoint x: 1457, endPoint y: 400, distance: 200.5
click at [1457, 400] on div "Keywords Explorer monlitcabane.com Last 6 Months vs Prev. Period 3 Filters Appl…" at bounding box center [814, 346] width 1290 height 692
click at [1328, 283] on div "Select metrics & dimensions" at bounding box center [1364, 282] width 120 height 13
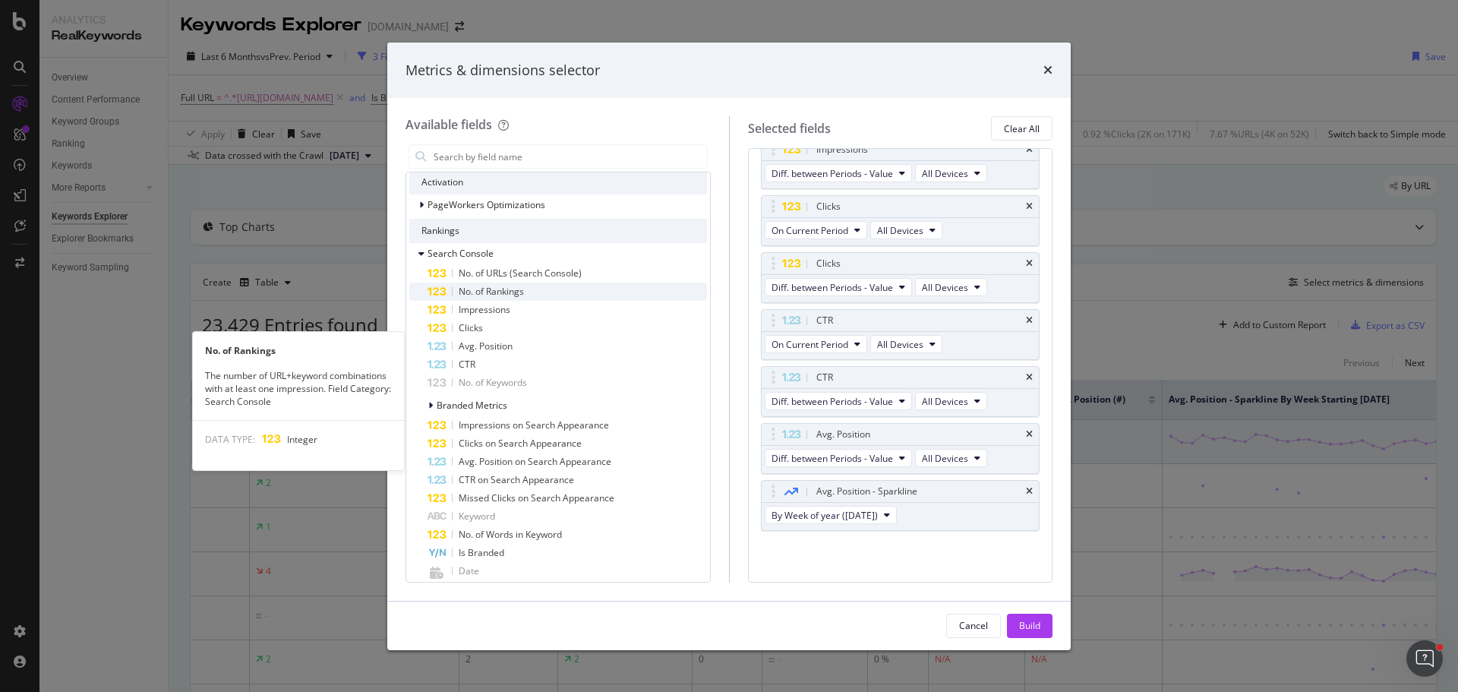
scroll to position [304, 0]
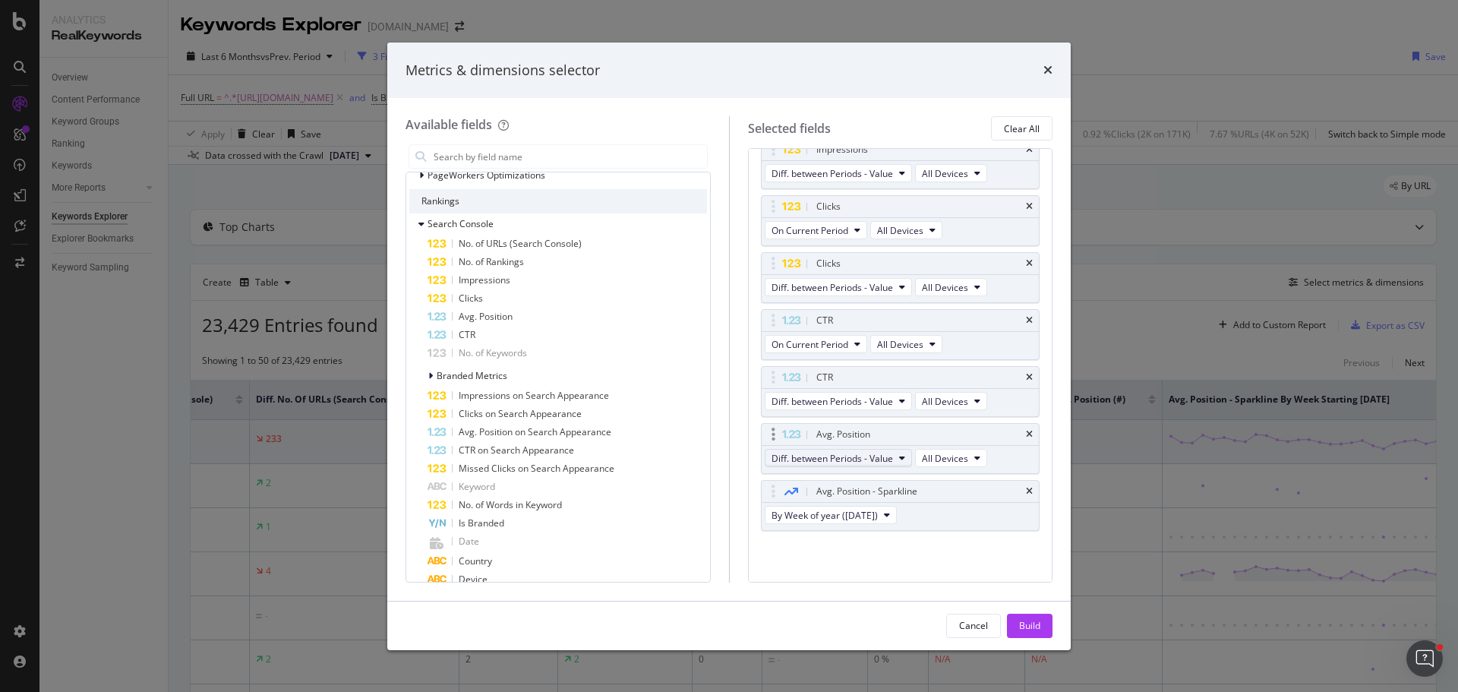
click at [842, 457] on span "Diff. between Periods - Value" at bounding box center [833, 458] width 122 height 13
click at [482, 316] on span "Avg. Position" at bounding box center [486, 316] width 54 height 13
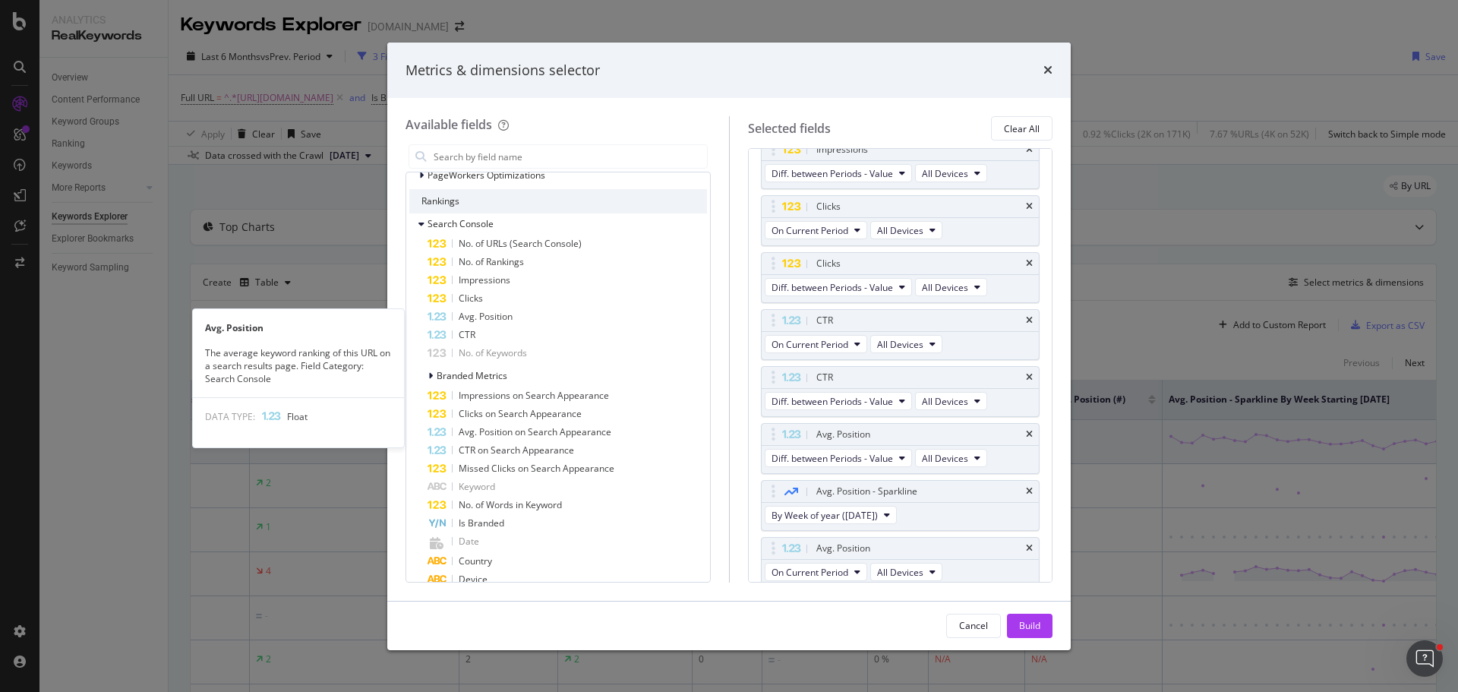
scroll to position [305, 0]
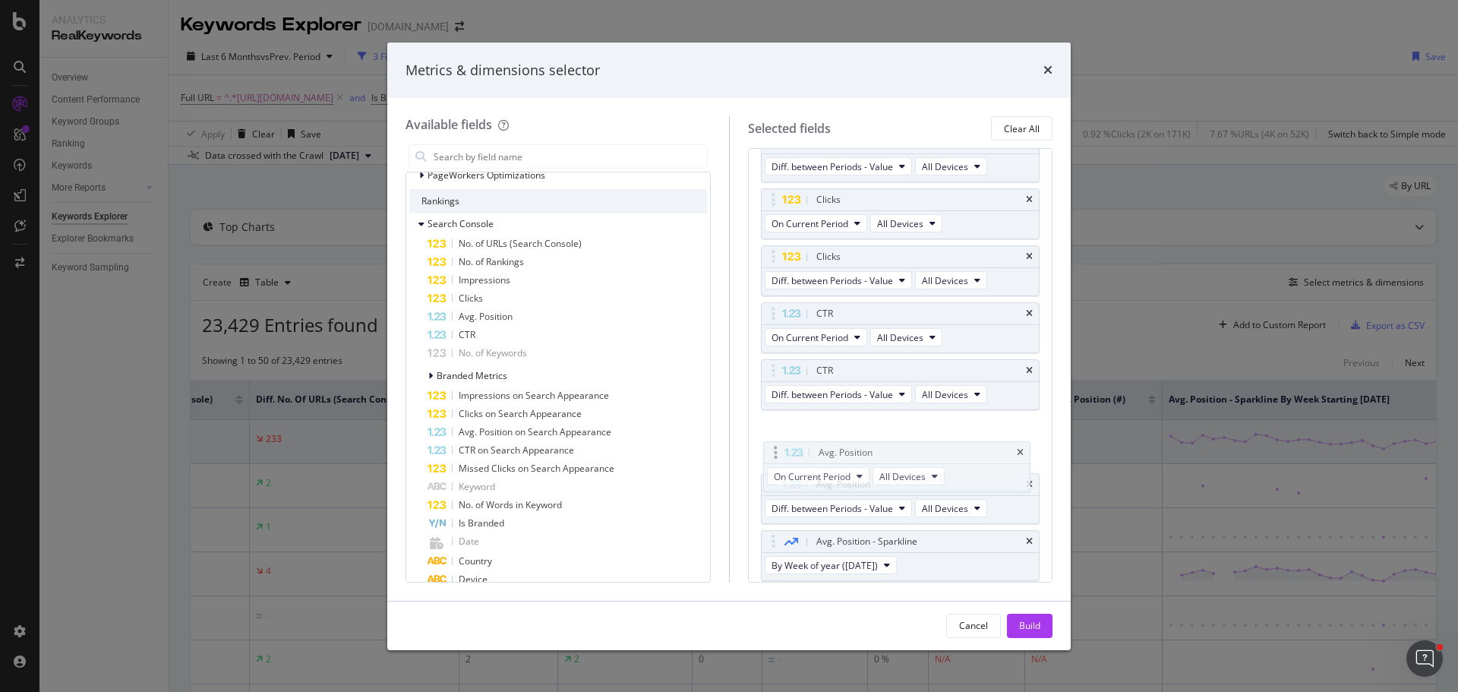
drag, startPoint x: 898, startPoint y: 542, endPoint x: 901, endPoint y: 453, distance: 88.9
click at [901, 453] on body "Analytics RealKeywords Overview Content Performance Keyword Groups Ranking Keyw…" at bounding box center [729, 346] width 1458 height 692
click at [1026, 542] on icon "times" at bounding box center [1029, 541] width 7 height 9
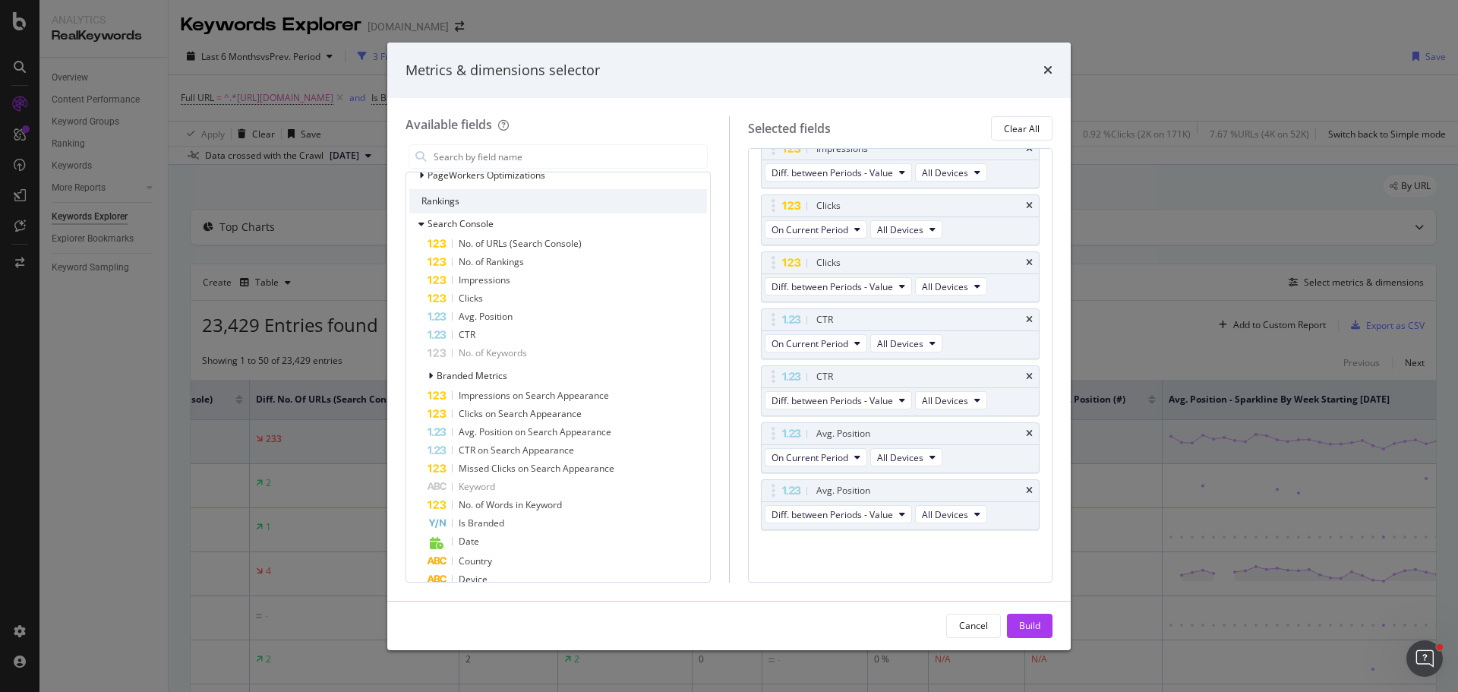
scroll to position [298, 0]
click at [1026, 491] on icon "times" at bounding box center [1029, 490] width 7 height 9
click at [1026, 431] on icon "times" at bounding box center [1029, 433] width 7 height 9
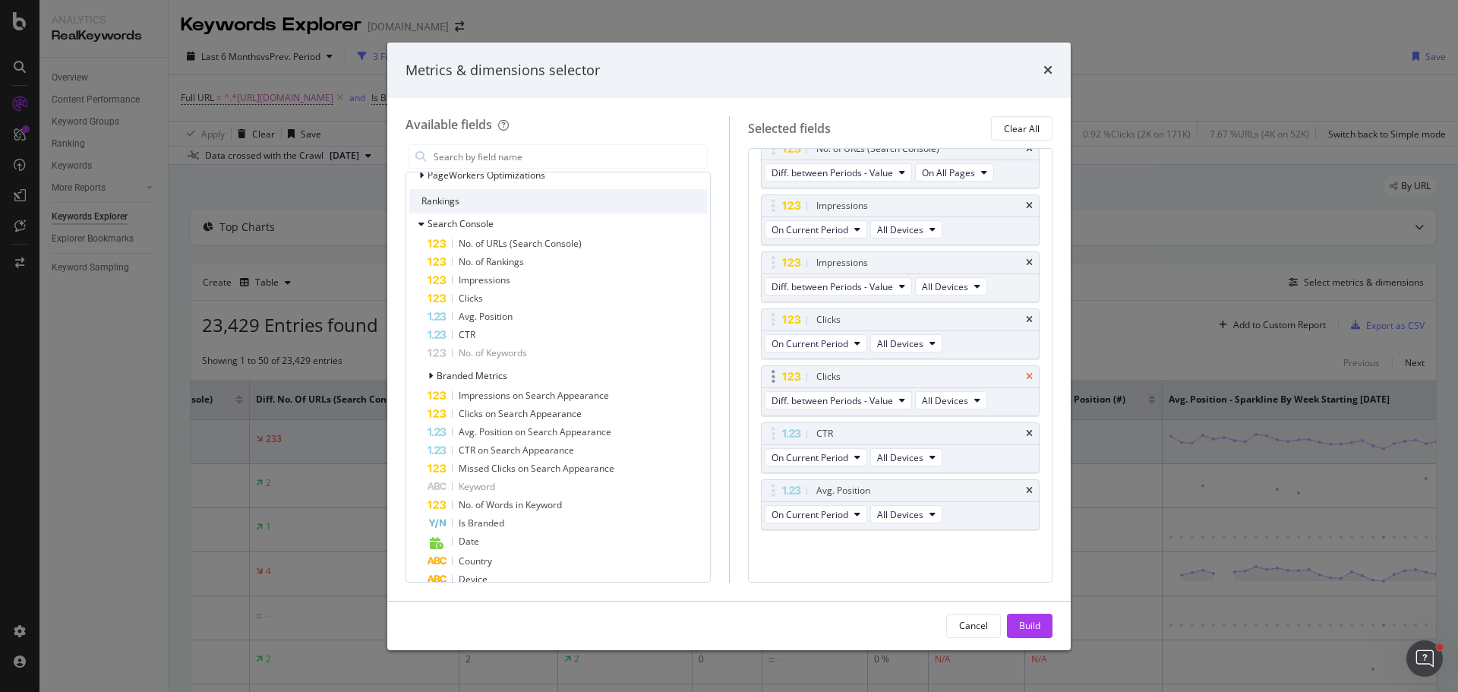
click at [1026, 375] on icon "times" at bounding box center [1029, 376] width 7 height 9
click at [1026, 317] on icon "times" at bounding box center [1029, 319] width 7 height 9
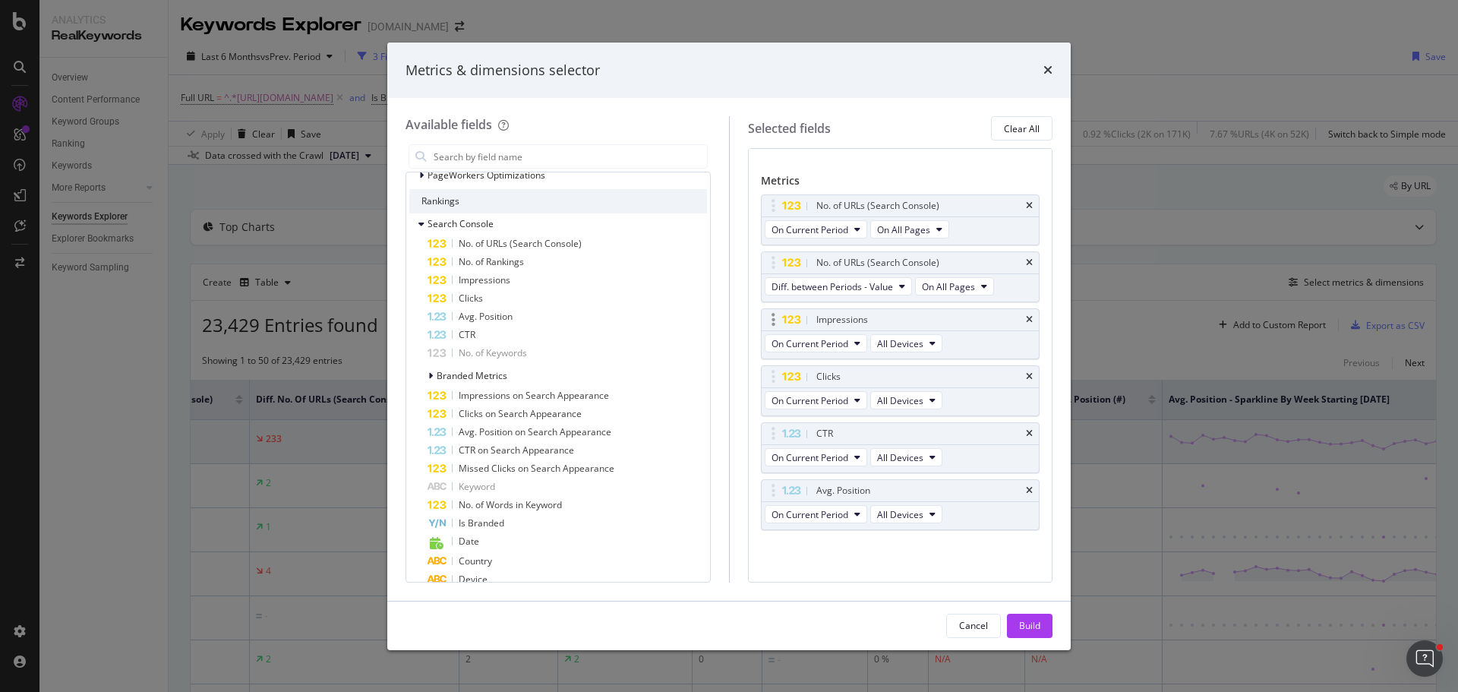
scroll to position [71, 0]
click at [1026, 260] on icon "times" at bounding box center [1029, 262] width 7 height 9
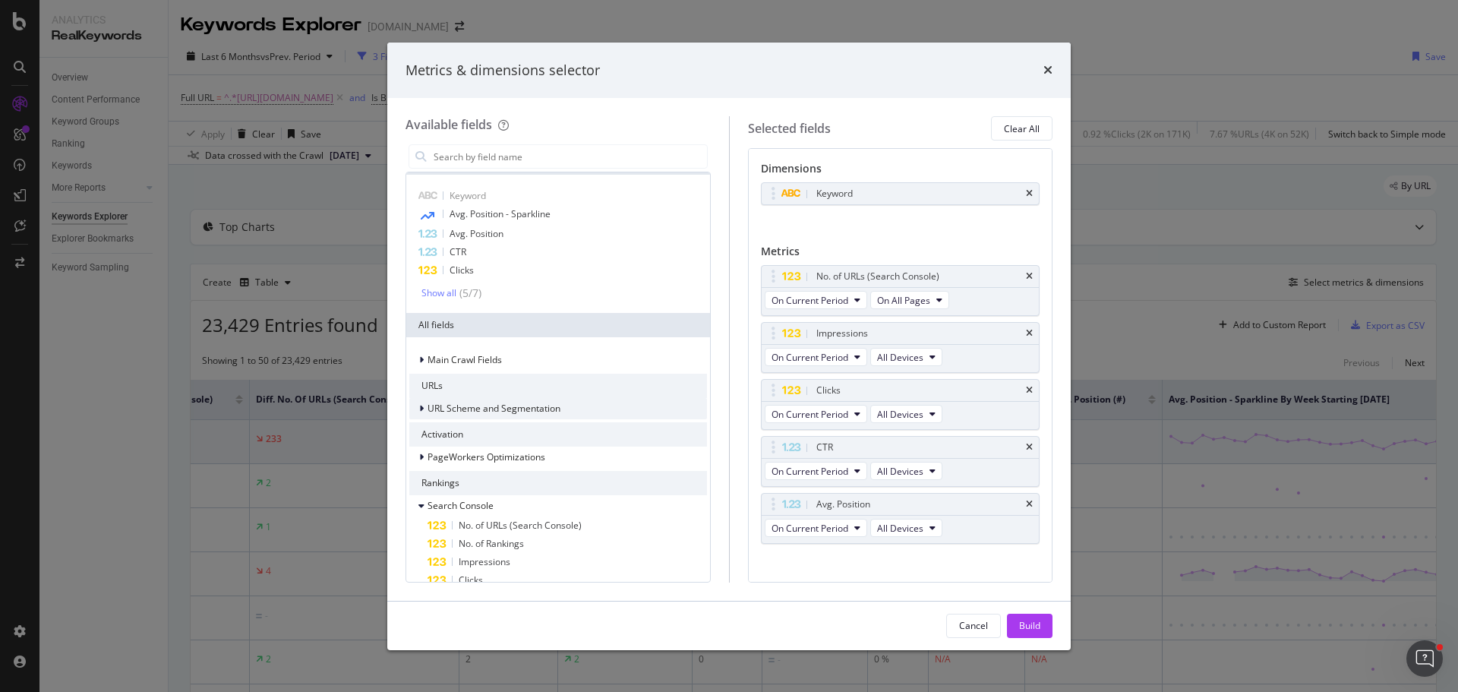
scroll to position [0, 0]
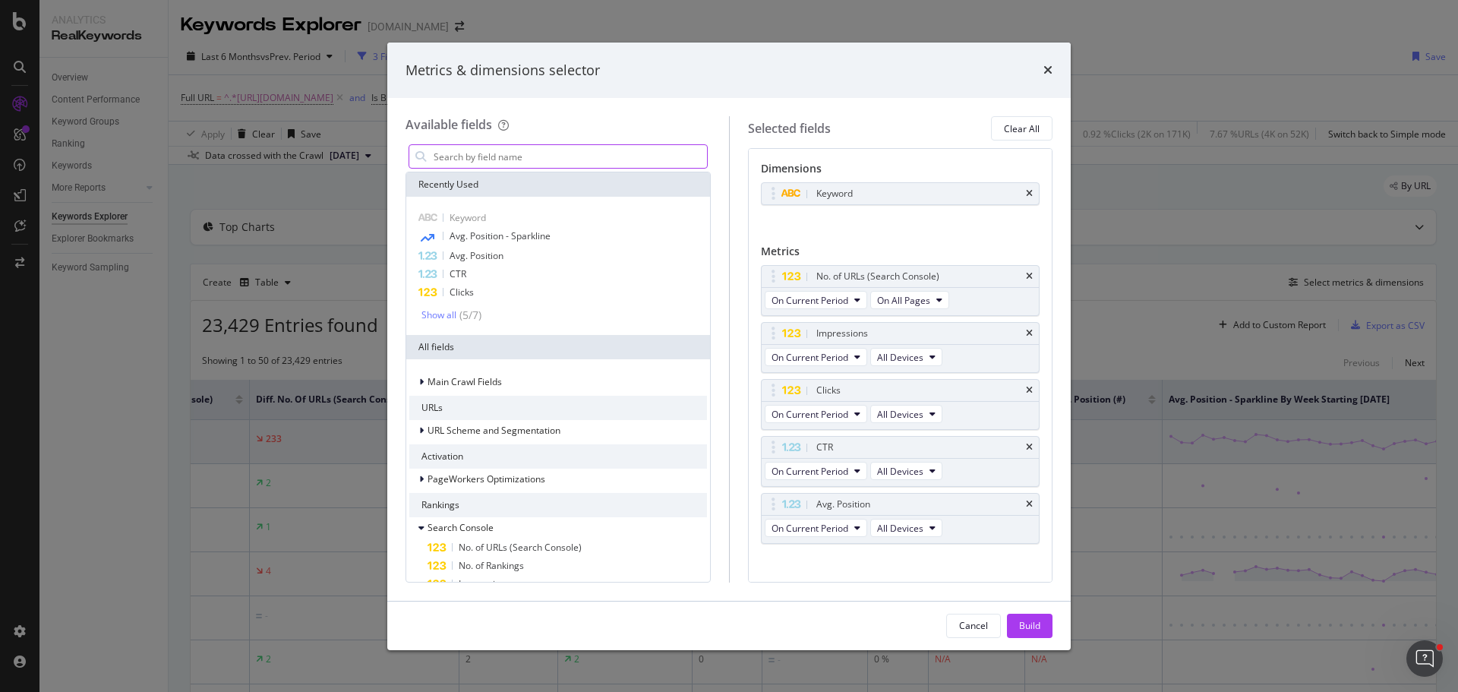
click at [511, 163] on input "modal" at bounding box center [569, 156] width 275 height 23
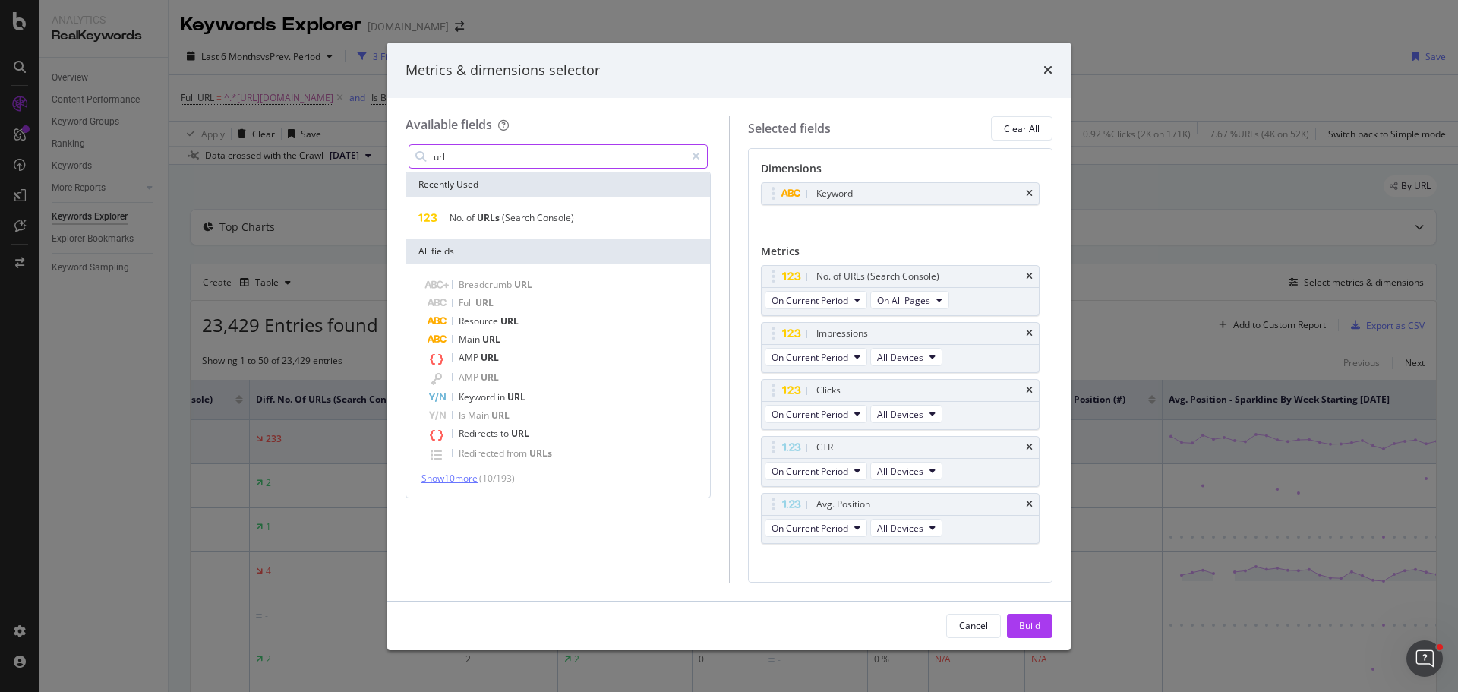
type input "url"
click at [466, 473] on span "Show 10 more" at bounding box center [450, 478] width 56 height 13
click at [900, 231] on div "Keyword You can use this field as a dimension" at bounding box center [900, 209] width 279 height 55
click at [1026, 630] on div "Build" at bounding box center [1029, 625] width 21 height 13
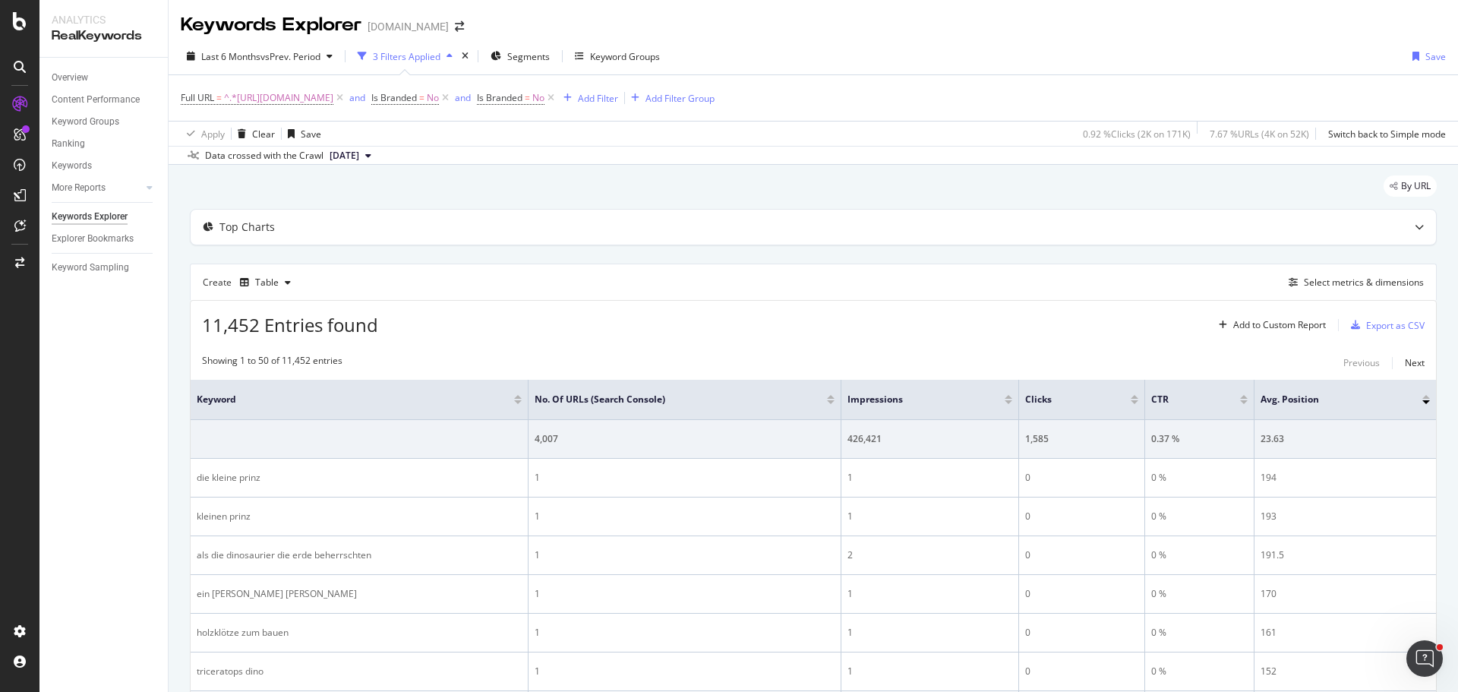
drag, startPoint x: 1414, startPoint y: 403, endPoint x: 1416, endPoint y: 390, distance: 13.8
click at [1416, 390] on th "Avg. Position" at bounding box center [1346, 400] width 182 height 40
click at [1423, 395] on div at bounding box center [1427, 397] width 8 height 4
click at [1337, 282] on div "Select metrics & dimensions" at bounding box center [1364, 282] width 120 height 13
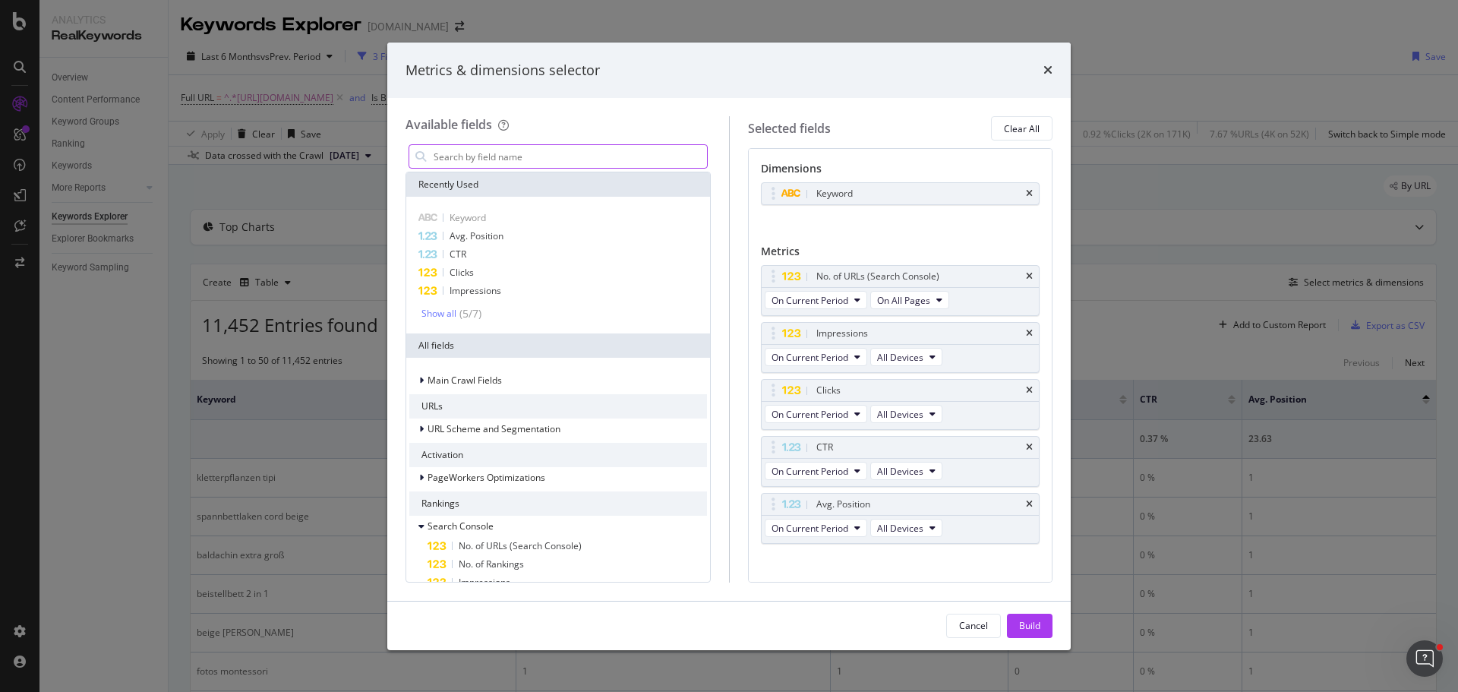
click at [574, 153] on input "modal" at bounding box center [569, 156] width 275 height 23
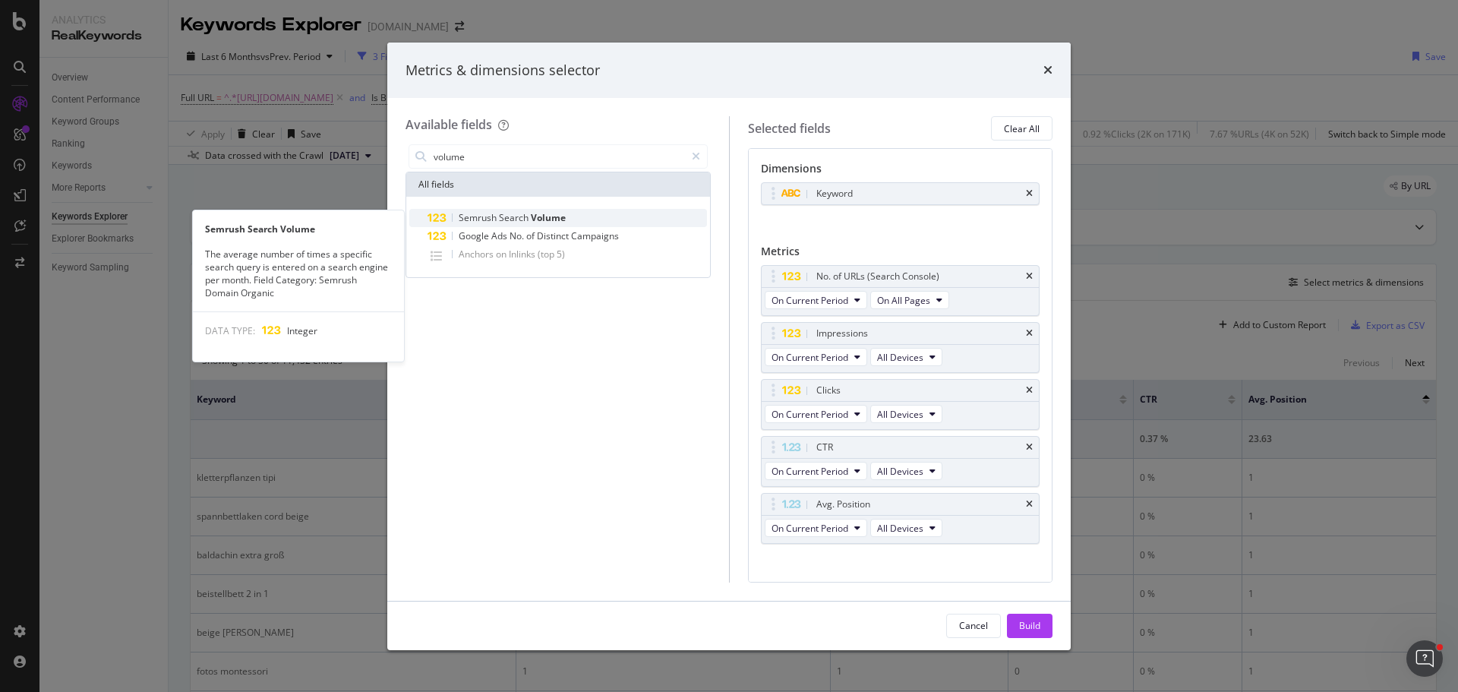
click at [555, 215] on span "Volume" at bounding box center [548, 217] width 35 height 13
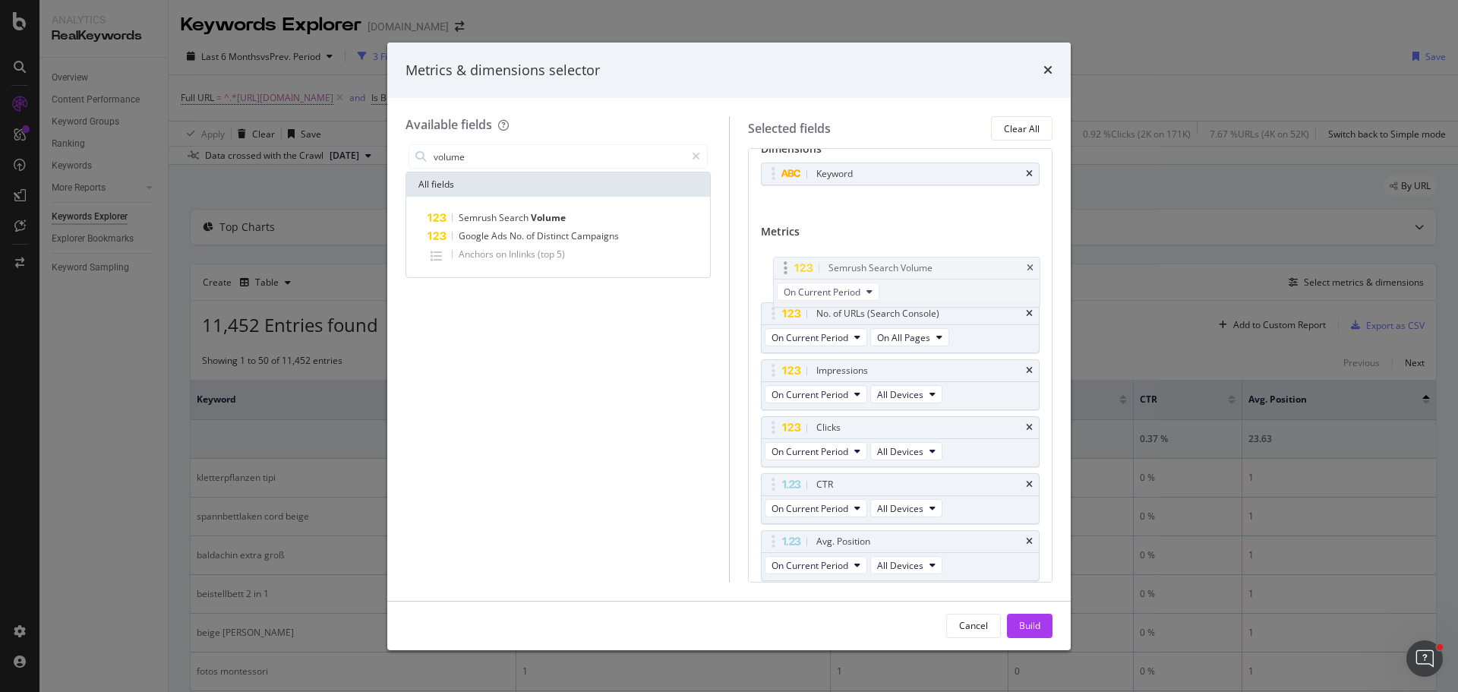
drag, startPoint x: 771, startPoint y: 544, endPoint x: 783, endPoint y: 264, distance: 280.5
click at [783, 264] on body "Analytics RealKeywords Overview Content Performance Keyword Groups Ranking Keyw…" at bounding box center [729, 346] width 1458 height 692
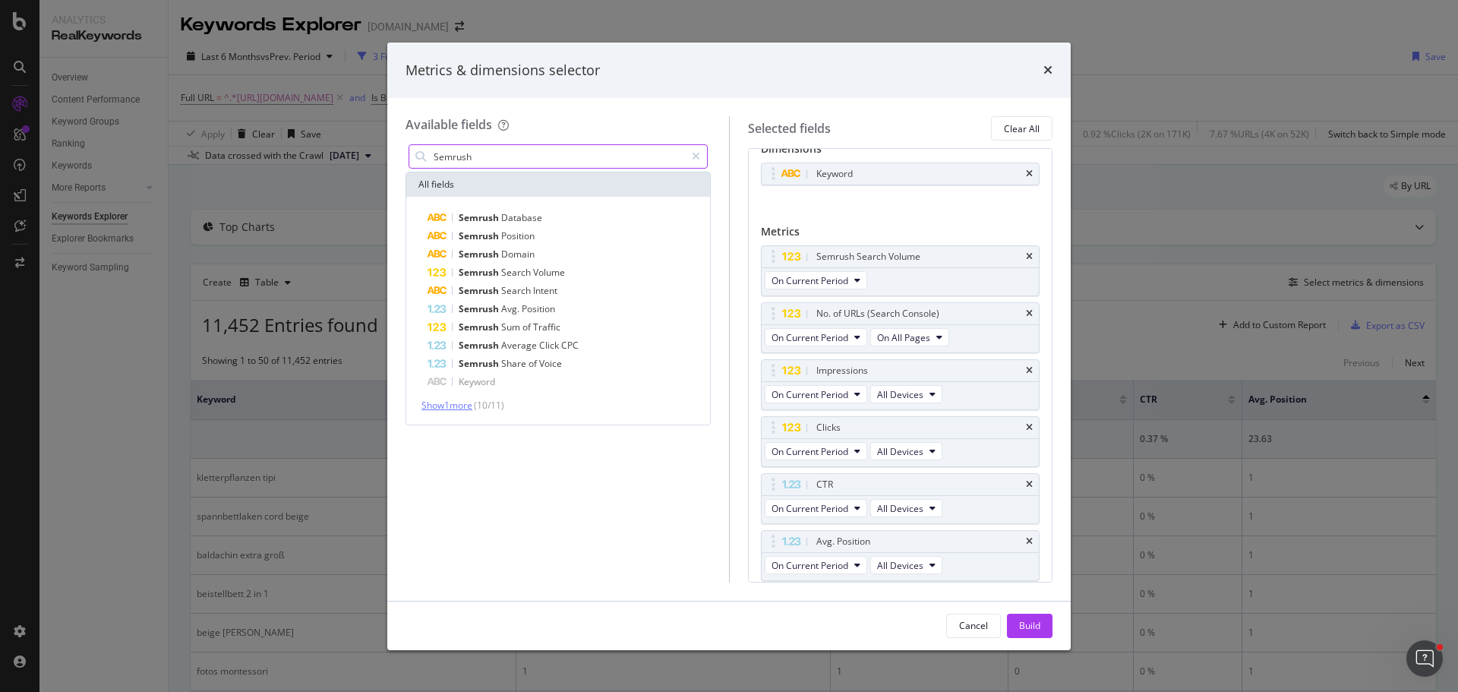
type input "Semrush"
click at [472, 406] on span "Show 1 more" at bounding box center [447, 405] width 51 height 13
click at [604, 441] on div "Semrush All fields Semrush Database Semrush Position Semrush Domain Semrush Sea…" at bounding box center [558, 361] width 305 height 441
click at [1042, 630] on button "Build" at bounding box center [1030, 626] width 46 height 24
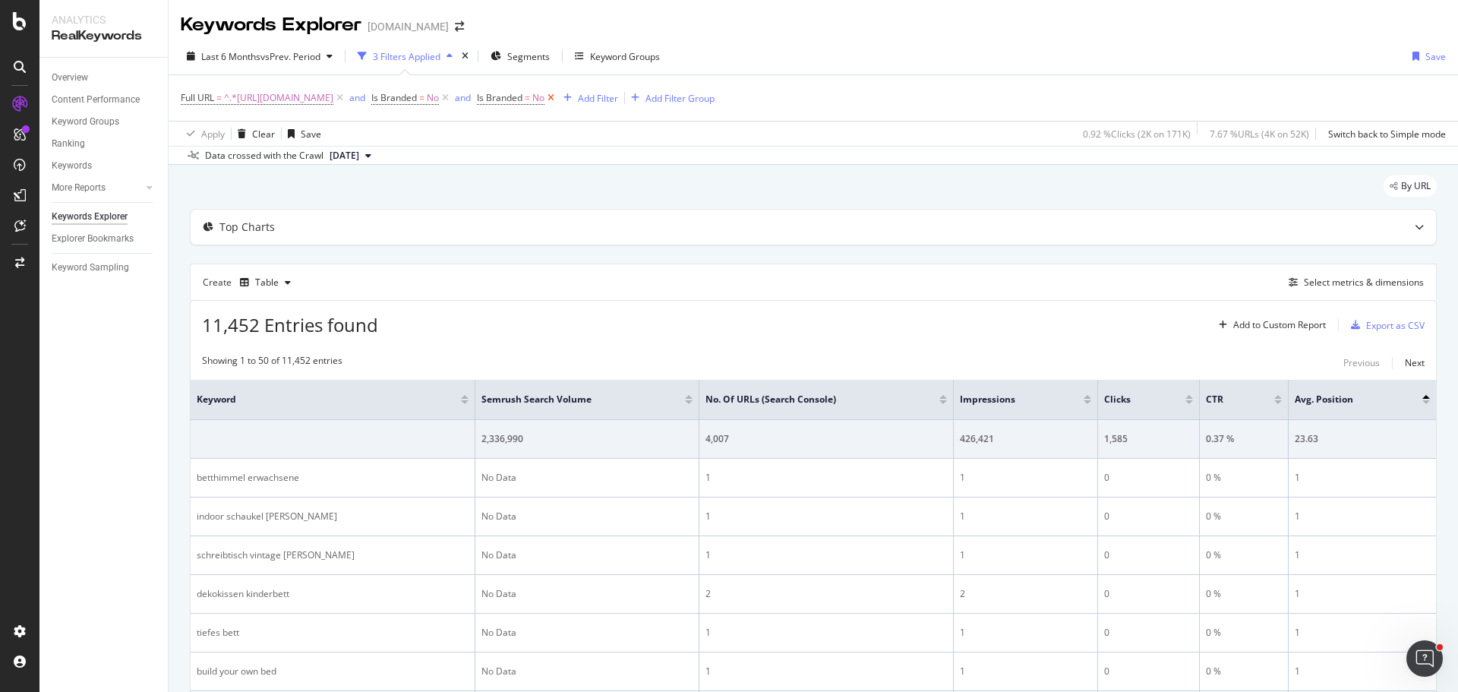
click at [557, 99] on icon at bounding box center [551, 97] width 13 height 15
click at [1415, 404] on div "Avg. Position" at bounding box center [1362, 399] width 135 height 15
click at [513, 101] on div "Add Filter" at bounding box center [492, 98] width 40 height 13
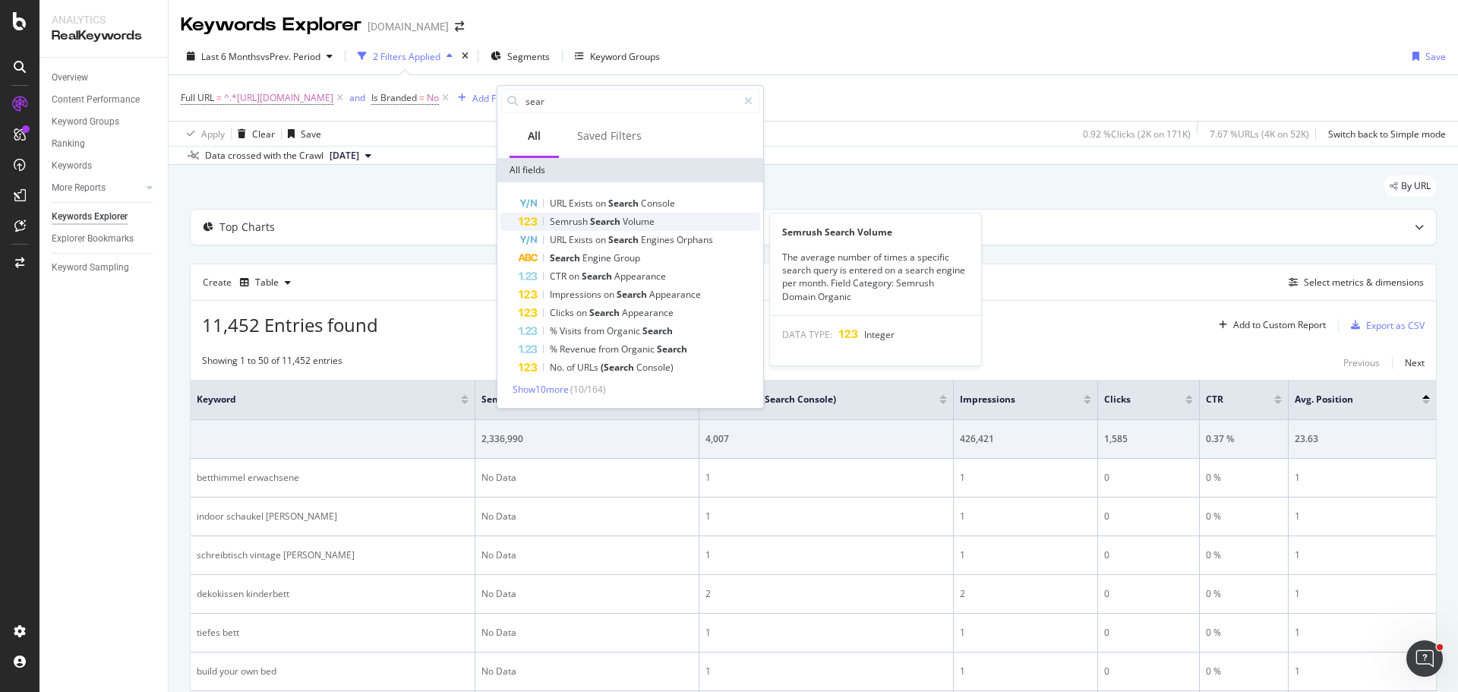
type input "sear"
click at [620, 226] on span "Search" at bounding box center [606, 221] width 33 height 13
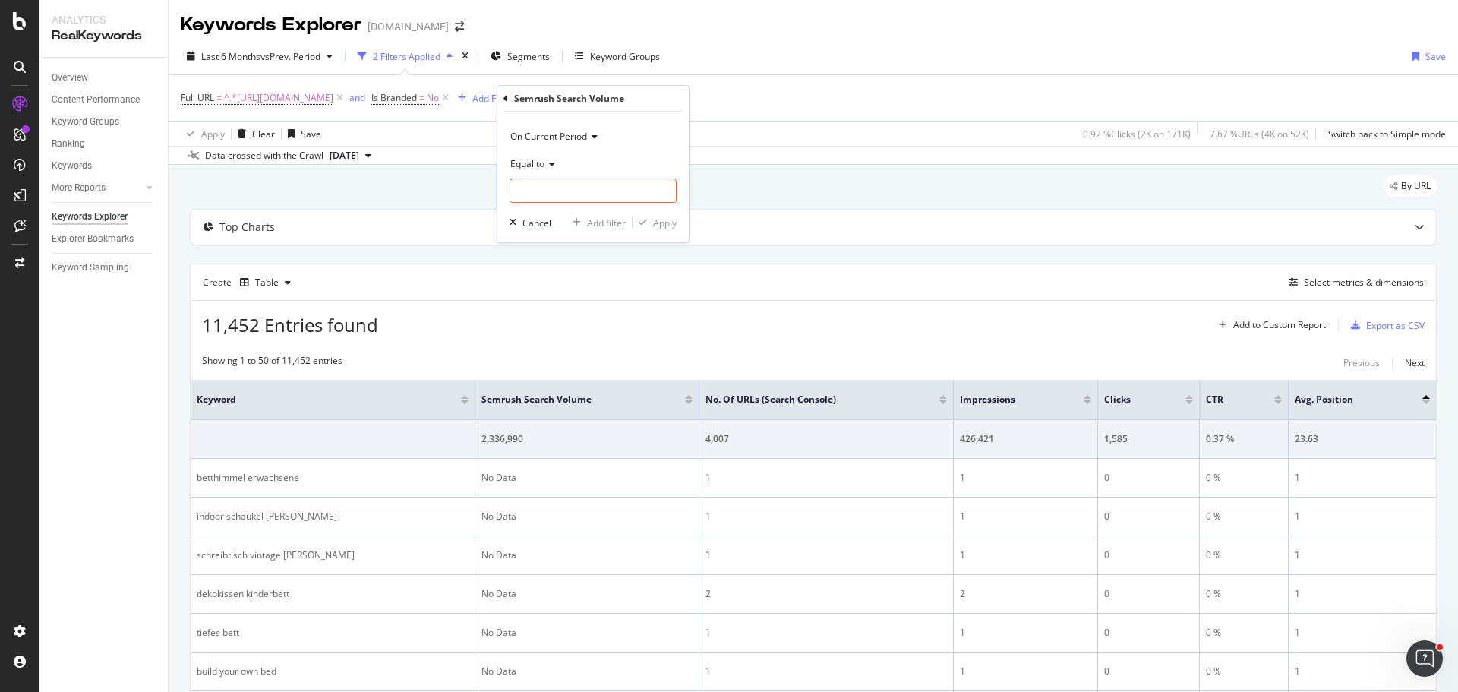
click at [552, 166] on icon at bounding box center [550, 163] width 11 height 9
click at [571, 214] on div "Not Equal to" at bounding box center [594, 214] width 163 height 20
click at [570, 192] on input "number" at bounding box center [593, 190] width 167 height 24
type input "0"
click at [653, 220] on div "Apply" at bounding box center [665, 222] width 24 height 13
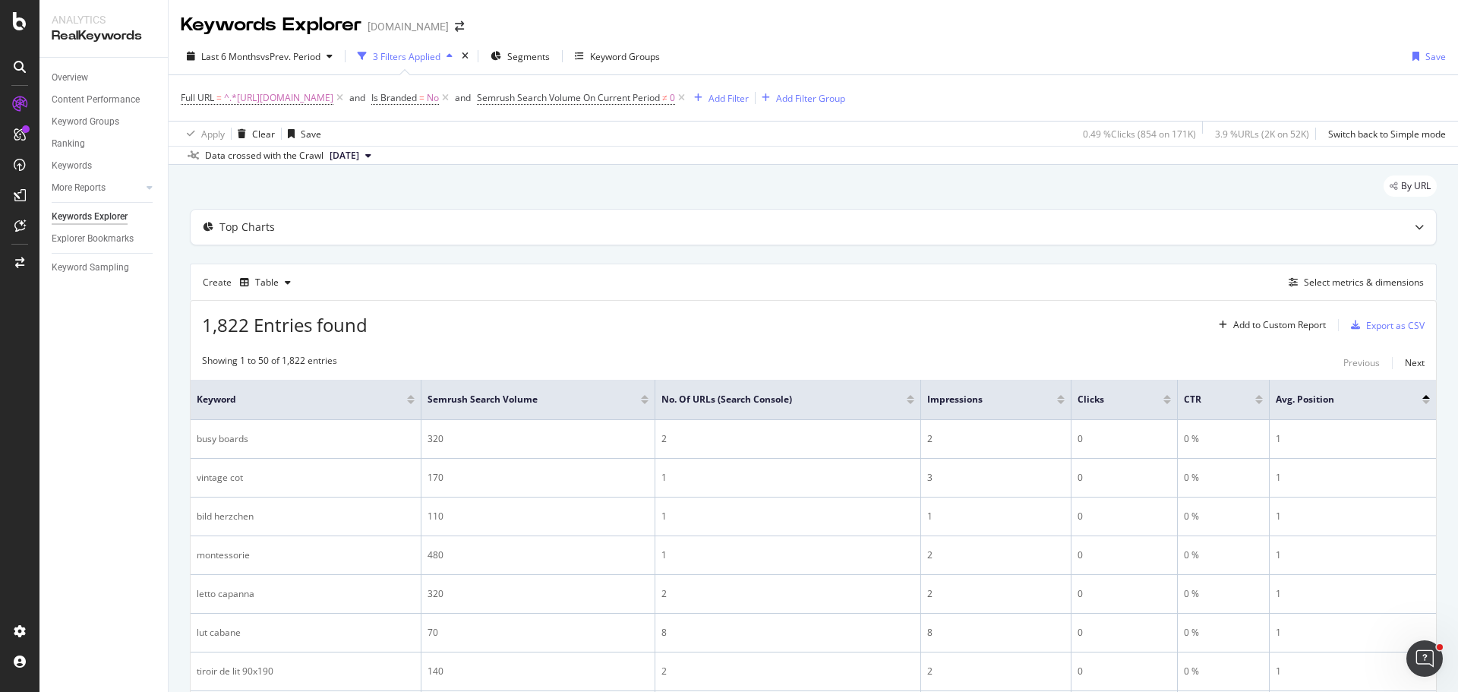
click at [645, 403] on div at bounding box center [645, 402] width 8 height 4
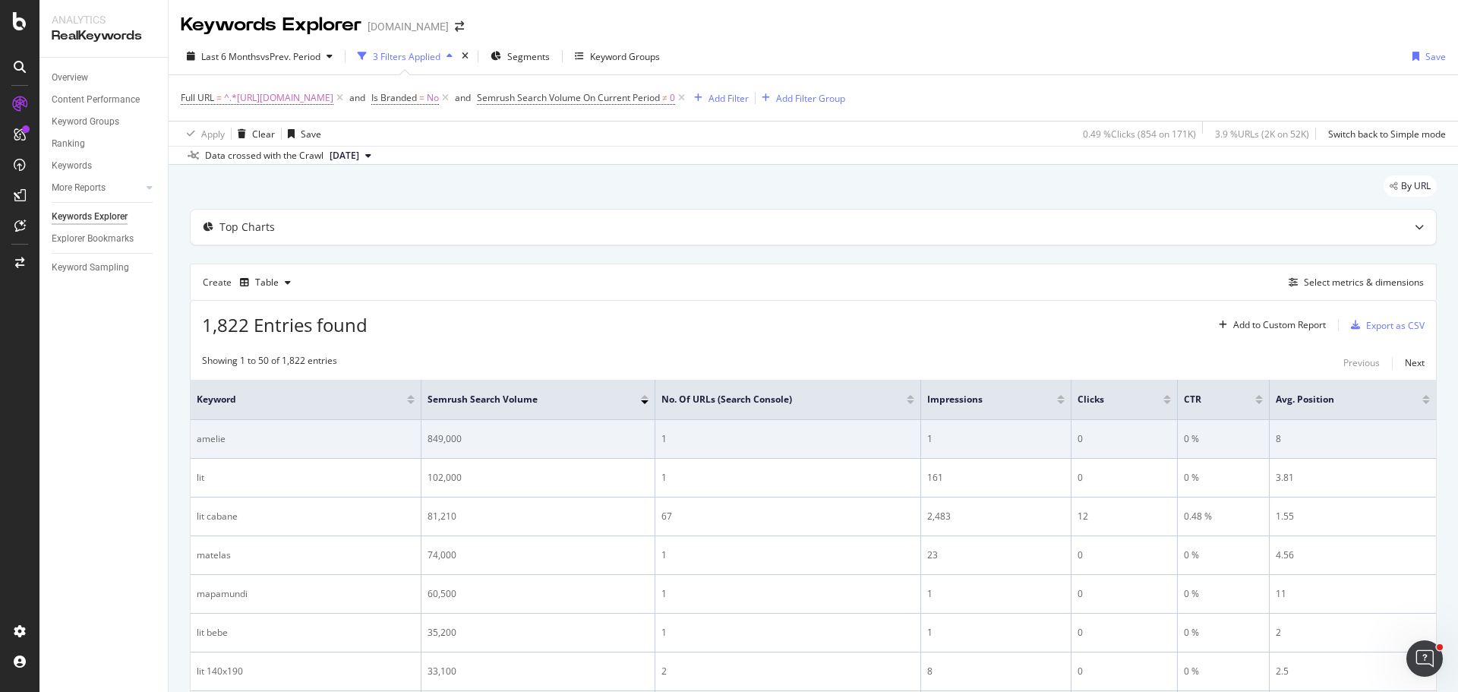
click at [269, 444] on div "amelie" at bounding box center [306, 439] width 218 height 14
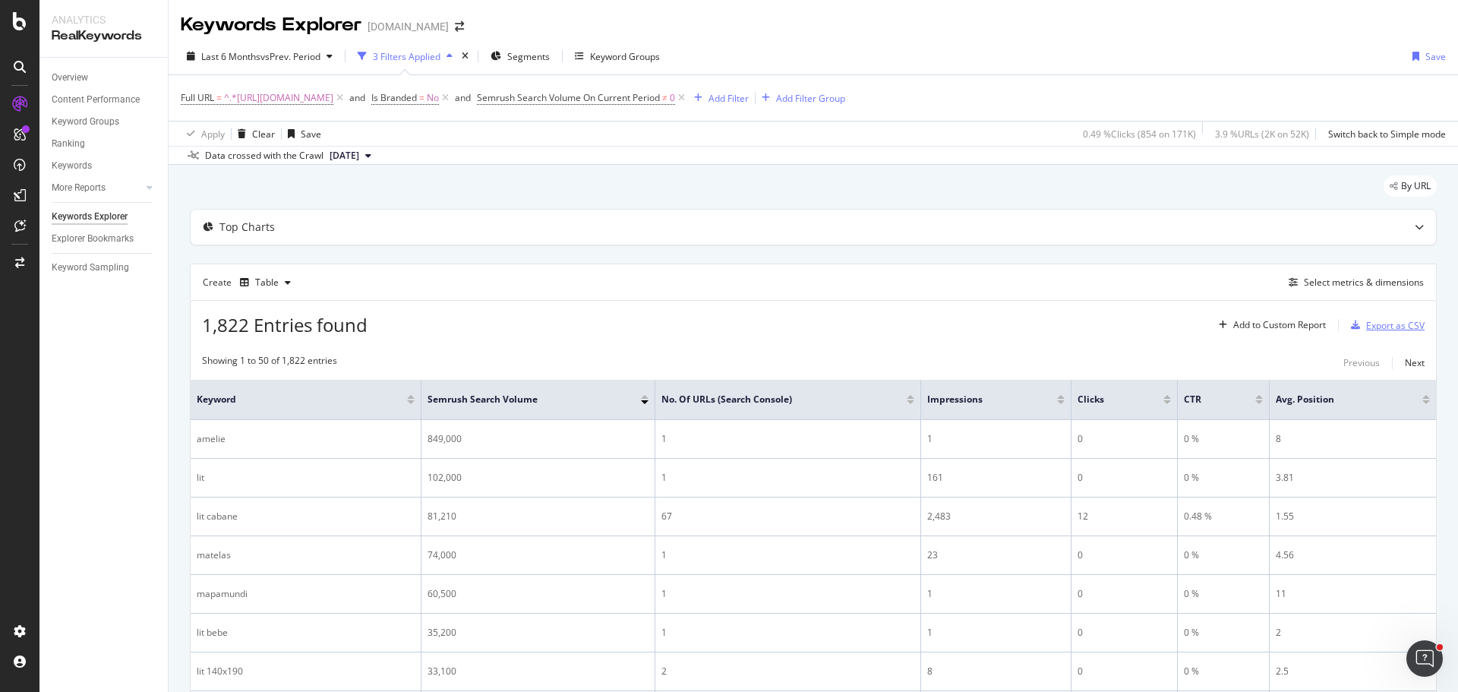
click at [1383, 321] on div "Export as CSV" at bounding box center [1395, 325] width 58 height 13
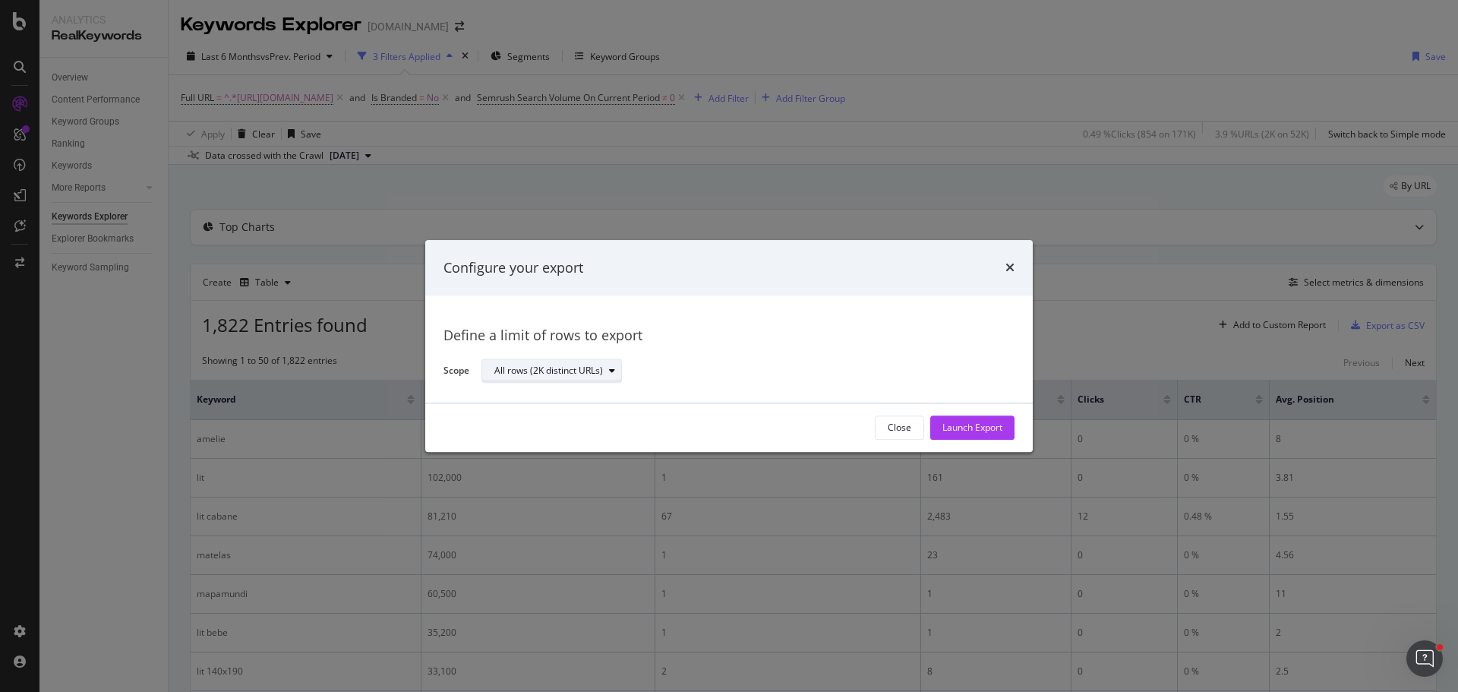
click at [585, 380] on div "All rows (2K distinct URLs)" at bounding box center [557, 371] width 127 height 21
click at [772, 363] on div "All rows (2K distinct URLs)" at bounding box center [742, 371] width 521 height 27
click at [913, 422] on button "Close" at bounding box center [899, 427] width 49 height 24
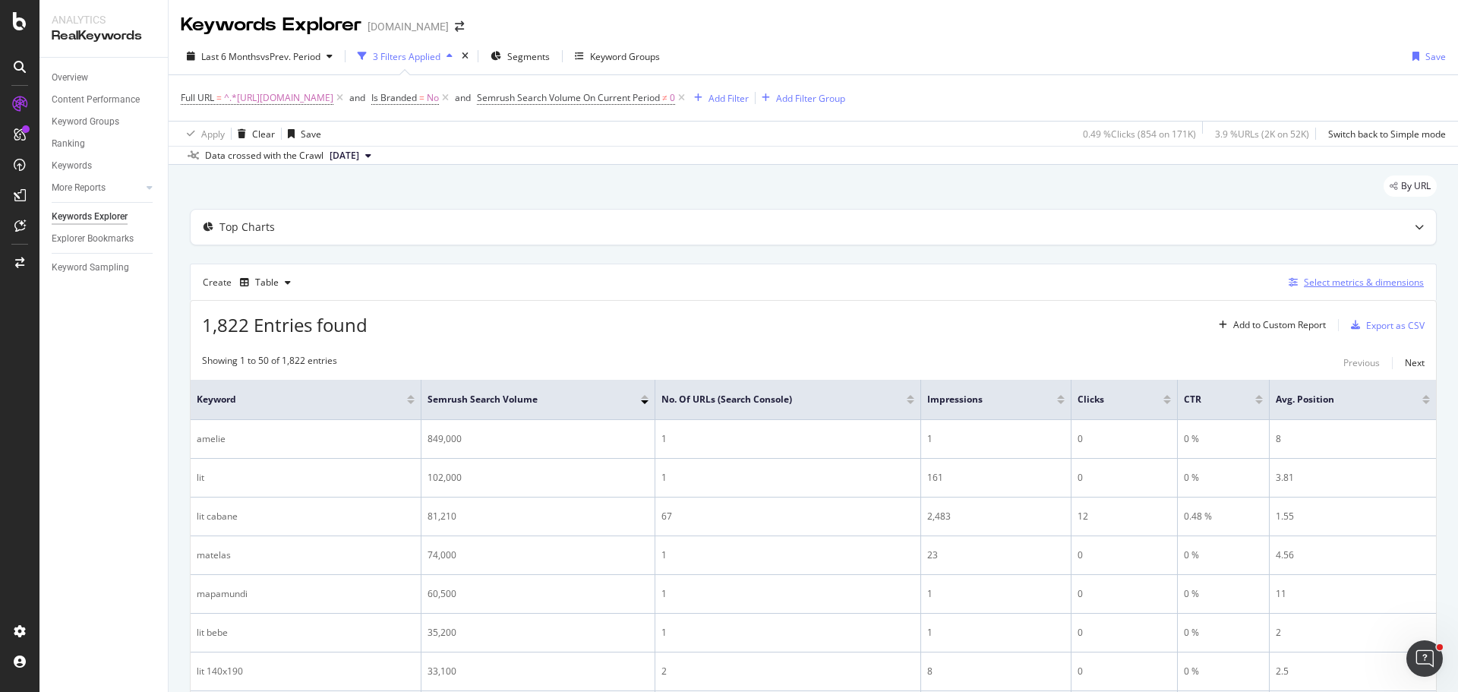
click at [1345, 288] on div "Select metrics & dimensions" at bounding box center [1364, 282] width 120 height 13
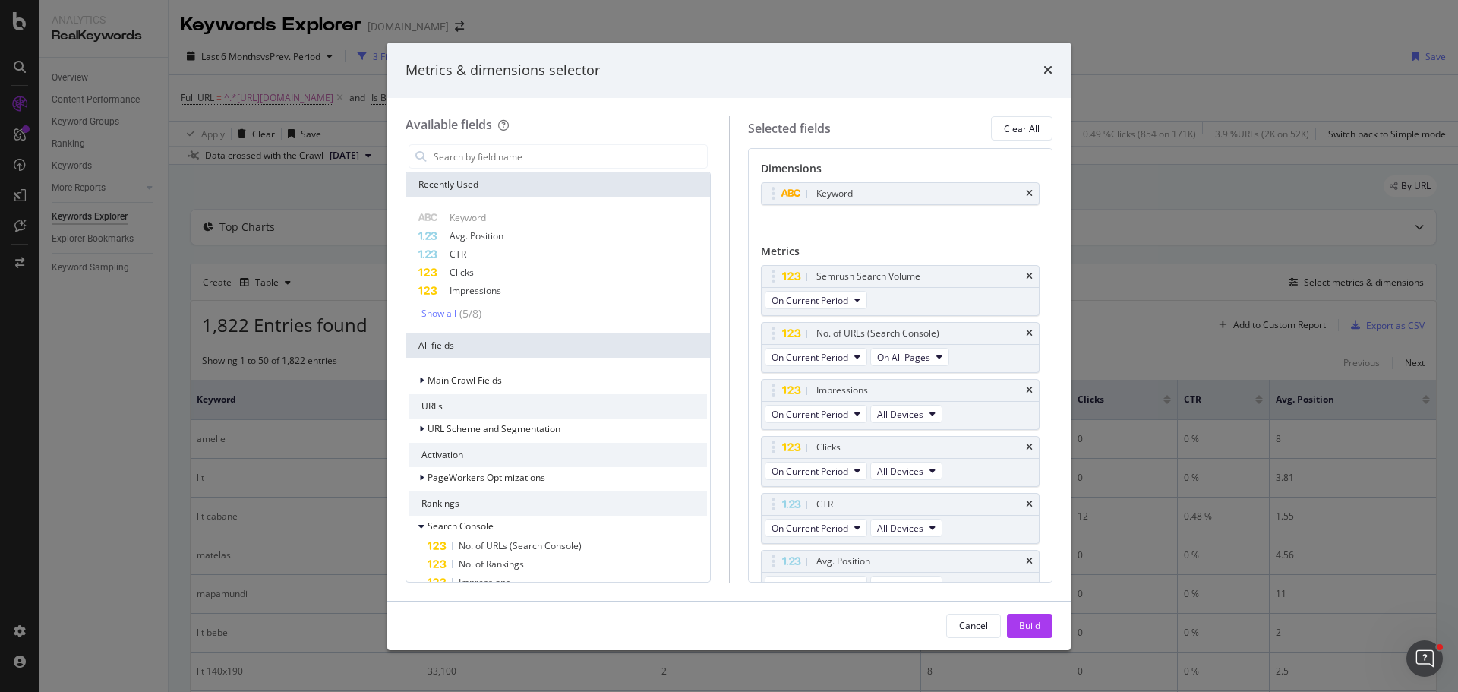
click at [445, 308] on div "Show all" at bounding box center [439, 313] width 35 height 11
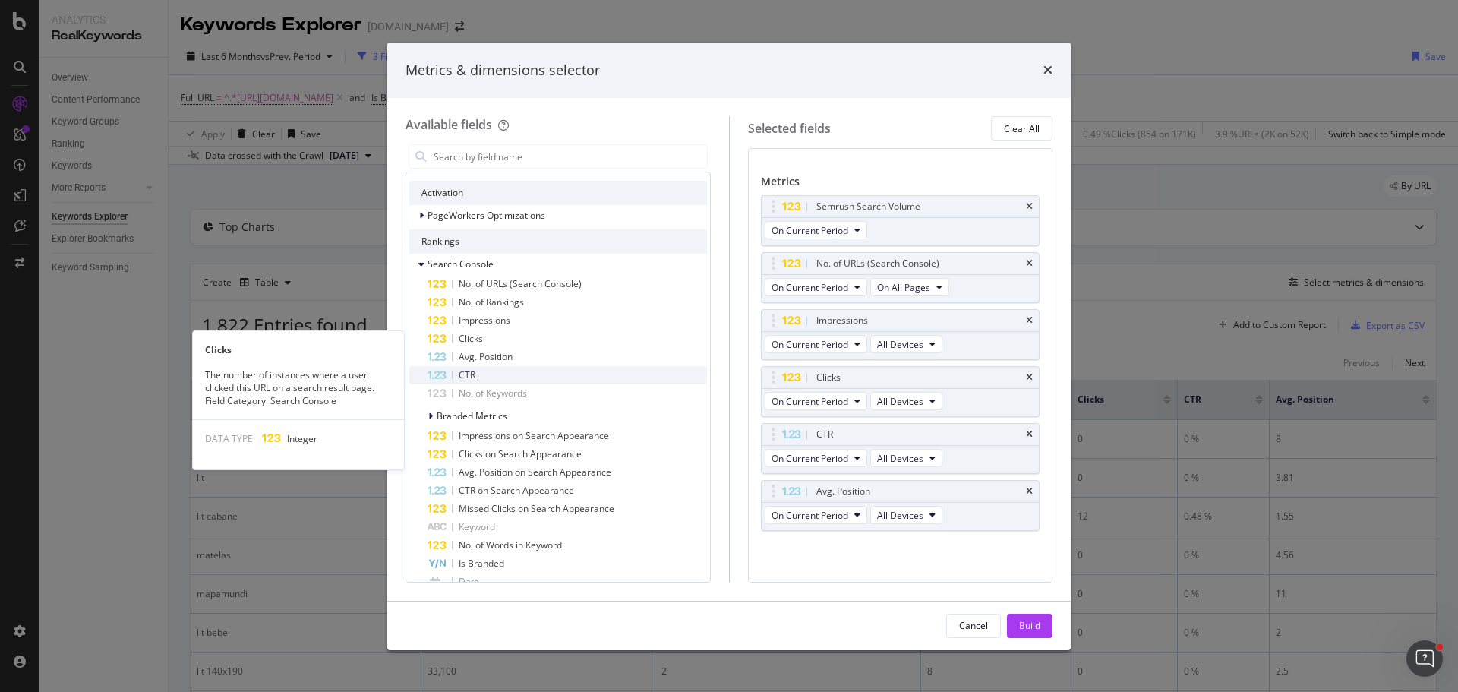
scroll to position [228, 0]
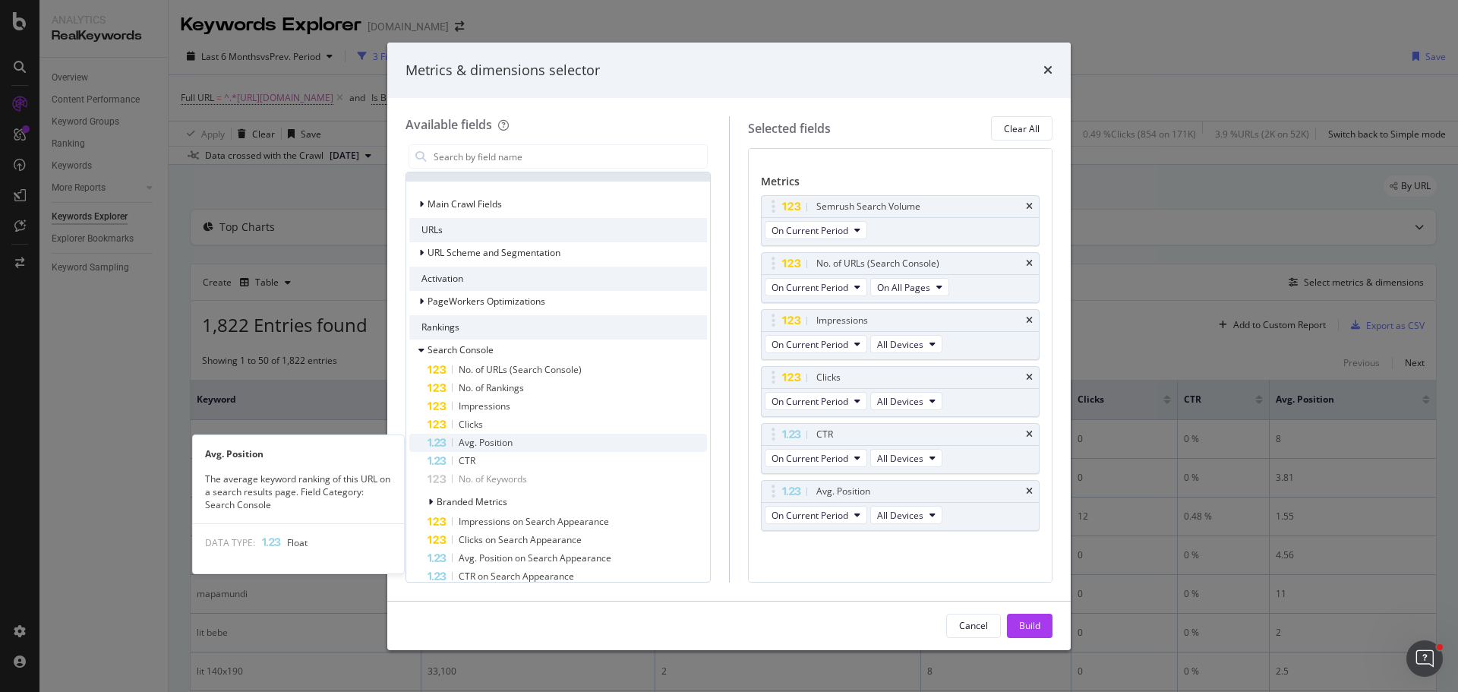
click at [529, 448] on div "Avg. Position" at bounding box center [567, 443] width 279 height 18
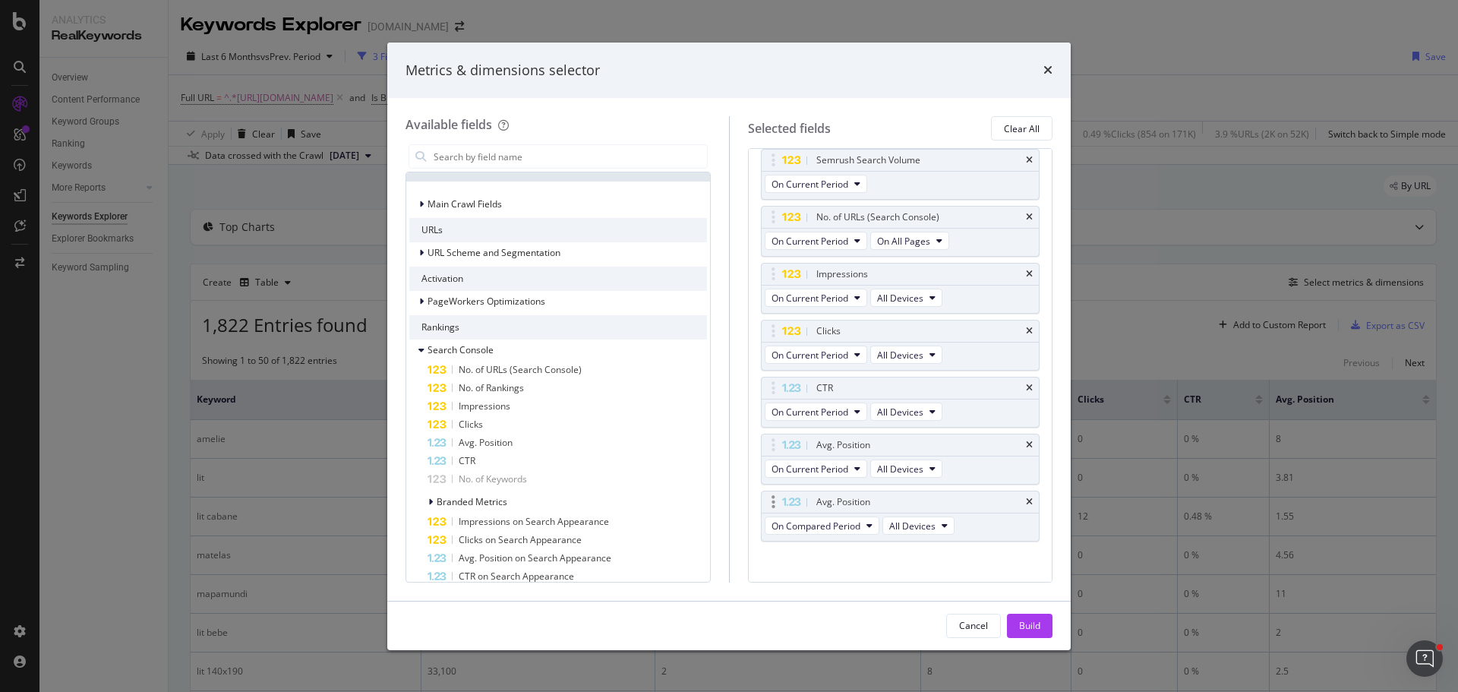
scroll to position [127, 0]
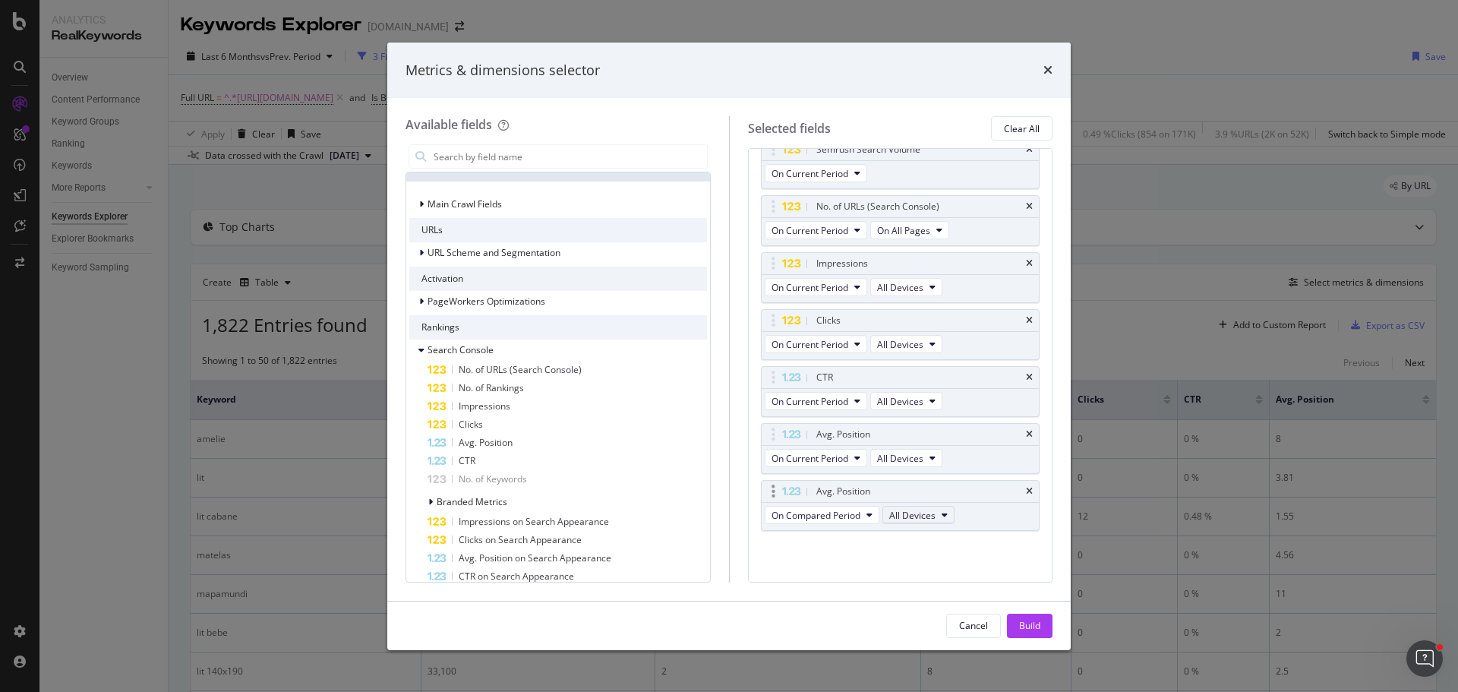
click at [916, 515] on span "All Devices" at bounding box center [912, 515] width 46 height 13
click at [981, 562] on div "Semrush Search Volume On Current Period No. of URLs (Search Console) On Current…" at bounding box center [900, 350] width 279 height 425
click at [422, 302] on icon "modal" at bounding box center [421, 301] width 5 height 9
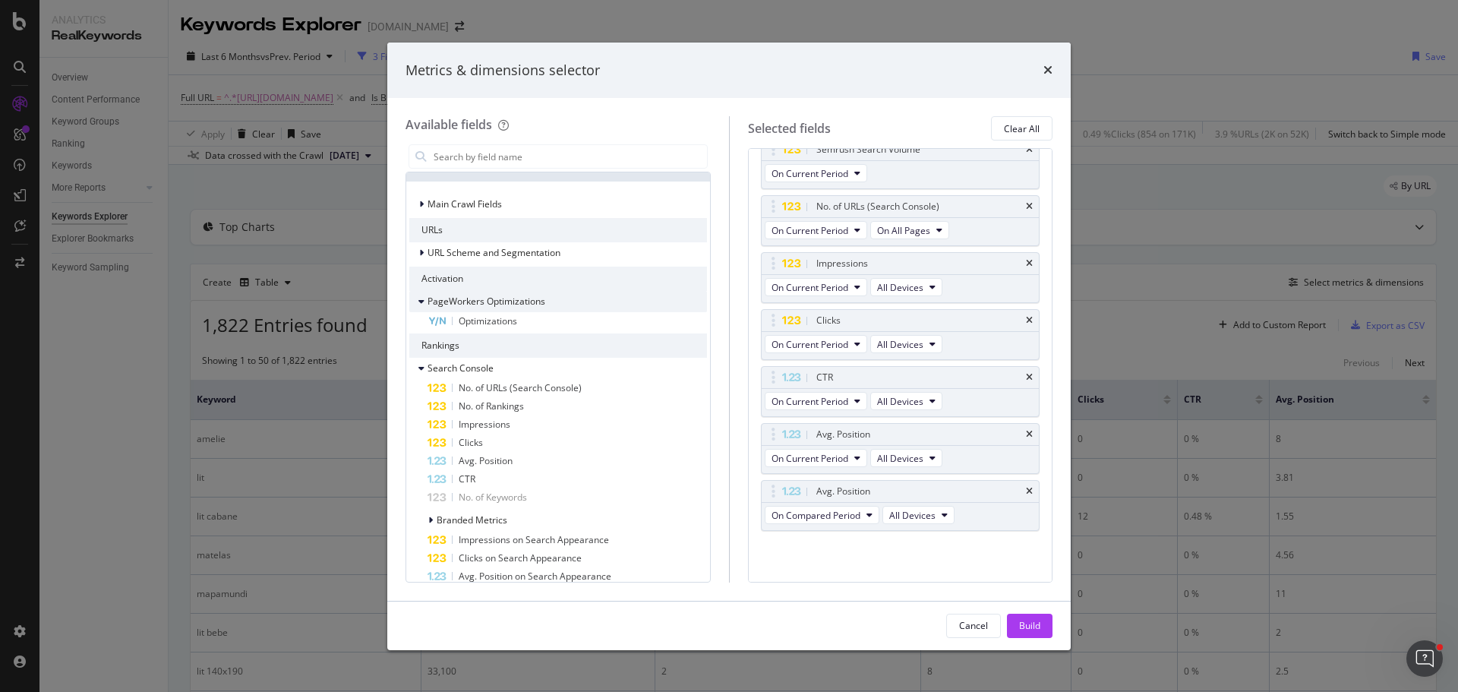
click at [422, 302] on icon "modal" at bounding box center [421, 301] width 6 height 9
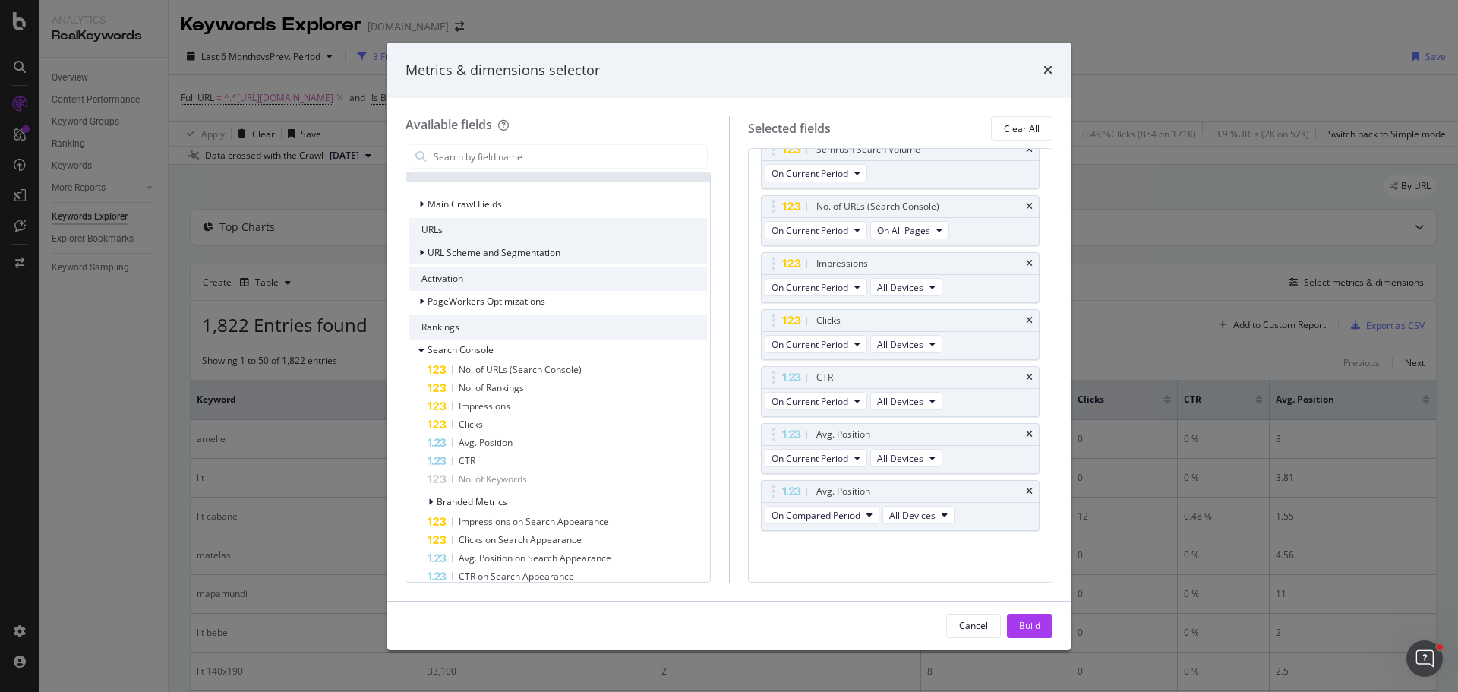
click at [420, 250] on icon "modal" at bounding box center [421, 252] width 5 height 9
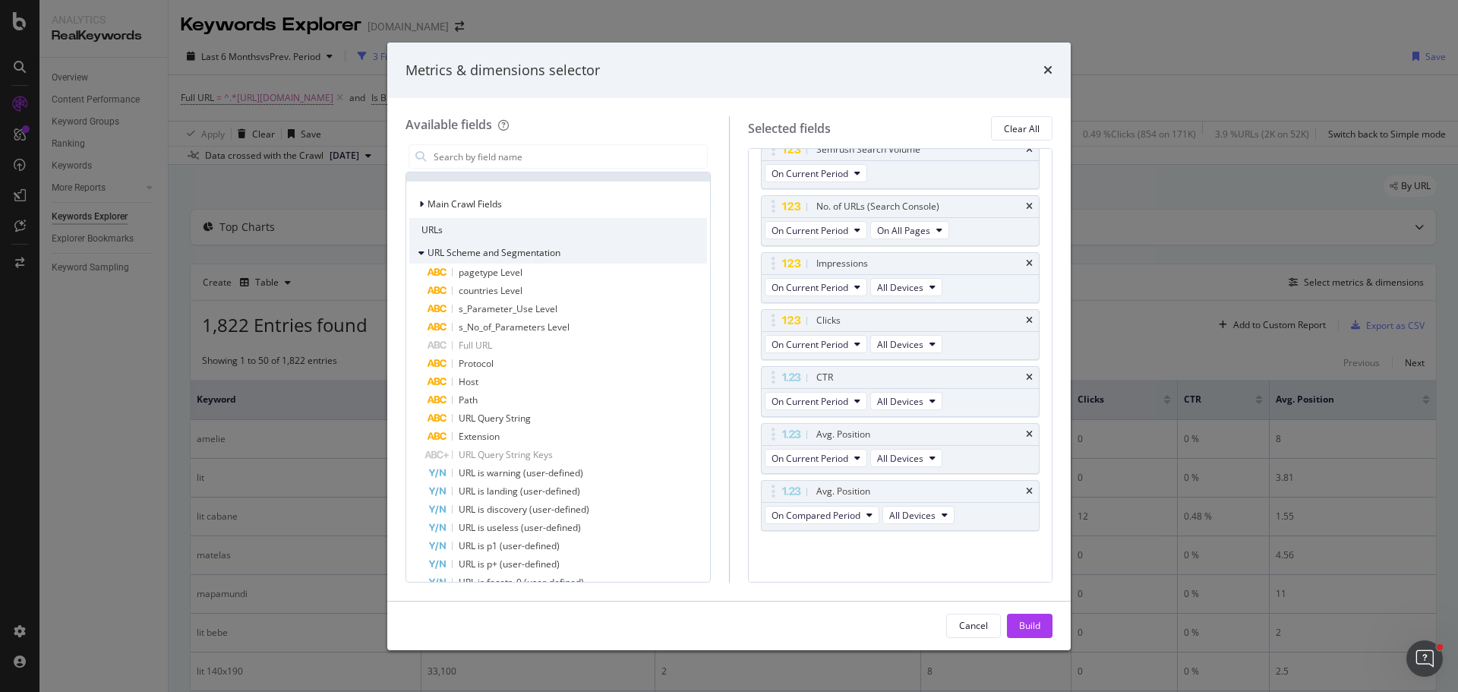
click at [420, 250] on icon "modal" at bounding box center [421, 252] width 6 height 9
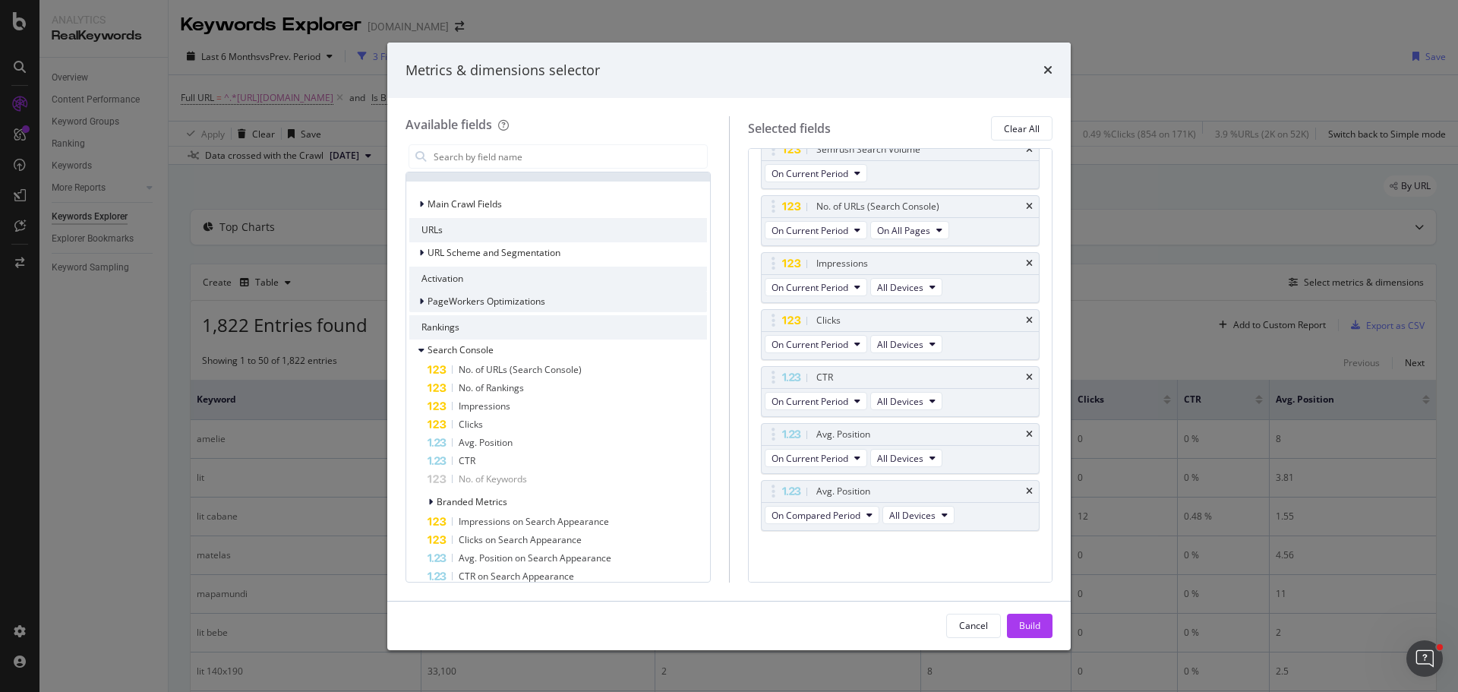
click at [420, 298] on icon "modal" at bounding box center [421, 301] width 5 height 9
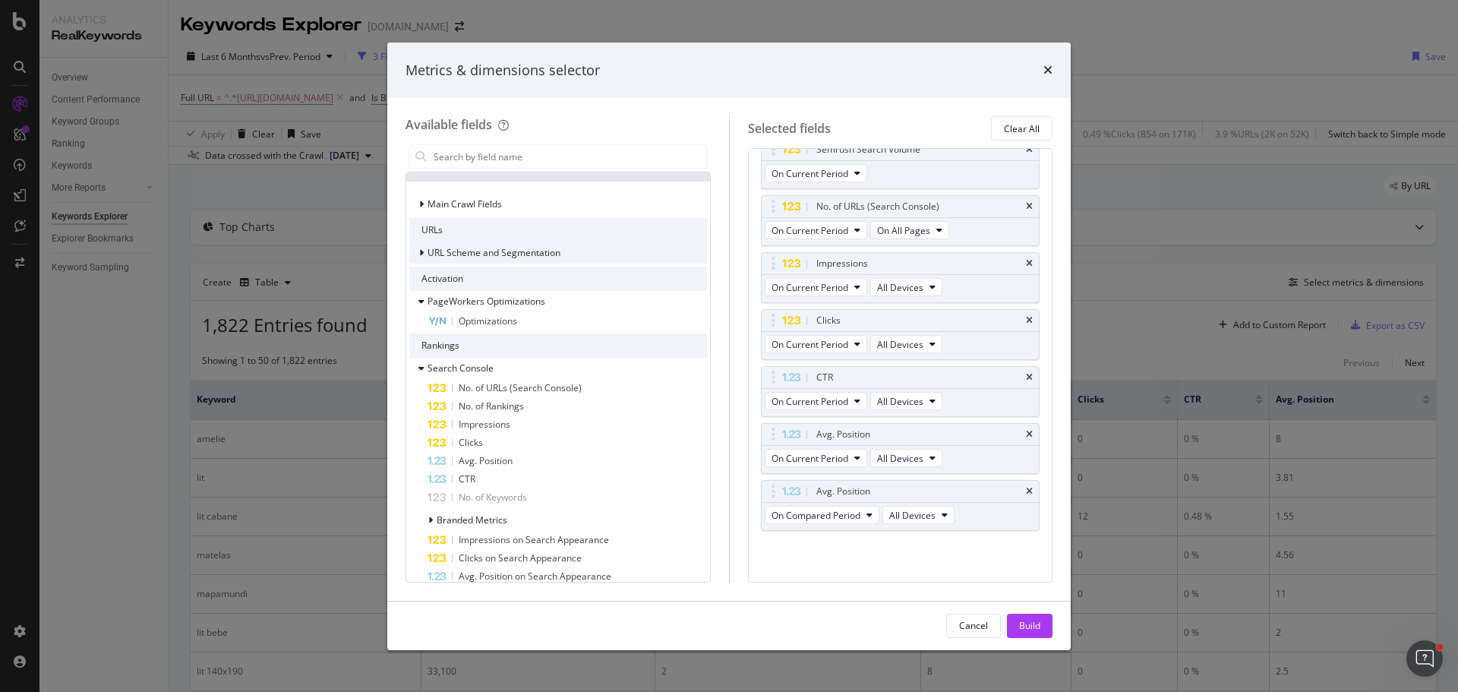
click at [422, 254] on icon "modal" at bounding box center [421, 252] width 5 height 9
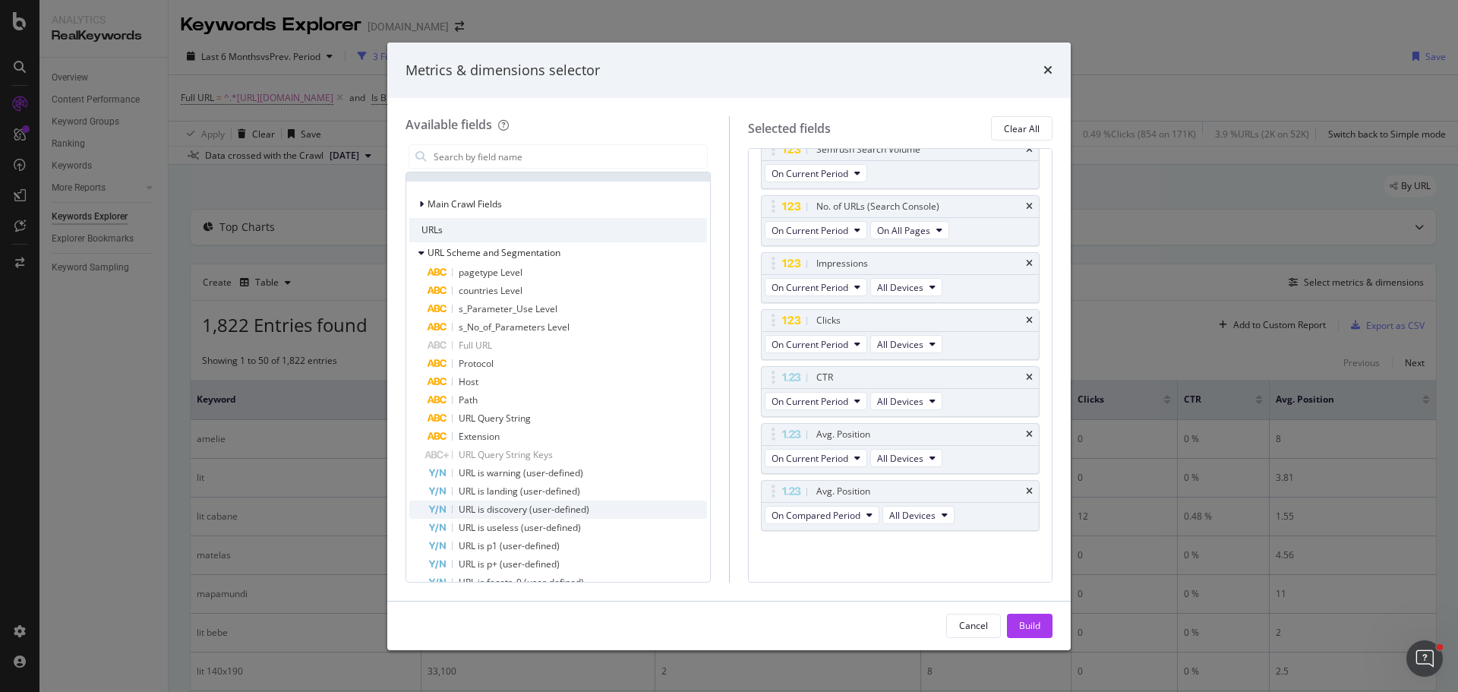
scroll to position [0, 0]
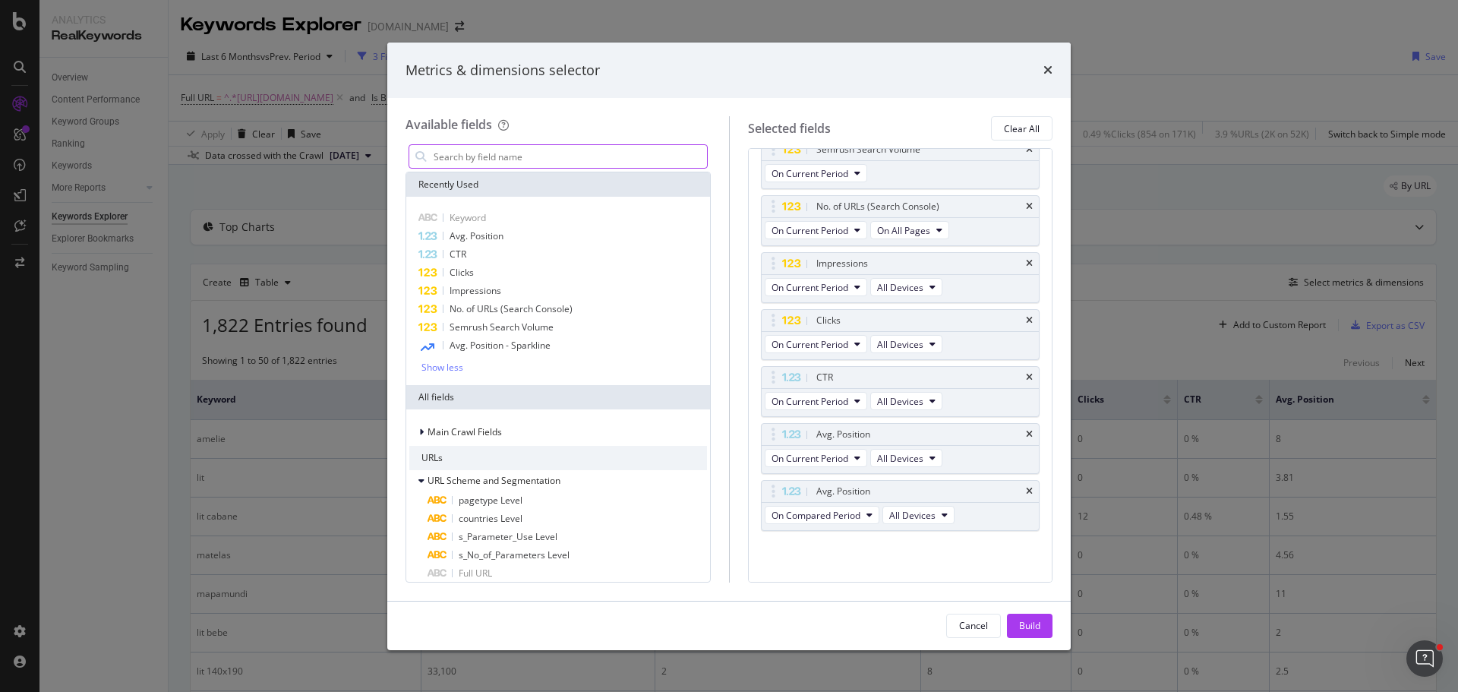
click at [501, 159] on input "modal" at bounding box center [569, 156] width 275 height 23
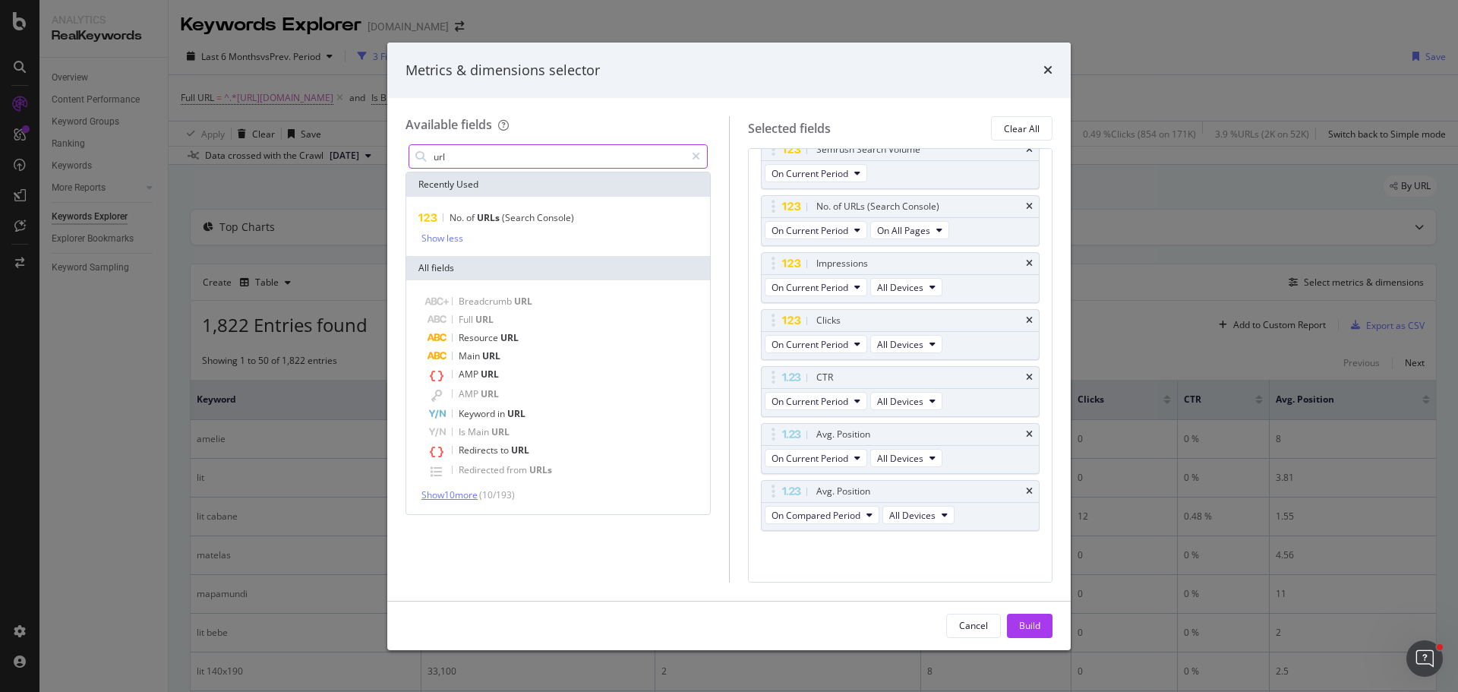
type input "url"
click at [437, 493] on span "Show 10 more" at bounding box center [450, 494] width 56 height 13
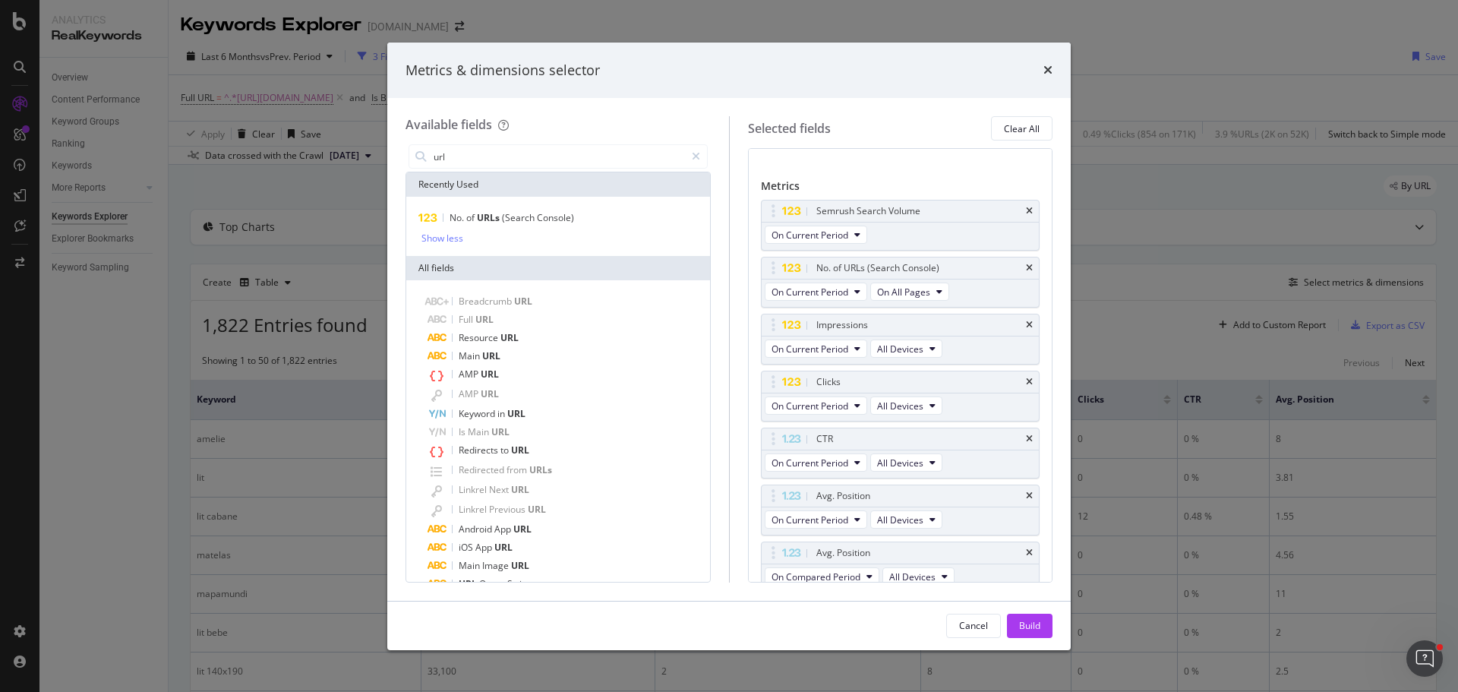
scroll to position [127, 0]
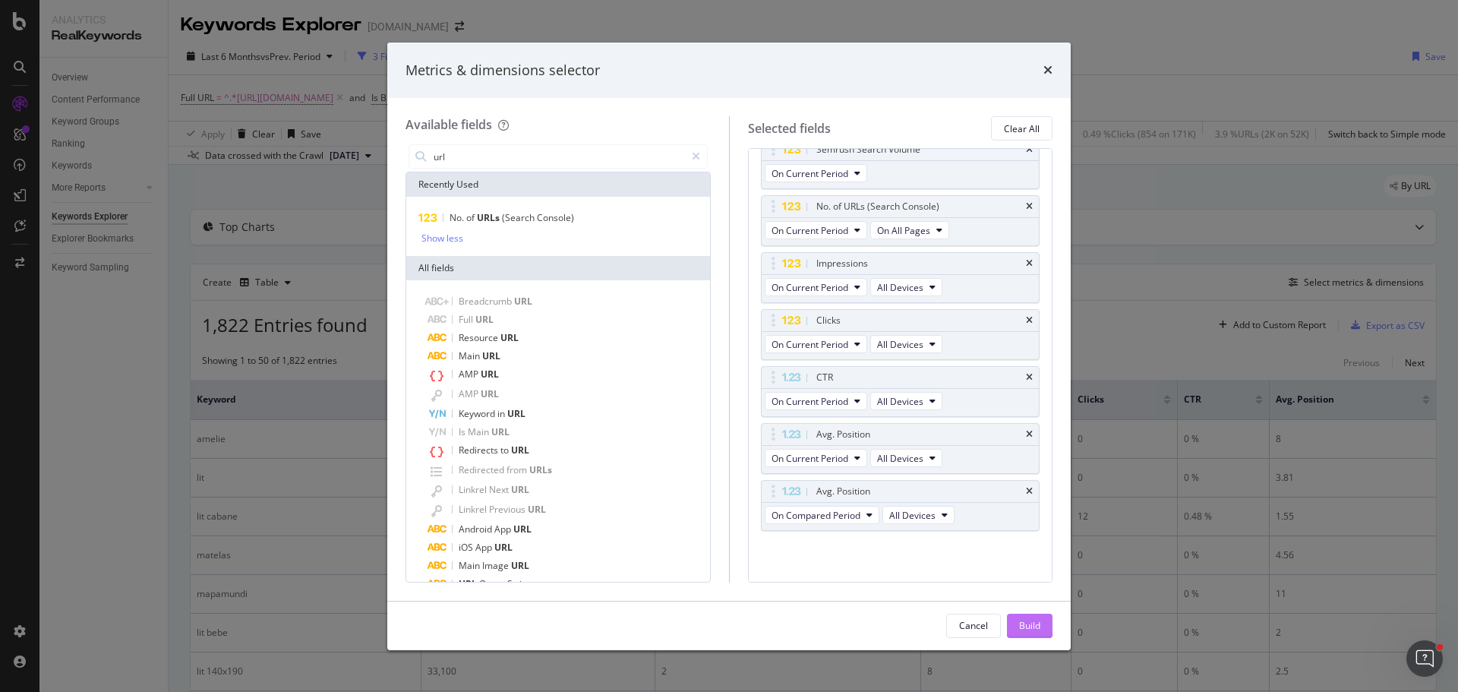
click at [1032, 627] on div "Build" at bounding box center [1029, 625] width 21 height 13
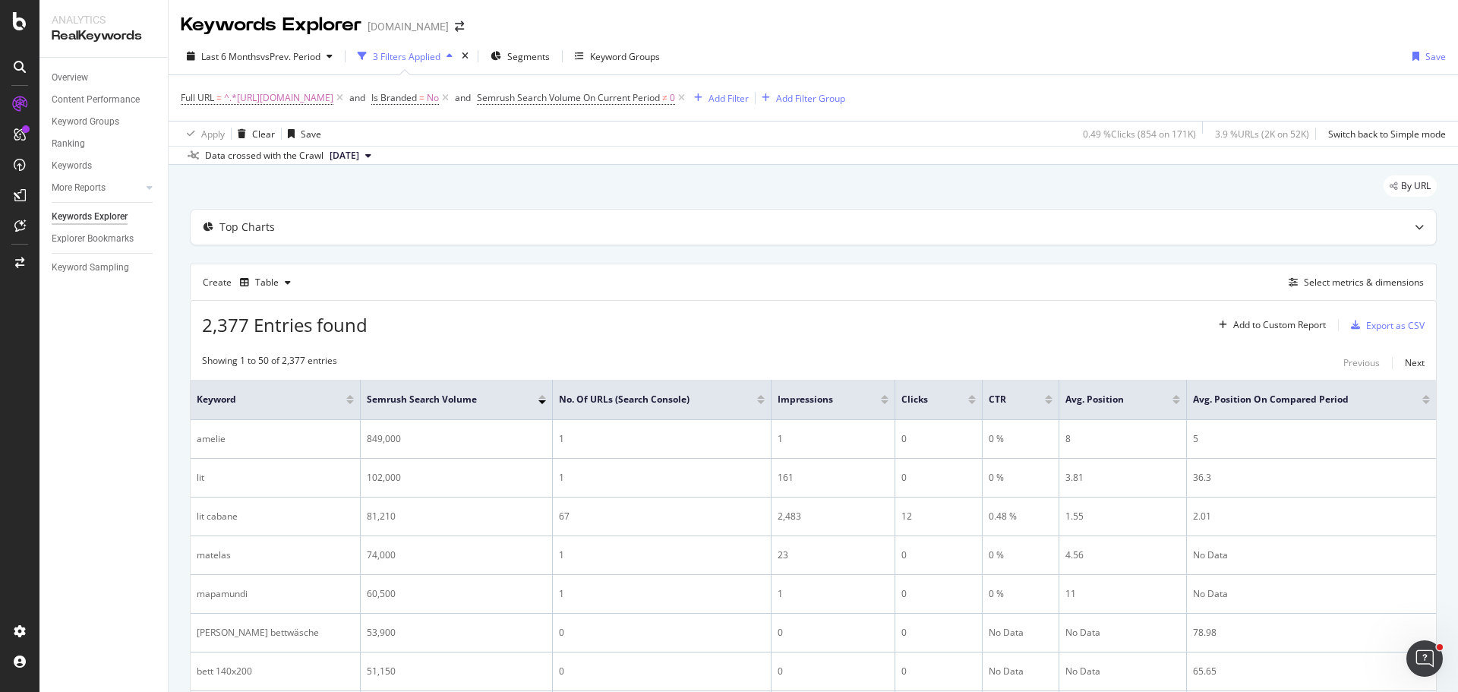
click at [881, 403] on div at bounding box center [885, 402] width 8 height 4
click at [528, 402] on div at bounding box center [525, 402] width 8 height 4
click at [1377, 321] on div "Export as CSV" at bounding box center [1395, 325] width 58 height 13
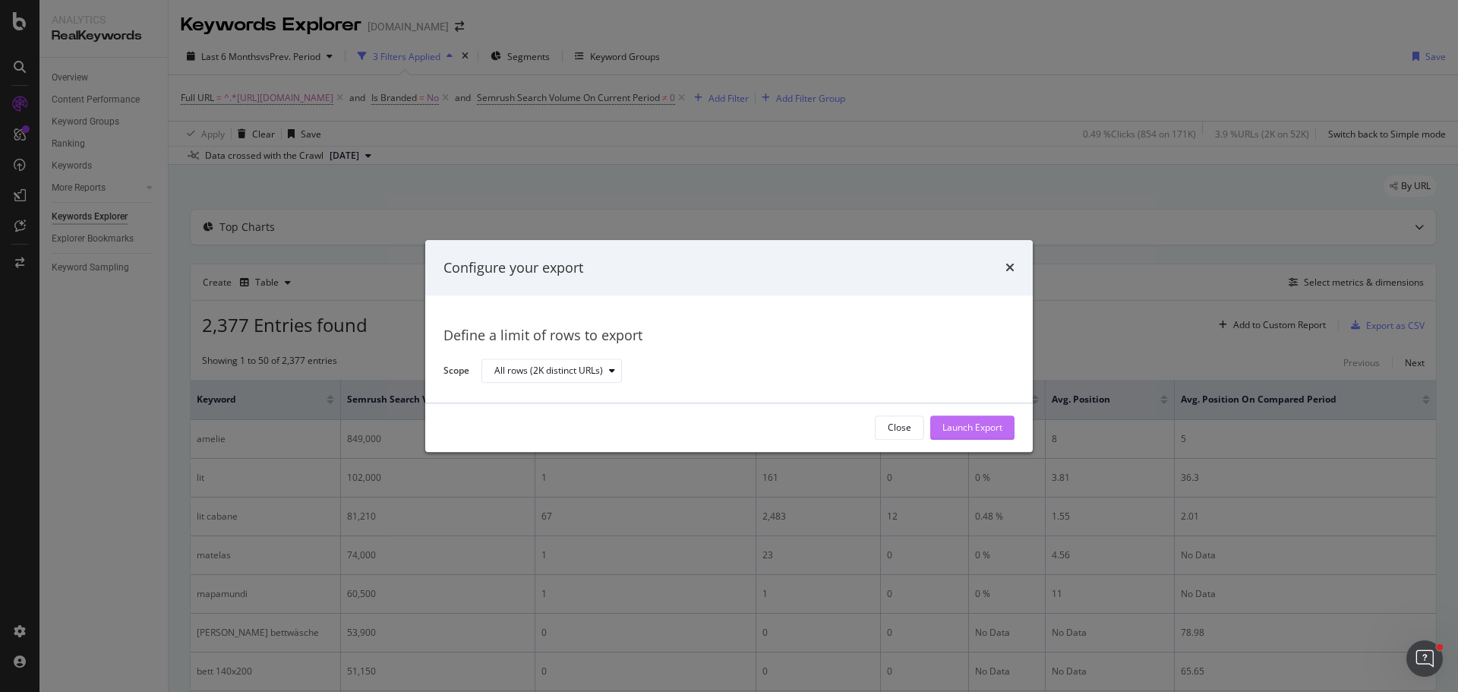
click at [979, 431] on div "Launch Export" at bounding box center [973, 428] width 60 height 13
